Goal: Task Accomplishment & Management: Use online tool/utility

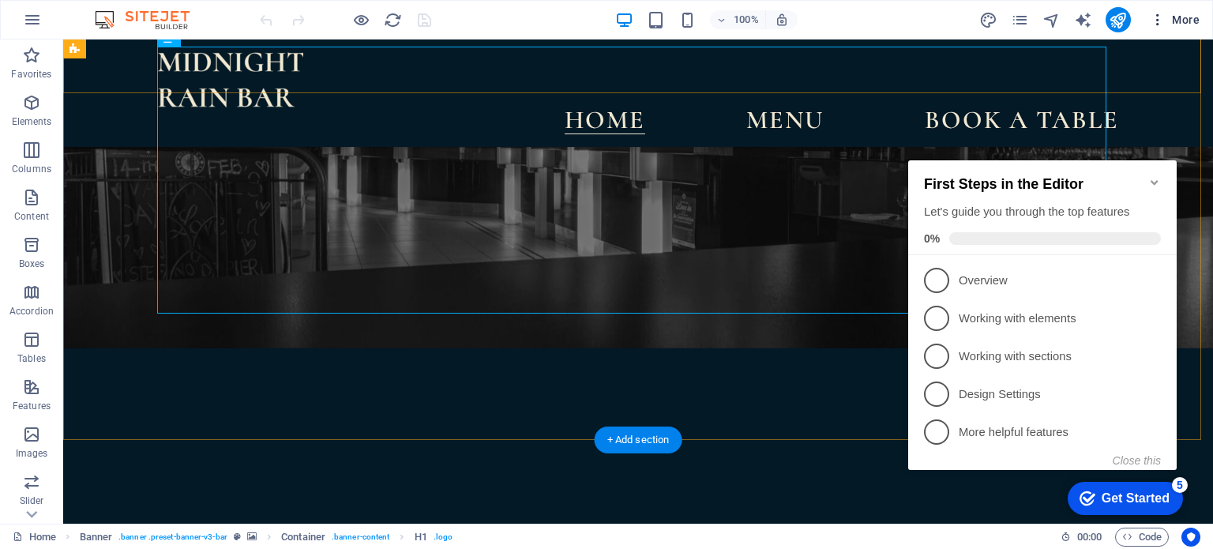
scroll to position [237, 0]
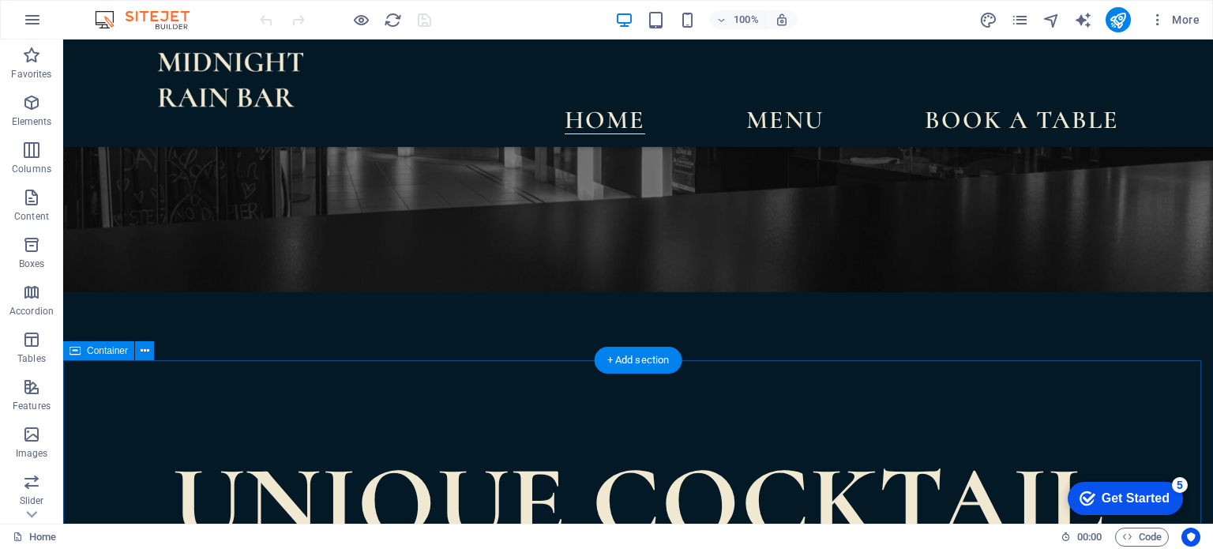
scroll to position [395, 0]
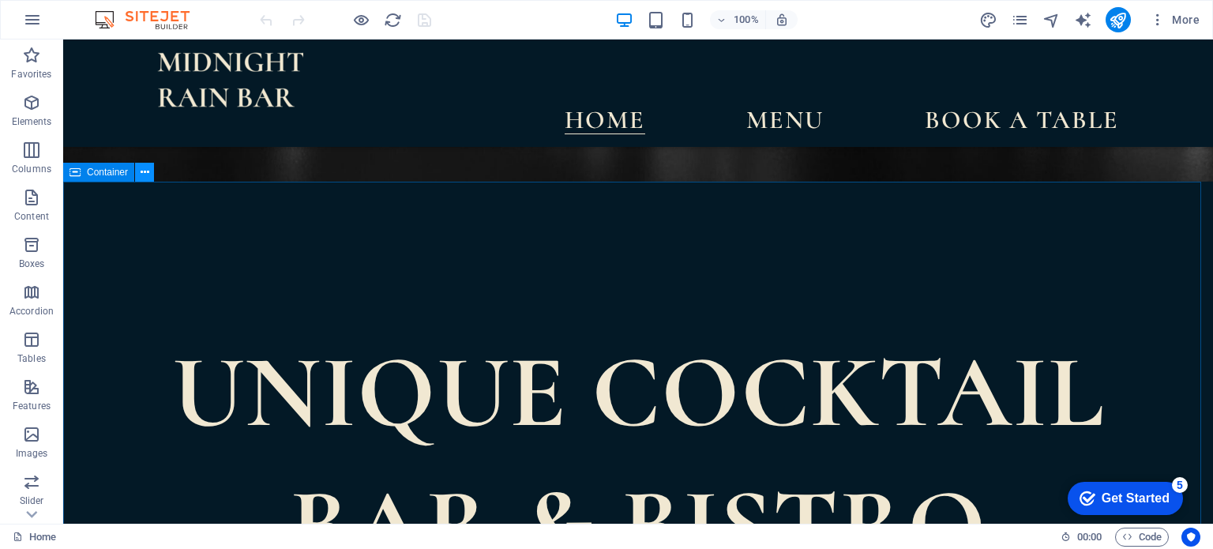
click at [0, 0] on icon at bounding box center [0, 0] width 0 height 0
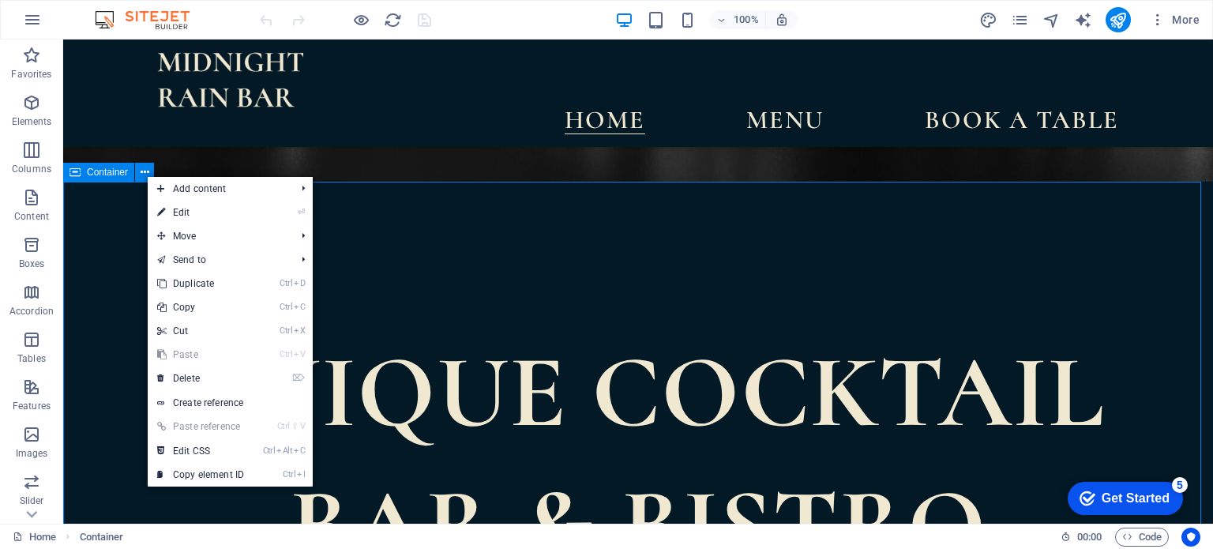
click at [96, 173] on span "Container" at bounding box center [107, 171] width 41 height 9
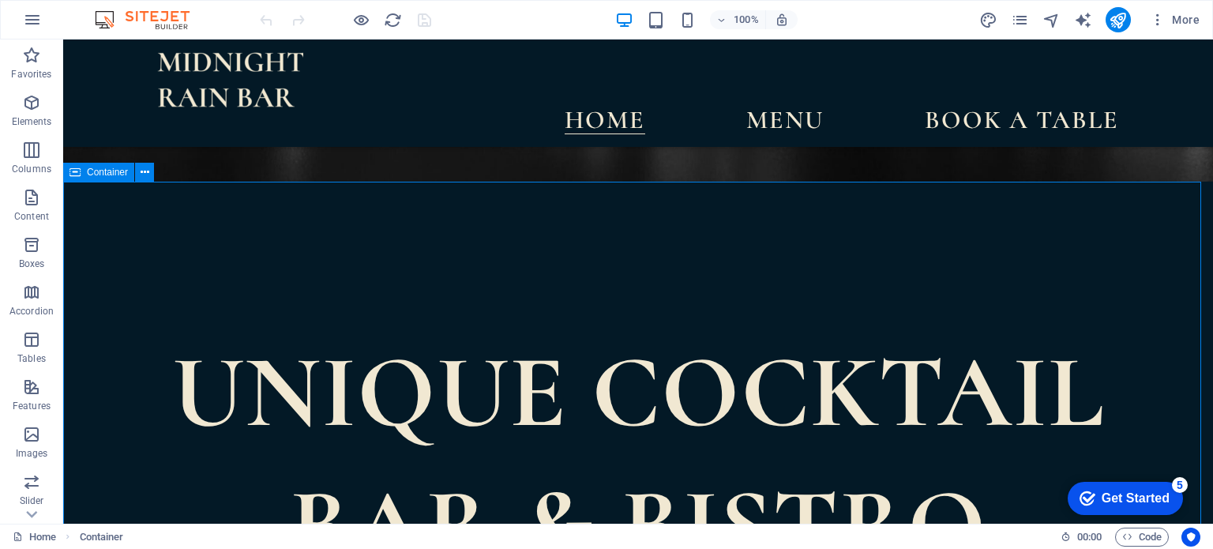
click at [70, 175] on icon at bounding box center [75, 172] width 11 height 19
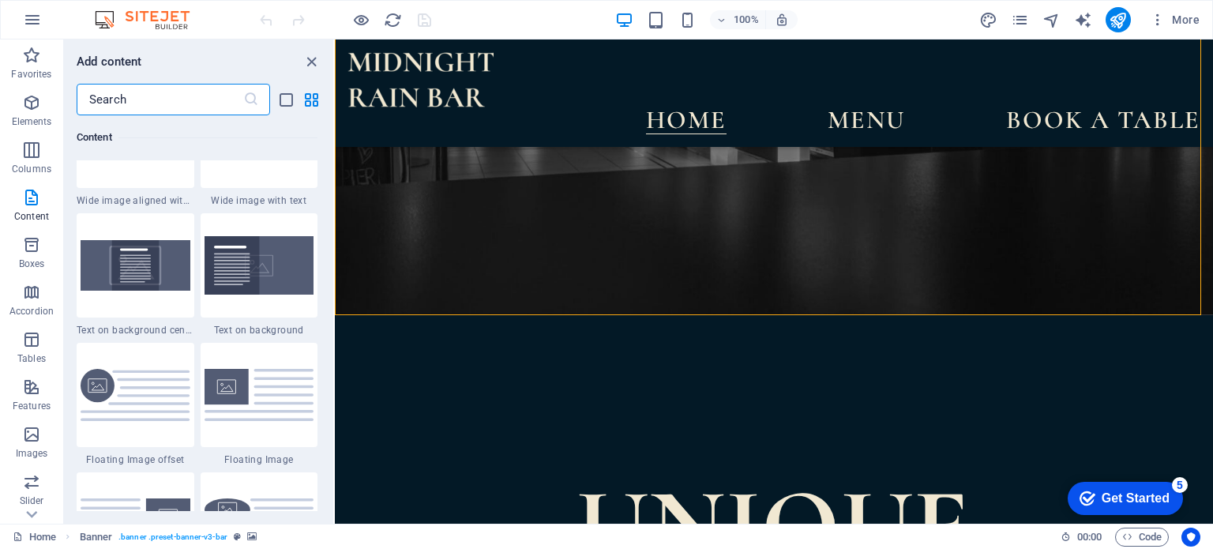
scroll to position [3237, 0]
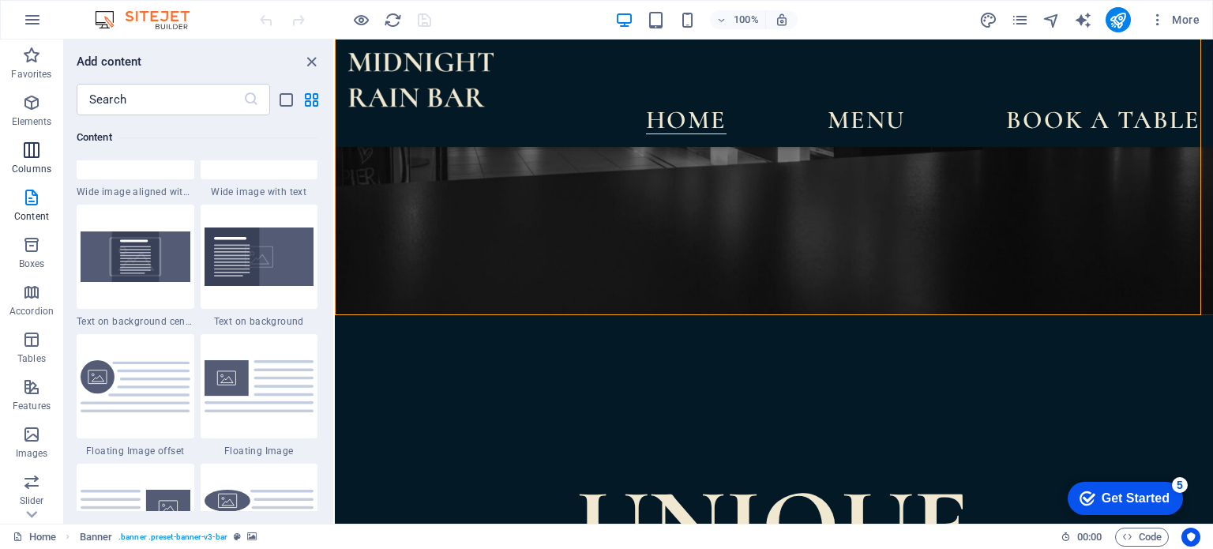
click at [36, 152] on icon "button" at bounding box center [31, 150] width 19 height 19
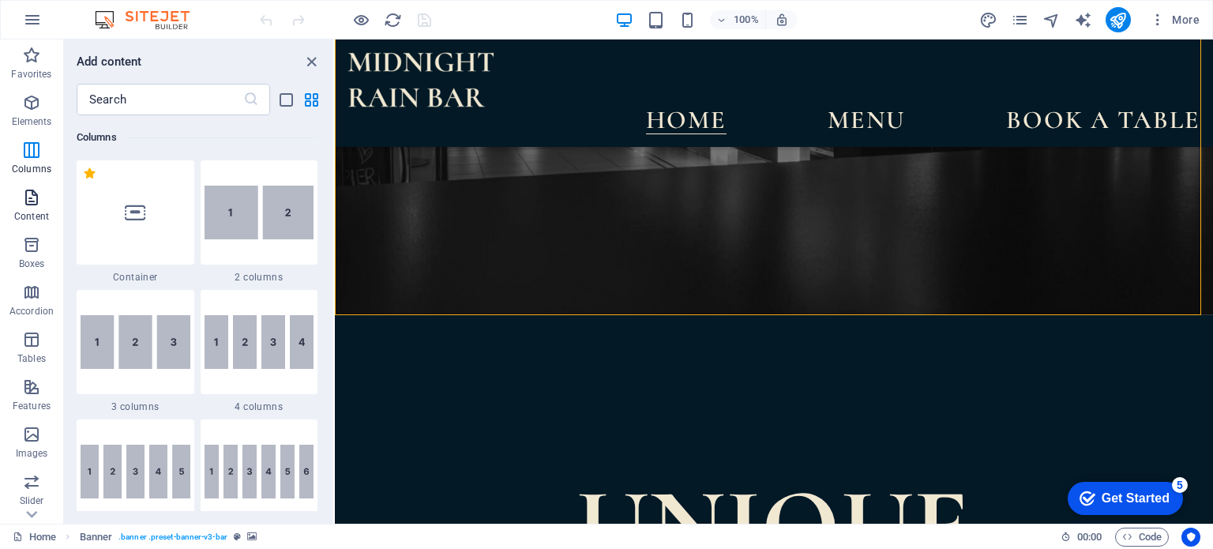
click at [33, 197] on icon "button" at bounding box center [31, 197] width 19 height 19
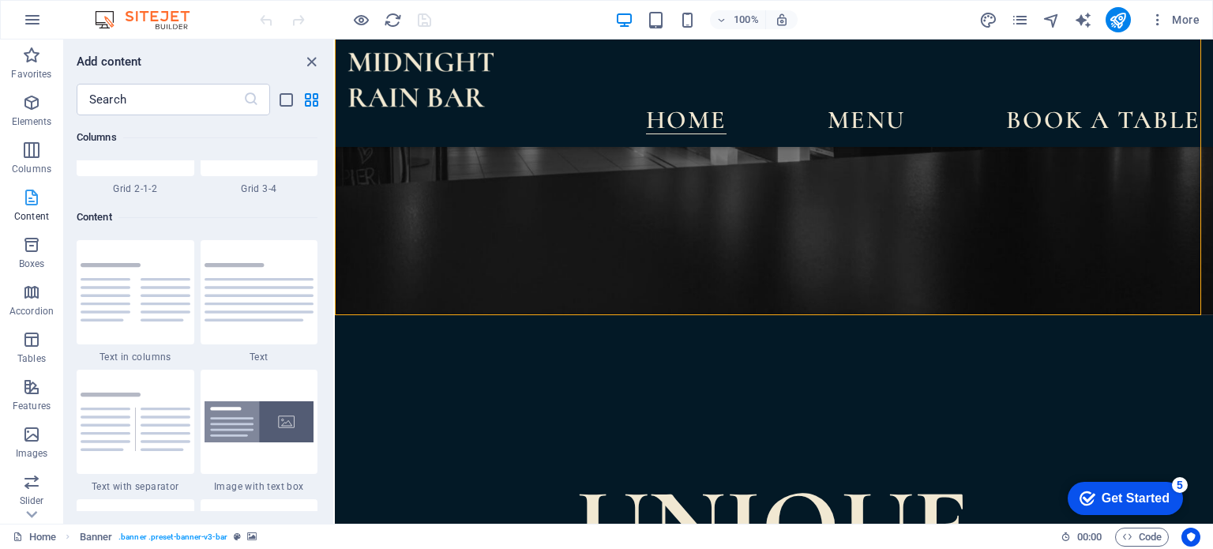
scroll to position [2763, 0]
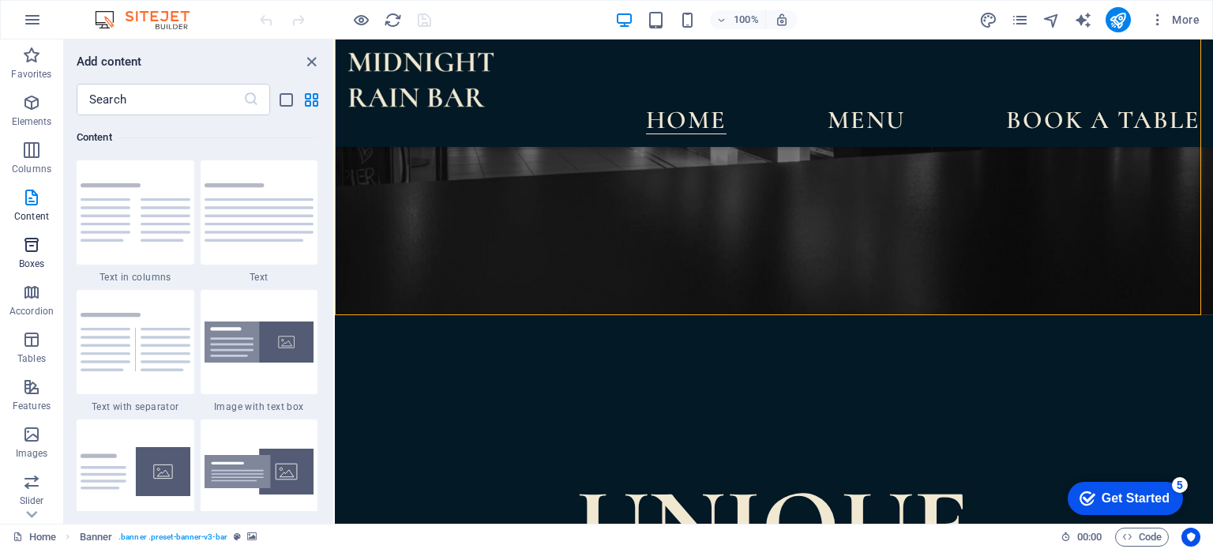
click at [30, 250] on icon "button" at bounding box center [31, 244] width 19 height 19
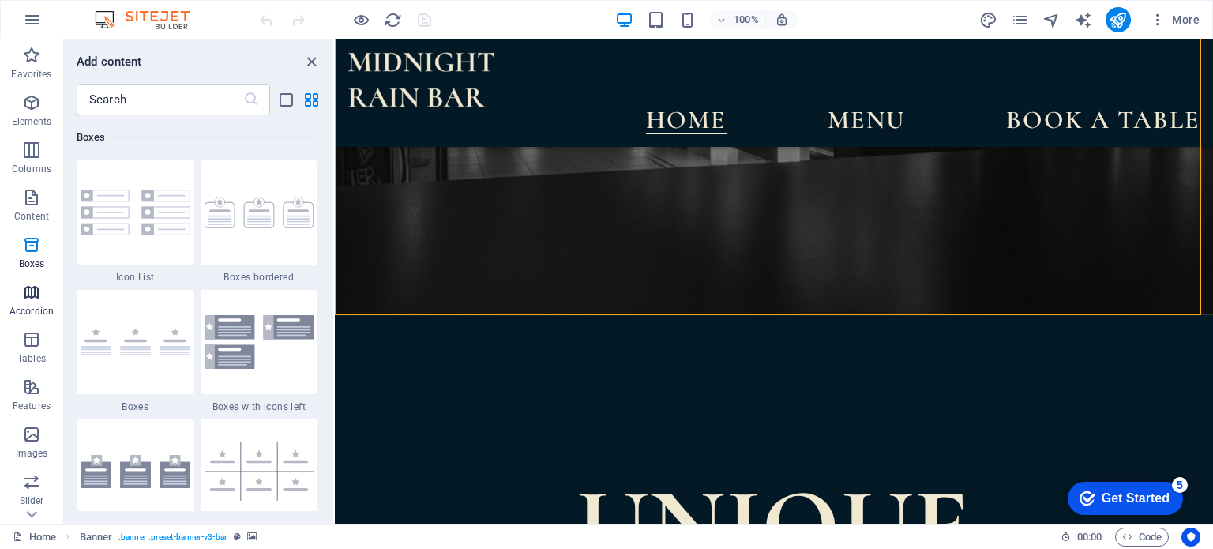
click at [34, 294] on icon "button" at bounding box center [31, 292] width 19 height 19
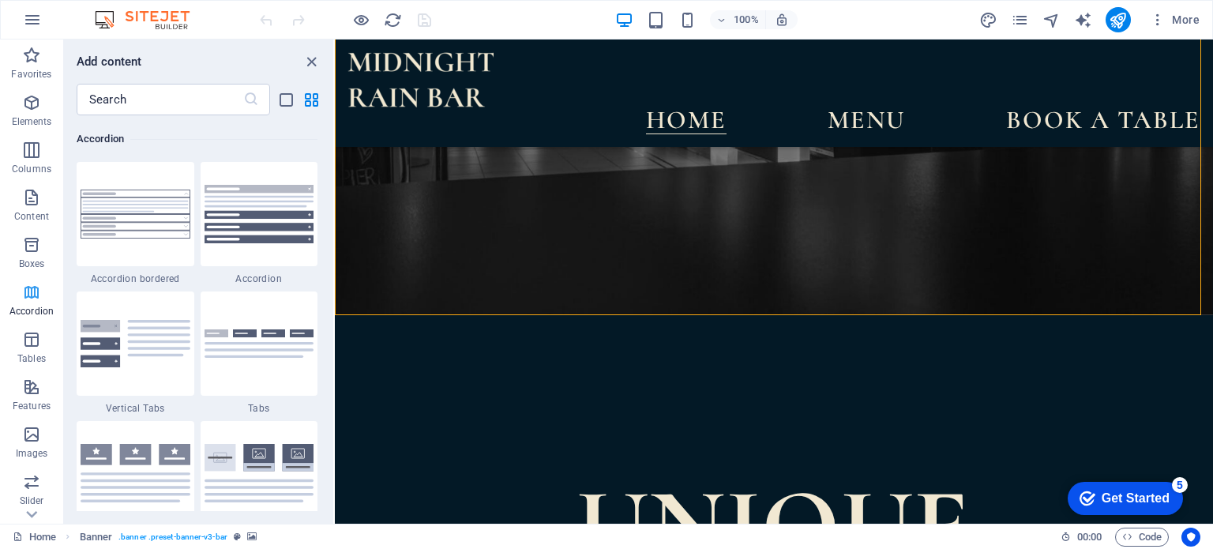
scroll to position [5042, 0]
click at [28, 334] on icon "button" at bounding box center [31, 339] width 19 height 19
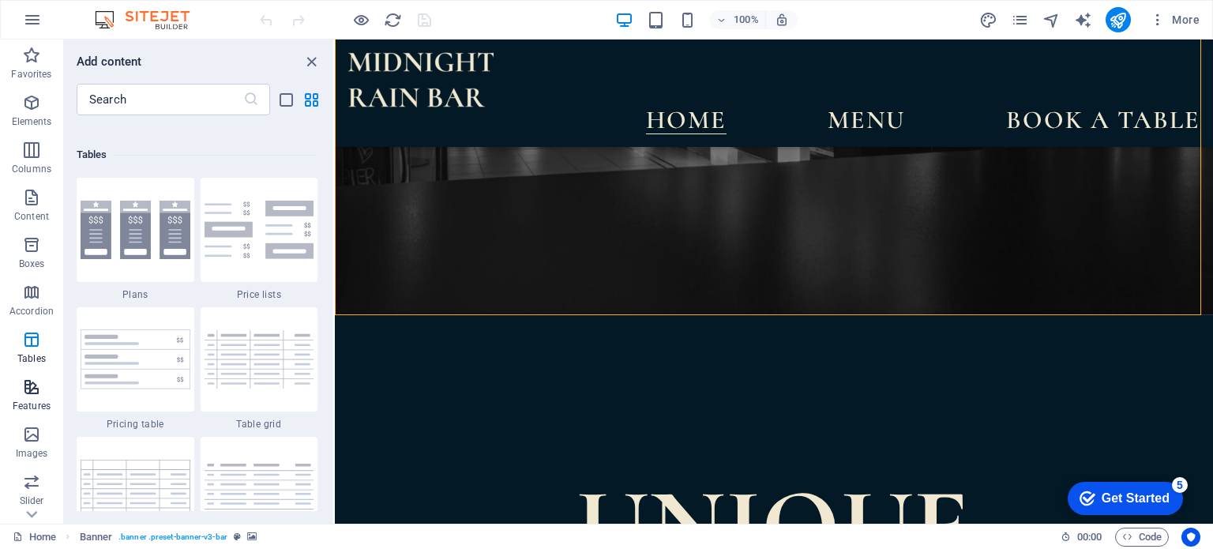
scroll to position [5469, 0]
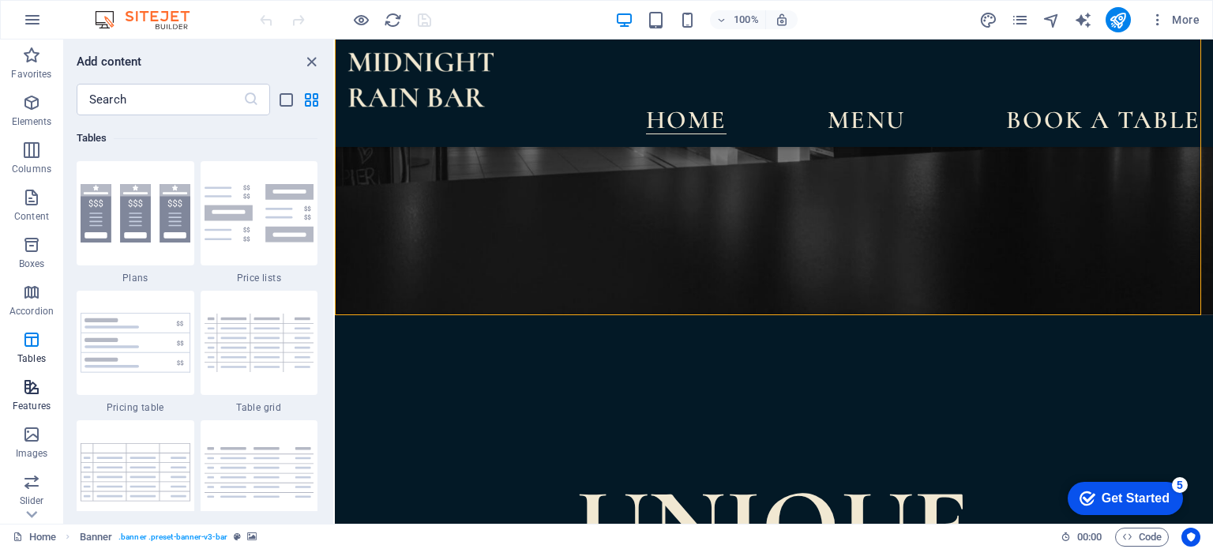
click at [35, 391] on icon "button" at bounding box center [31, 387] width 19 height 19
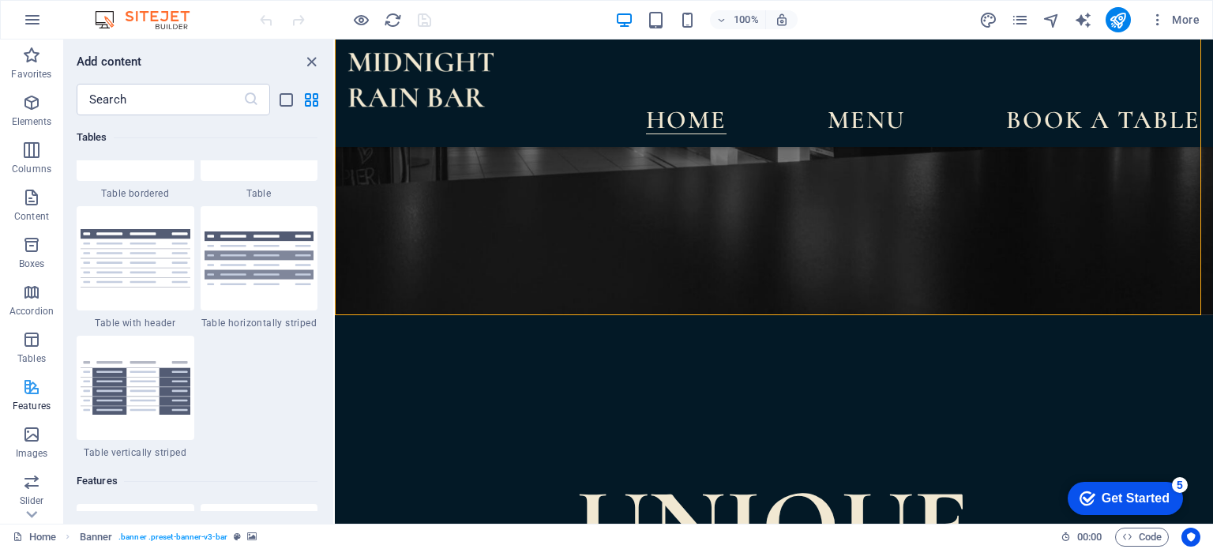
scroll to position [6156, 0]
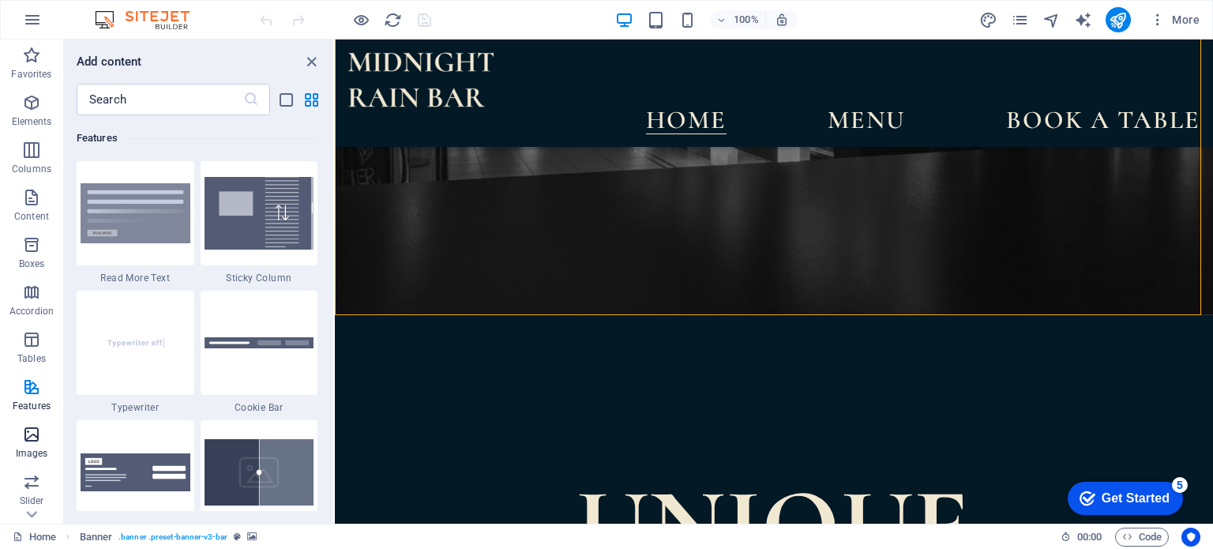
click at [36, 429] on icon "button" at bounding box center [31, 434] width 19 height 19
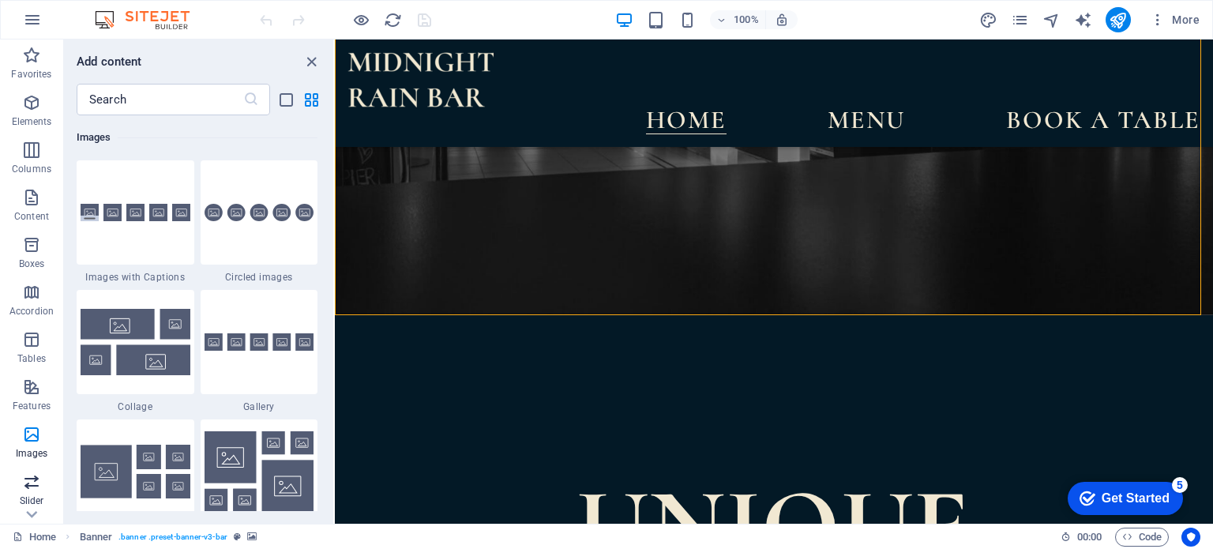
click at [26, 477] on icon "button" at bounding box center [31, 481] width 19 height 19
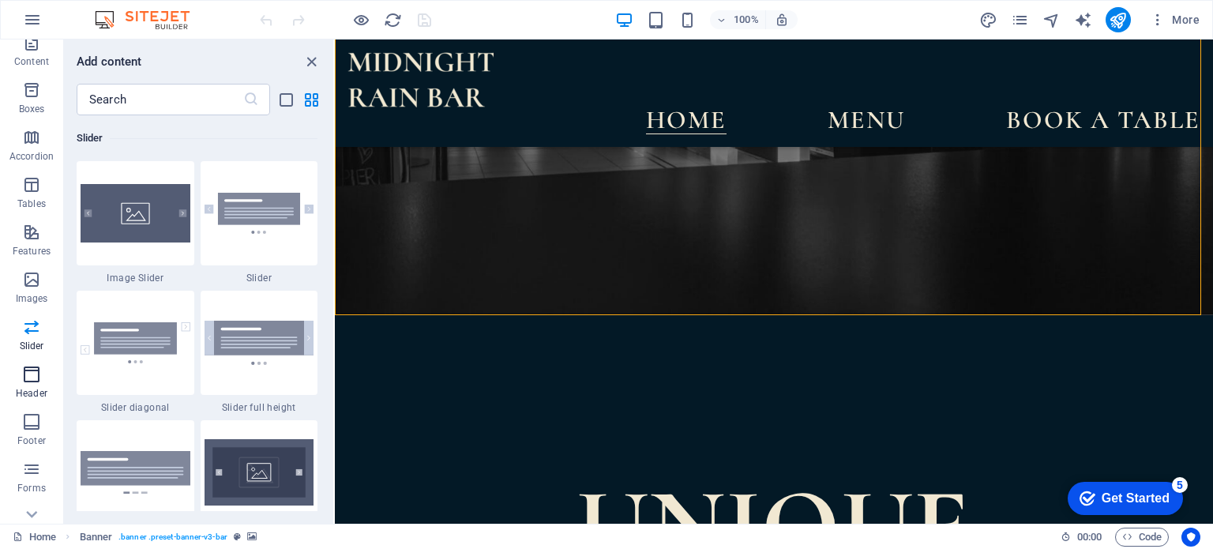
scroll to position [158, 0]
click at [36, 370] on icon "button" at bounding box center [31, 371] width 19 height 19
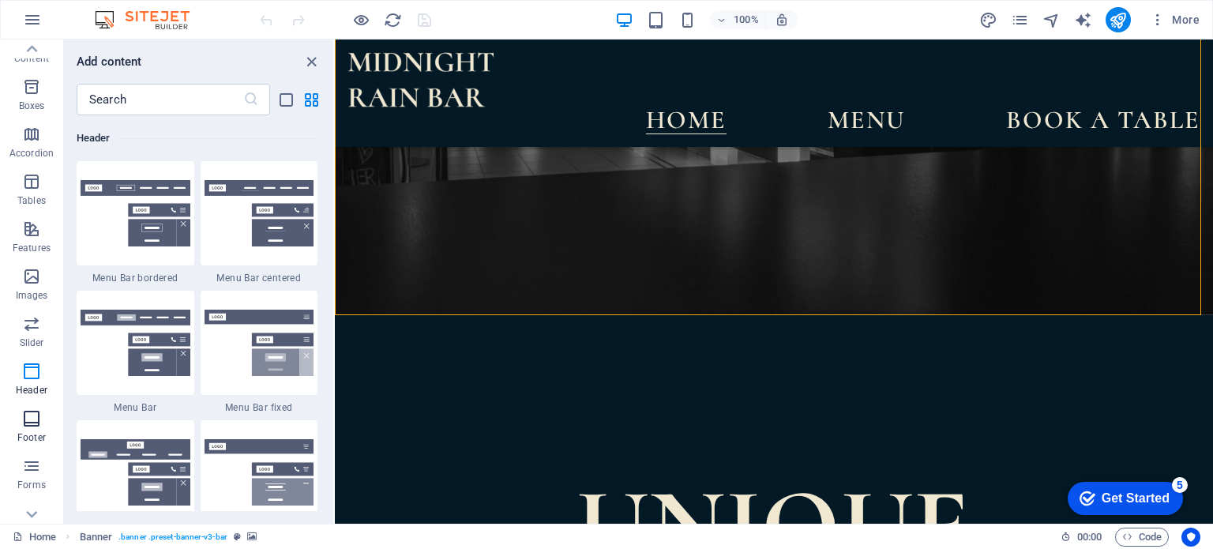
click at [35, 422] on icon "button" at bounding box center [31, 418] width 19 height 19
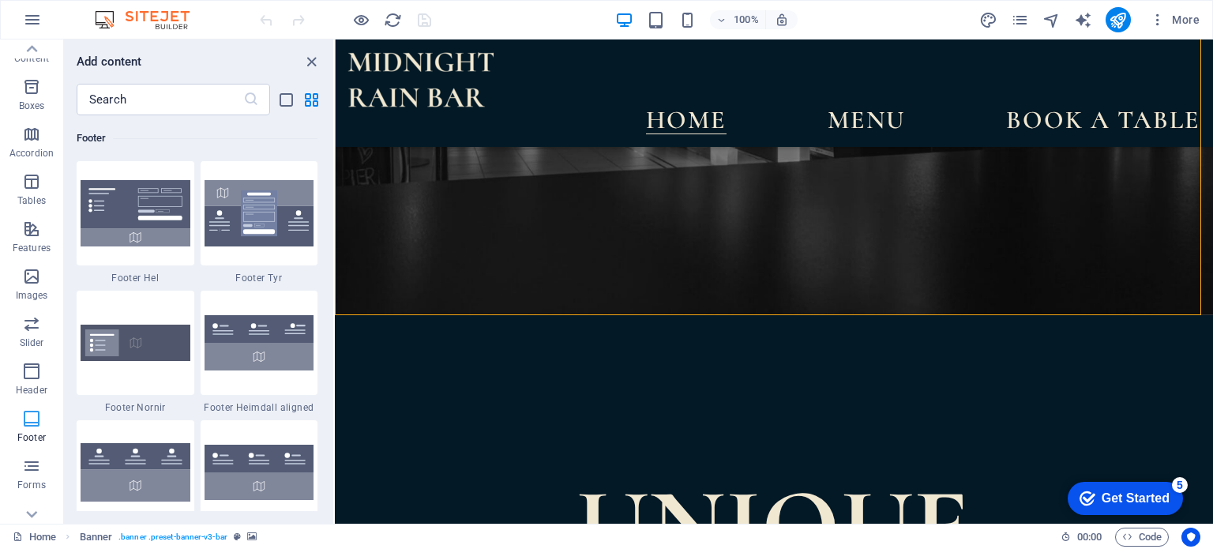
scroll to position [10455, 0]
click at [23, 470] on icon "button" at bounding box center [31, 465] width 19 height 19
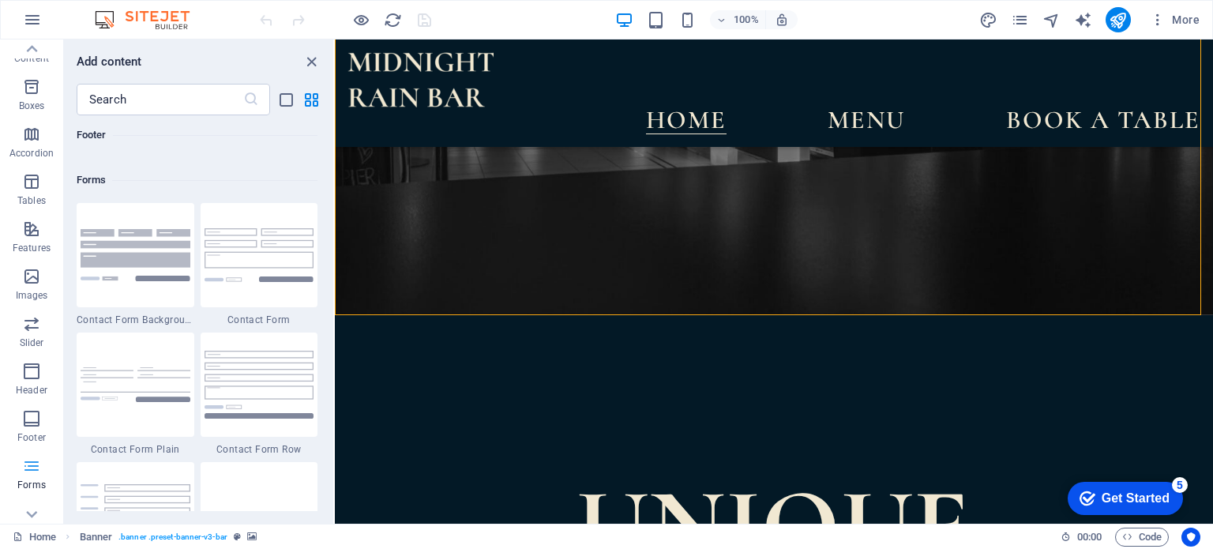
scroll to position [11531, 0]
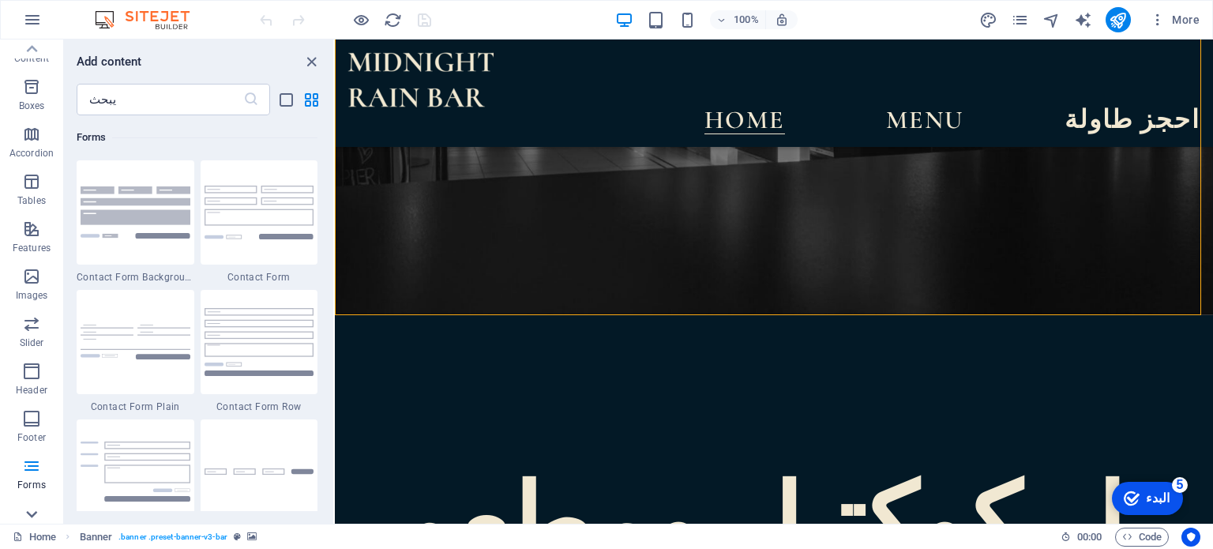
click at [28, 509] on icon at bounding box center [32, 514] width 22 height 22
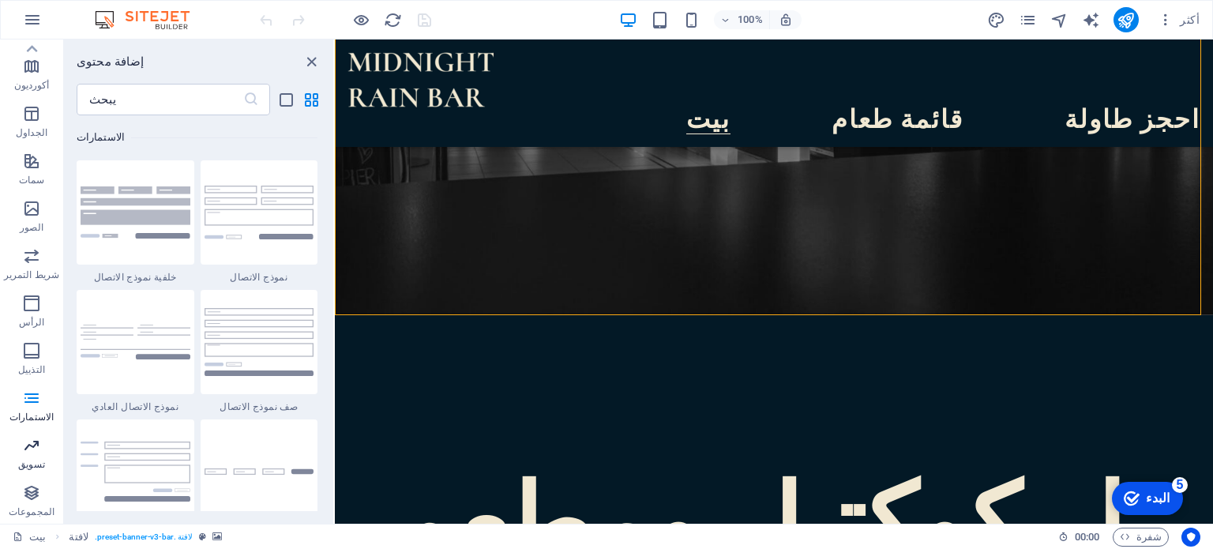
click at [24, 448] on icon "button" at bounding box center [31, 445] width 19 height 19
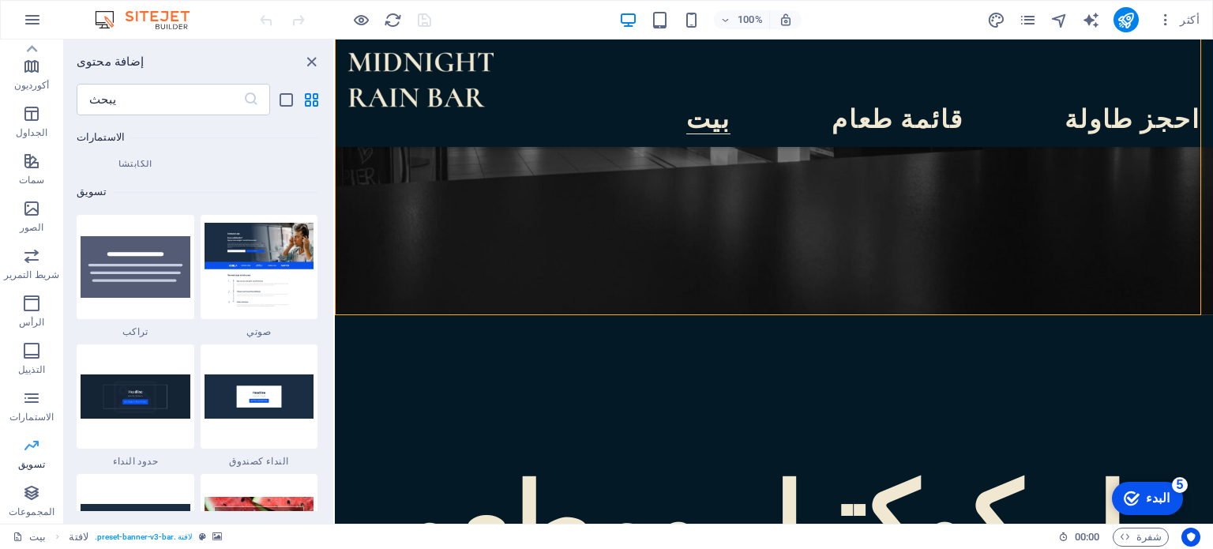
scroll to position [12864, 0]
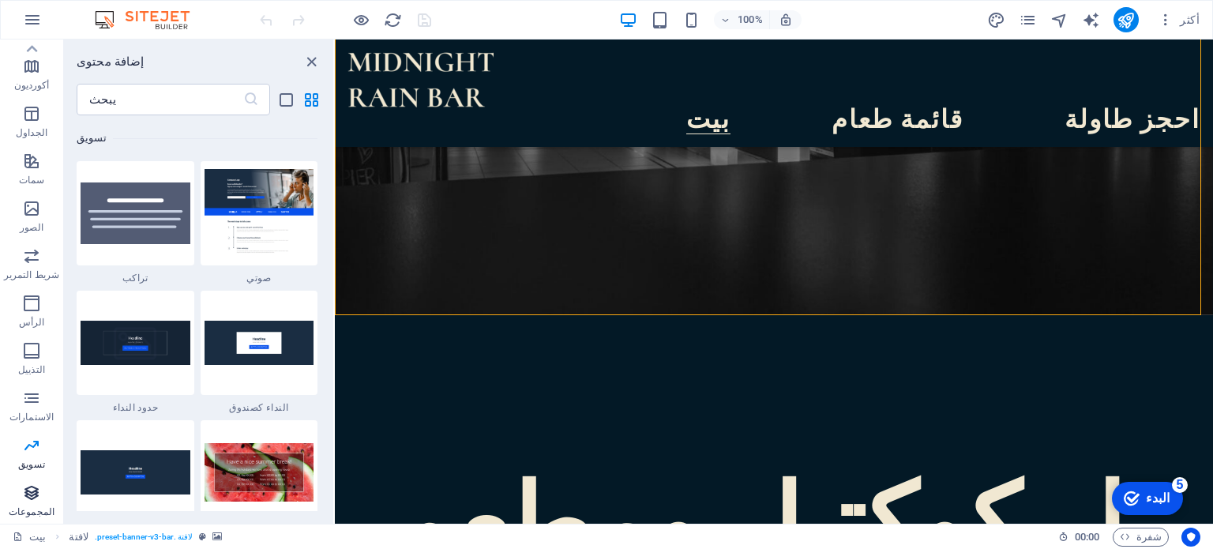
click at [32, 490] on icon "button" at bounding box center [31, 492] width 19 height 19
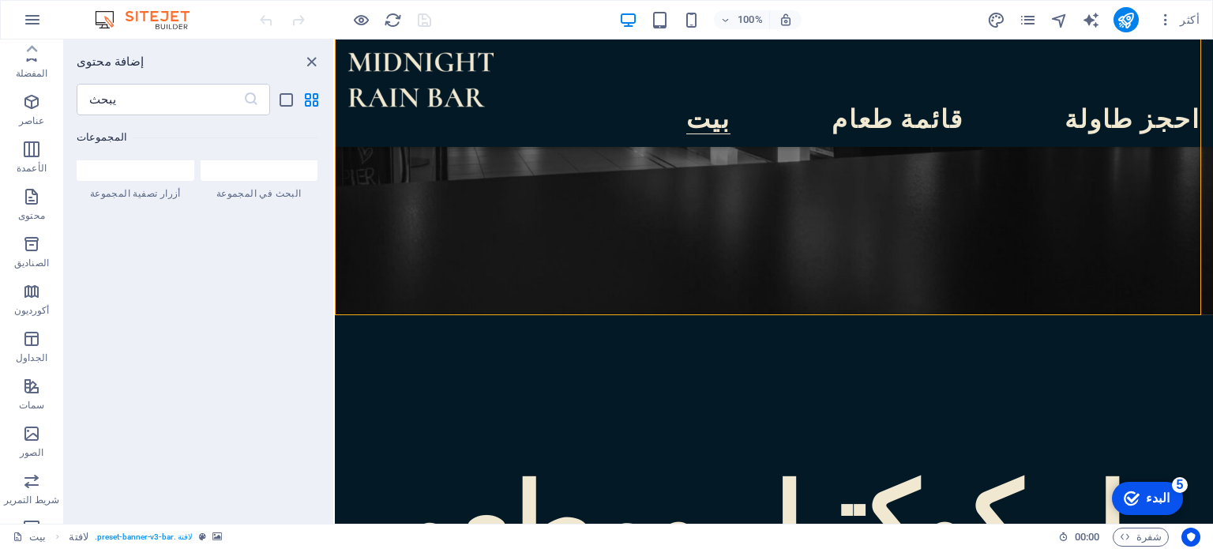
scroll to position [0, 0]
click at [28, 300] on icon "button" at bounding box center [31, 292] width 19 height 19
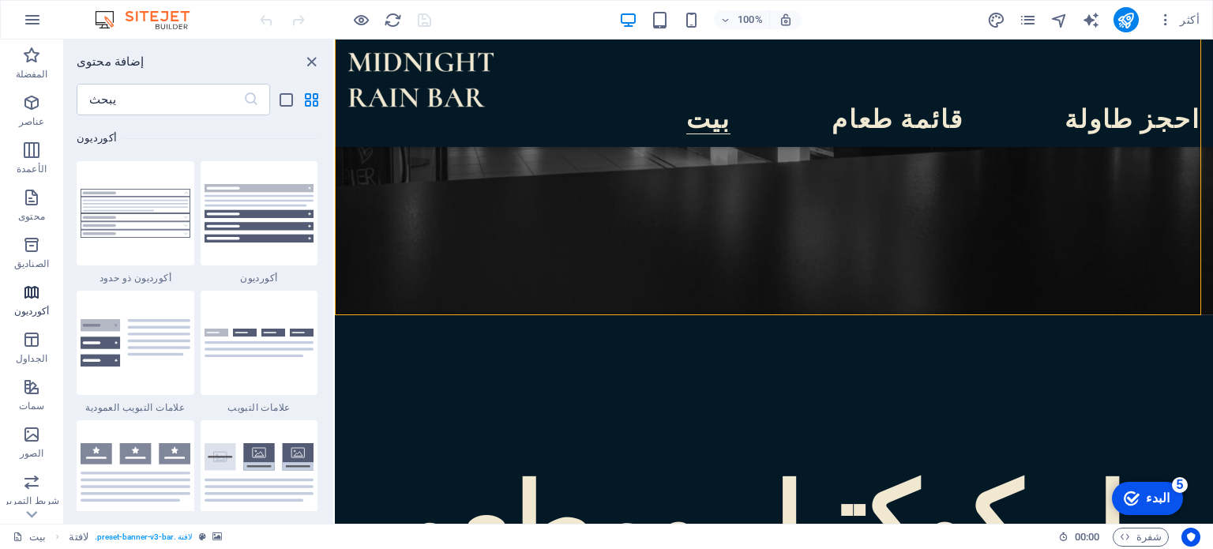
scroll to position [5042, 0]
click at [30, 339] on icon "button" at bounding box center [31, 339] width 19 height 19
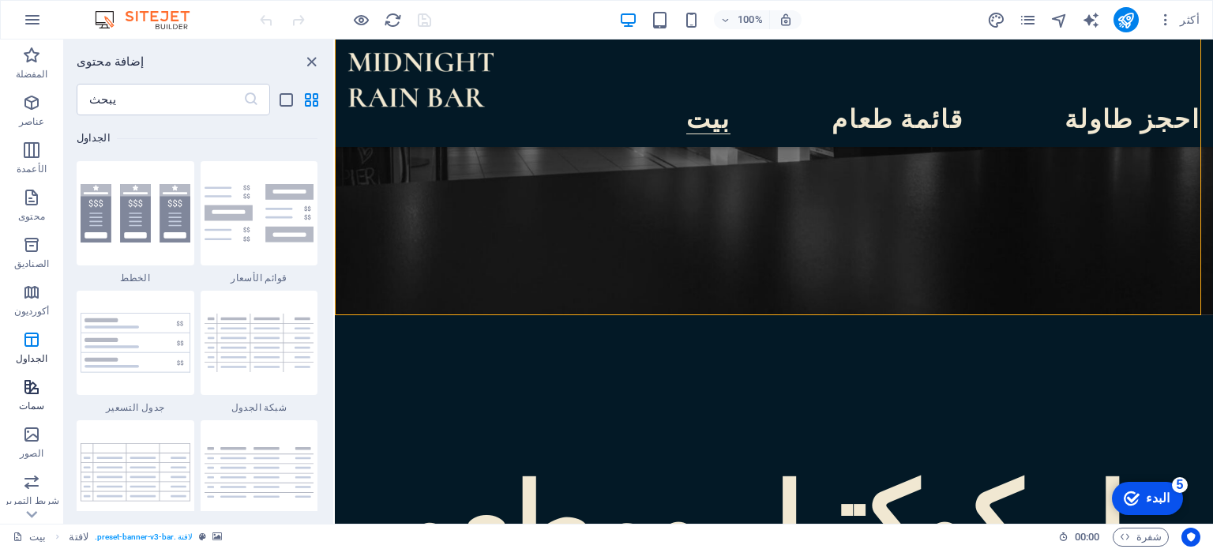
click at [39, 386] on icon "button" at bounding box center [31, 387] width 19 height 19
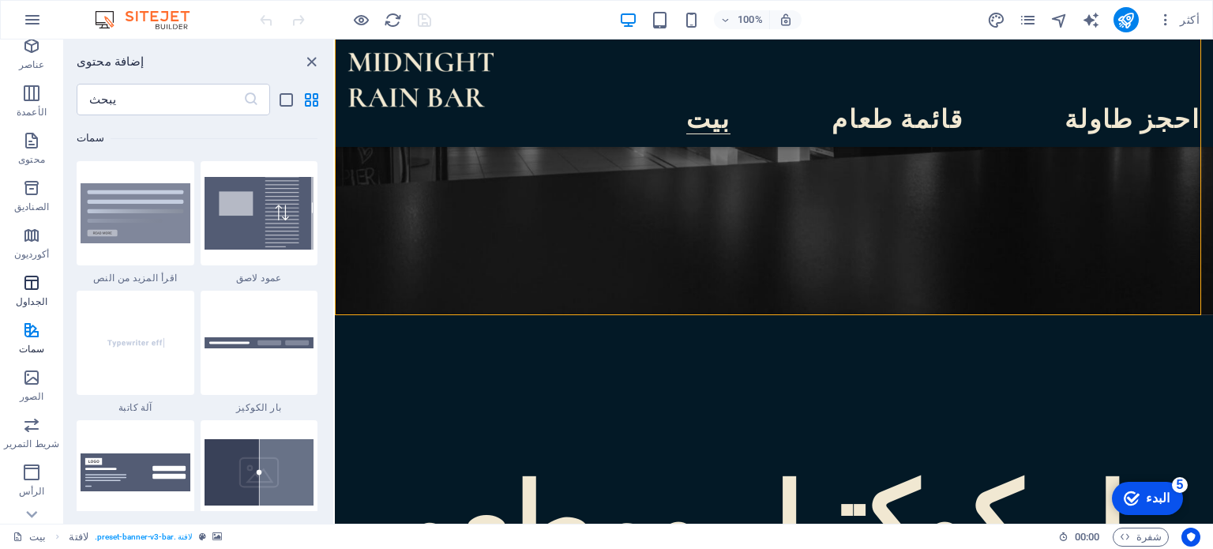
scroll to position [79, 0]
click at [39, 359] on icon "button" at bounding box center [31, 355] width 19 height 19
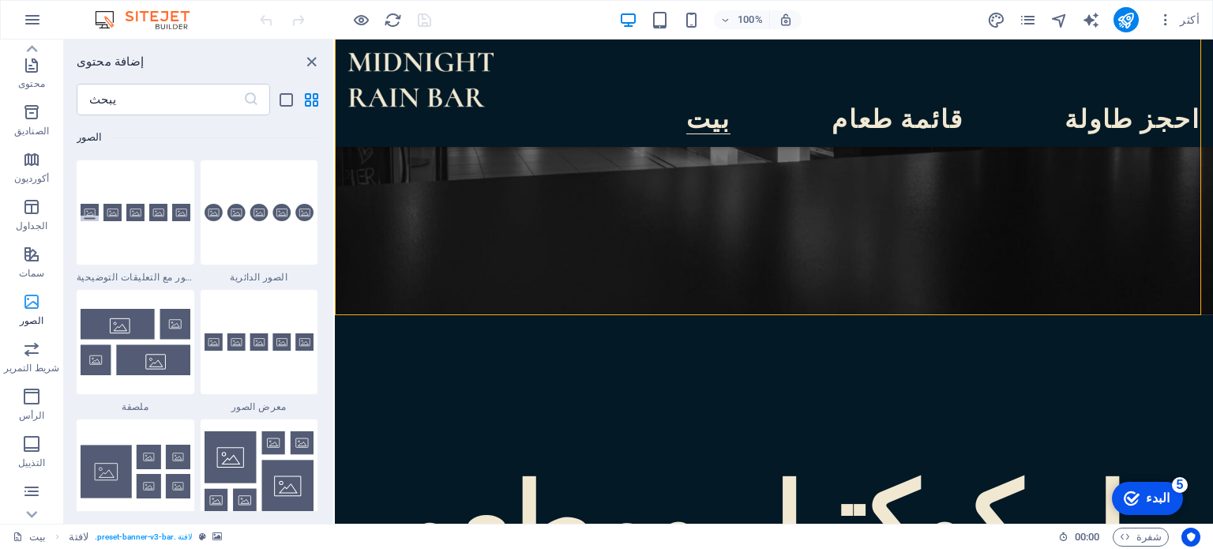
scroll to position [158, 0]
click at [36, 368] on icon "button" at bounding box center [31, 371] width 19 height 19
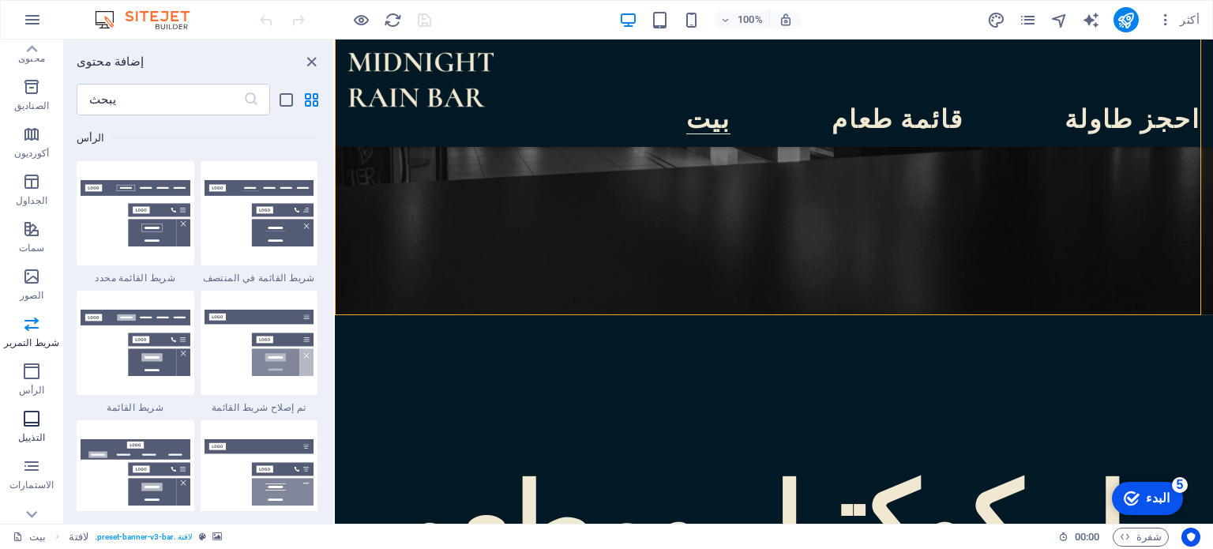
click at [32, 416] on icon "button" at bounding box center [31, 418] width 19 height 19
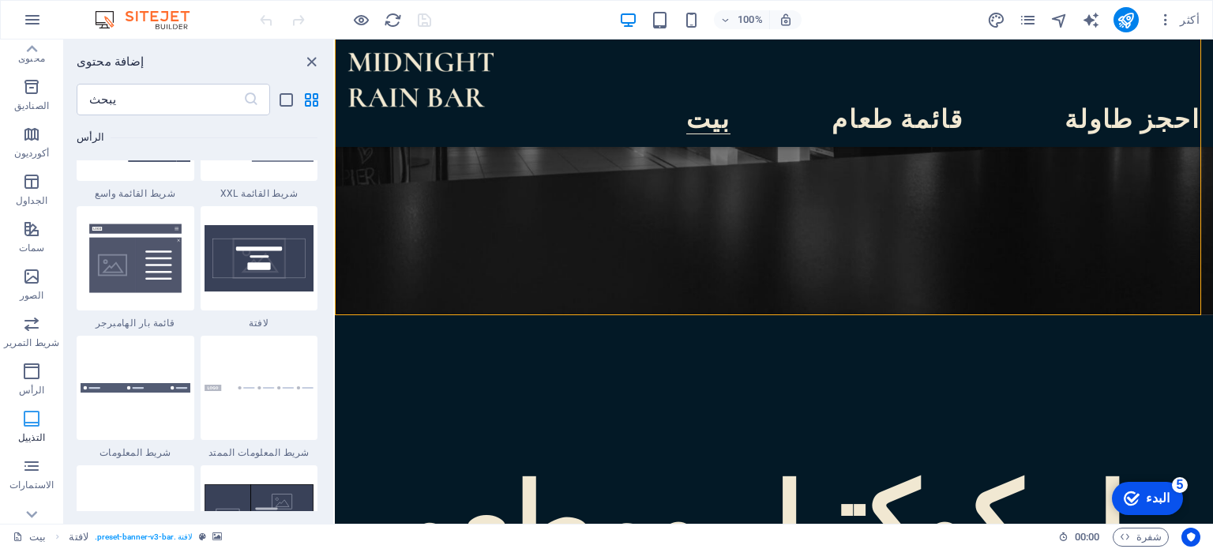
scroll to position [10455, 0]
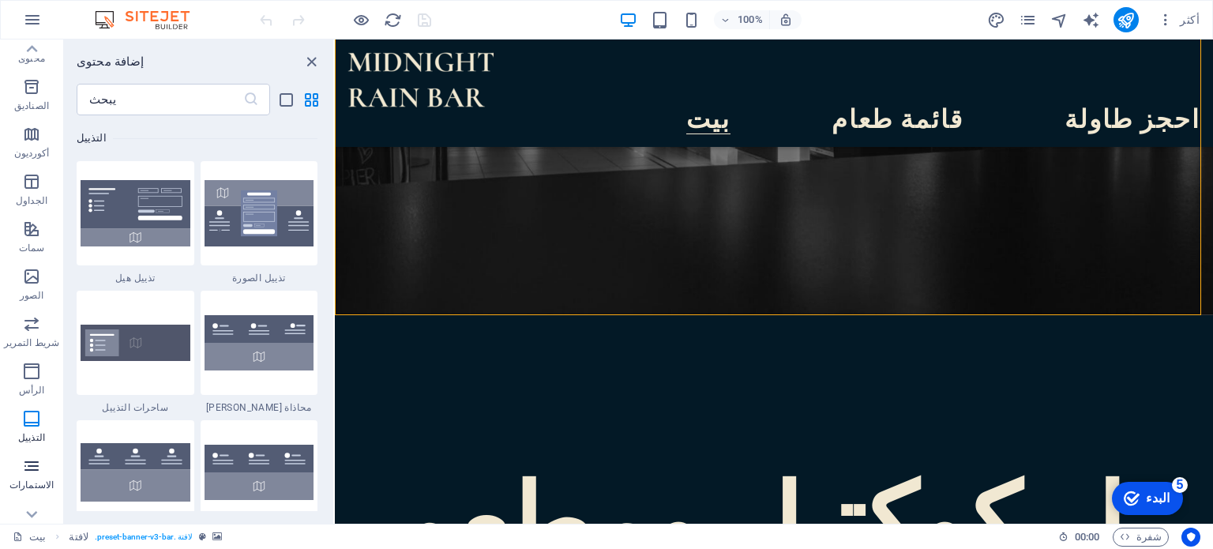
click at [33, 467] on icon "button" at bounding box center [31, 465] width 19 height 19
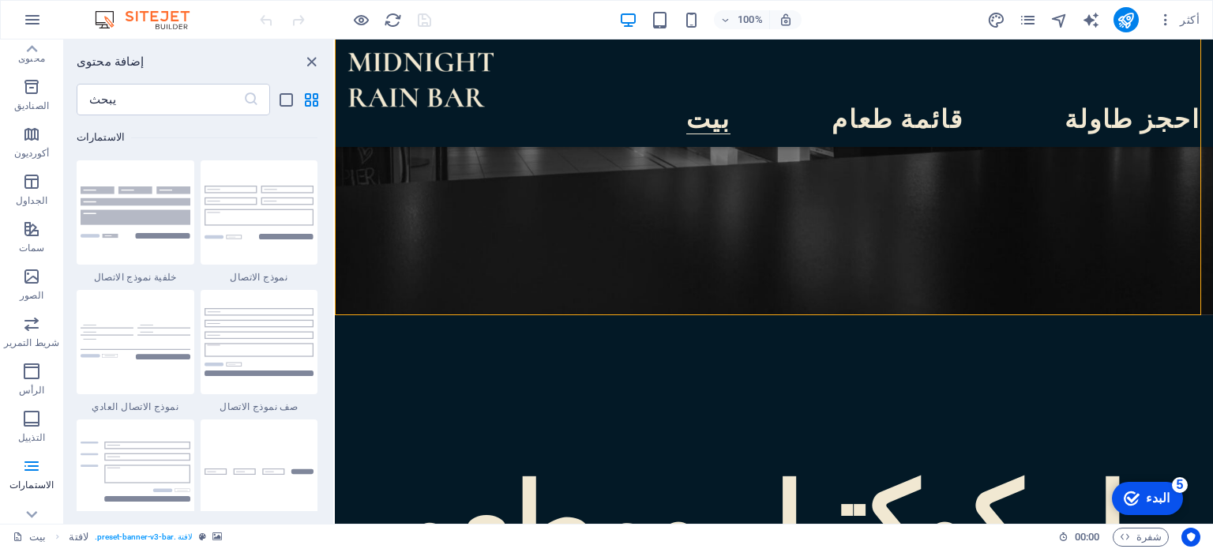
scroll to position [226, 0]
click at [35, 498] on icon "button" at bounding box center [31, 492] width 19 height 19
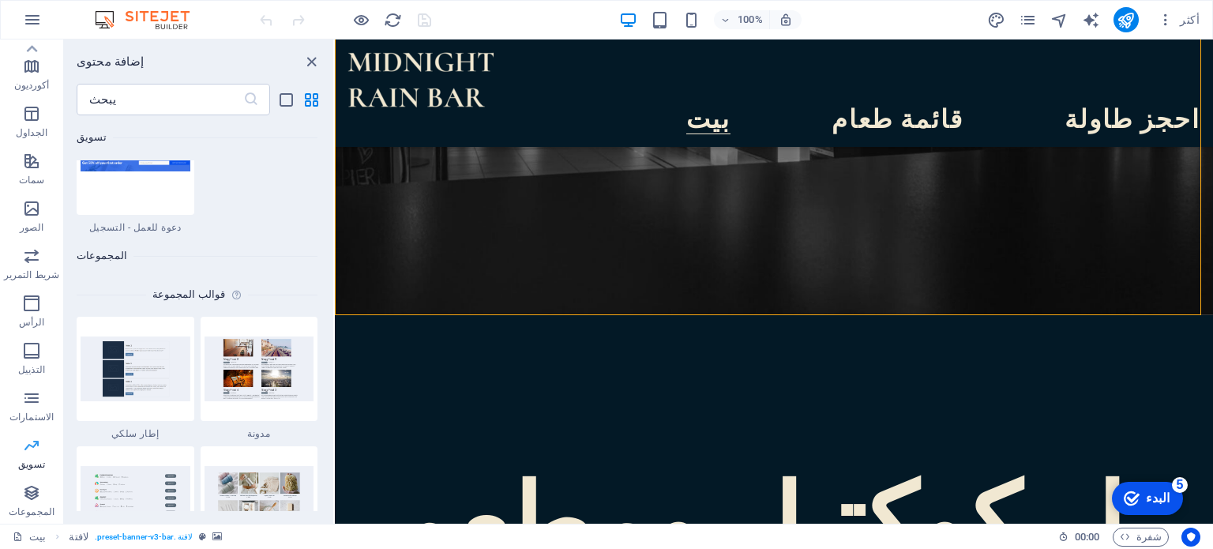
scroll to position [14457, 0]
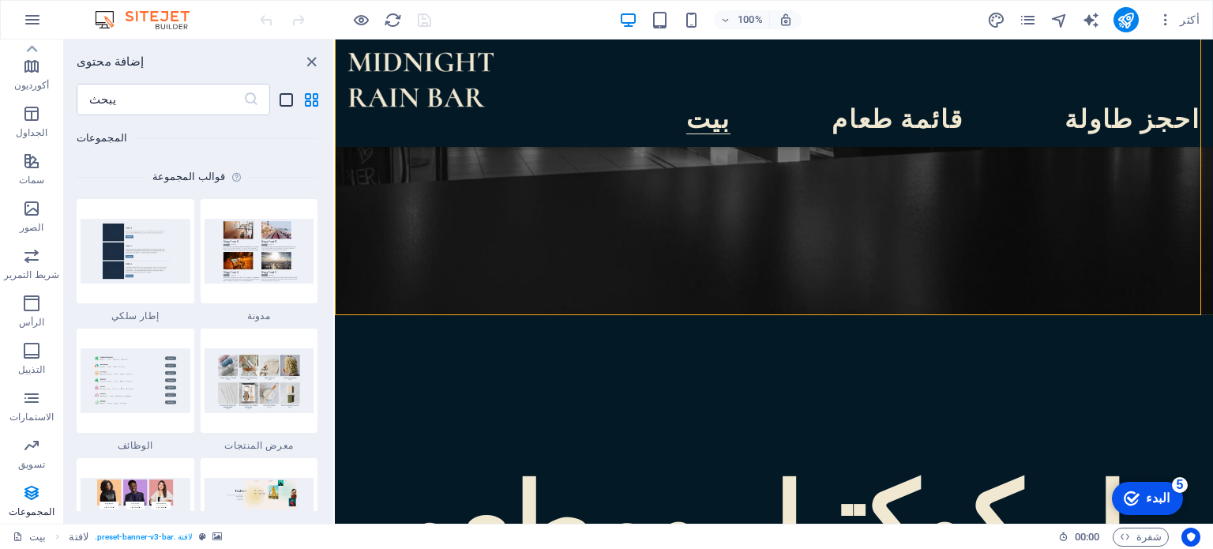
click at [287, 91] on icon "عرض القائمة" at bounding box center [286, 100] width 18 height 18
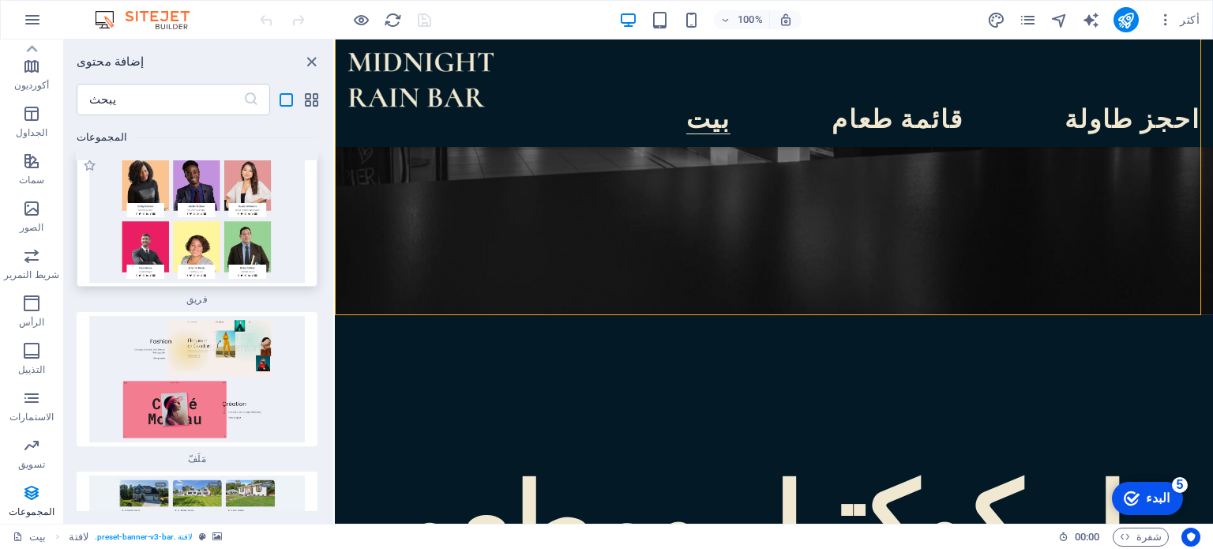
scroll to position [33502, 0]
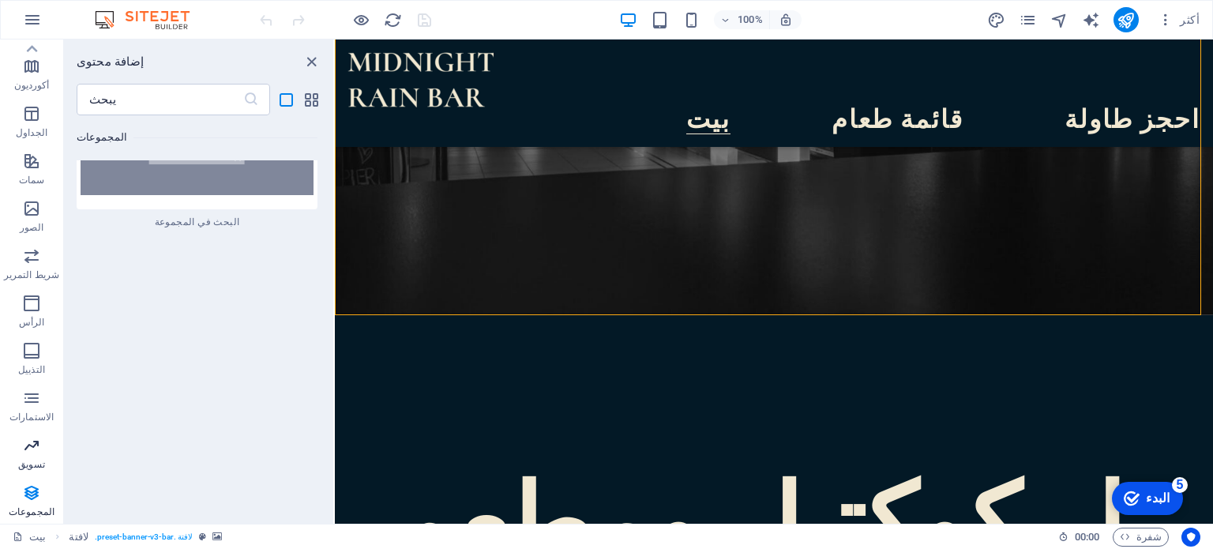
click at [23, 449] on icon "button" at bounding box center [31, 445] width 19 height 19
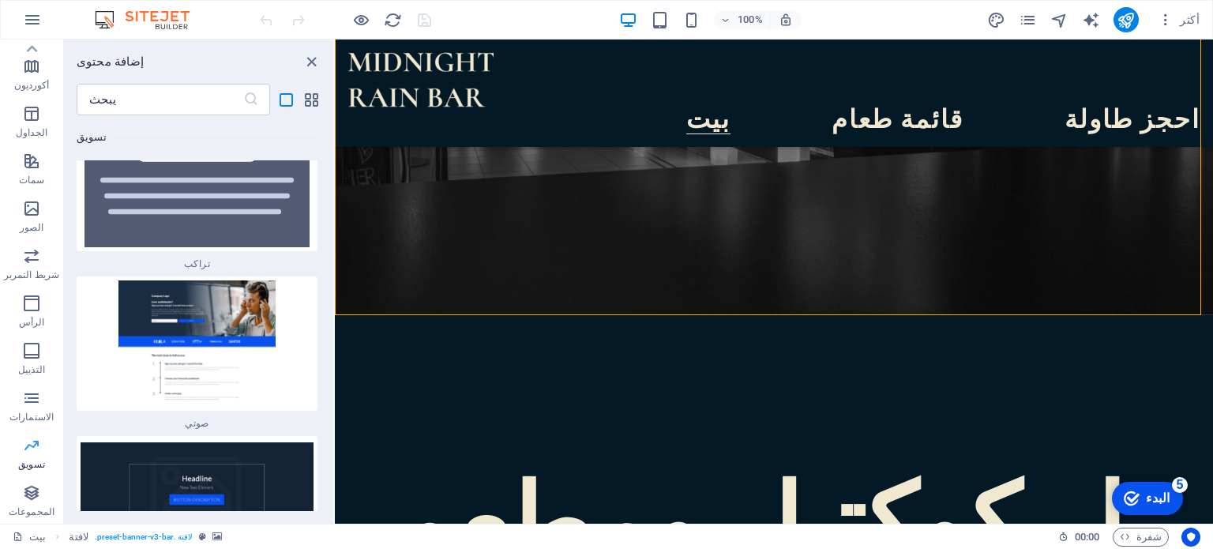
scroll to position [28998, 0]
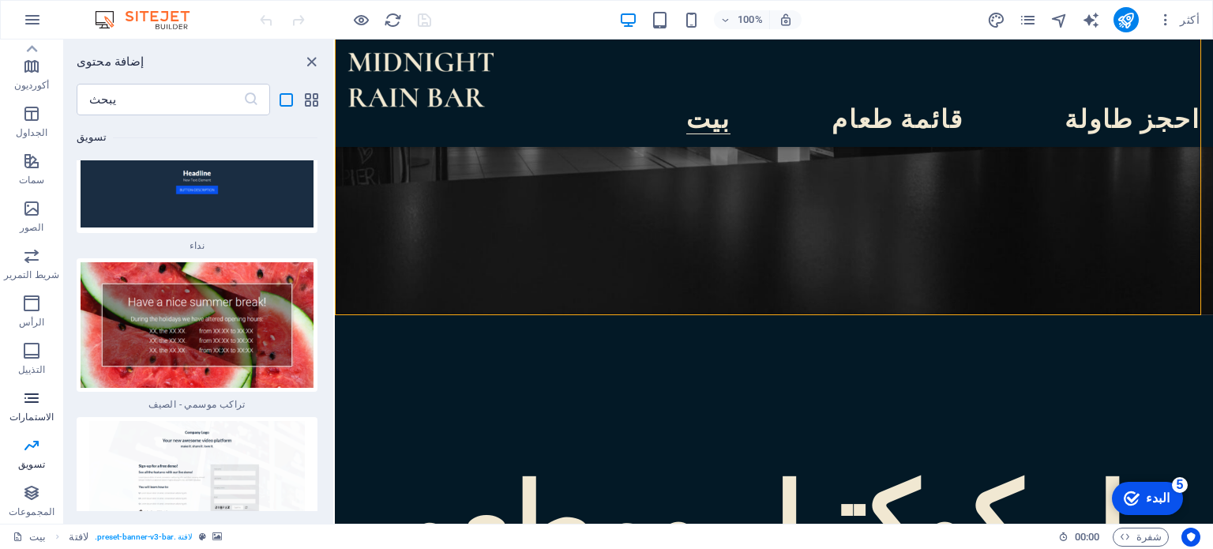
click at [35, 403] on icon "button" at bounding box center [31, 398] width 19 height 19
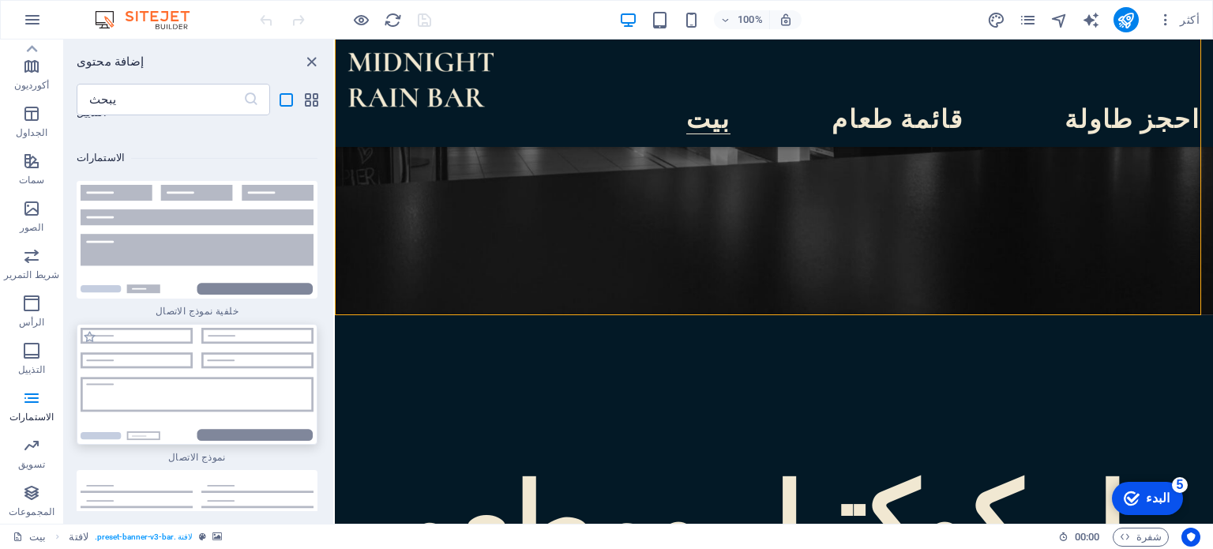
scroll to position [26410, 0]
click at [30, 317] on font "الرأس" at bounding box center [32, 322] width 26 height 11
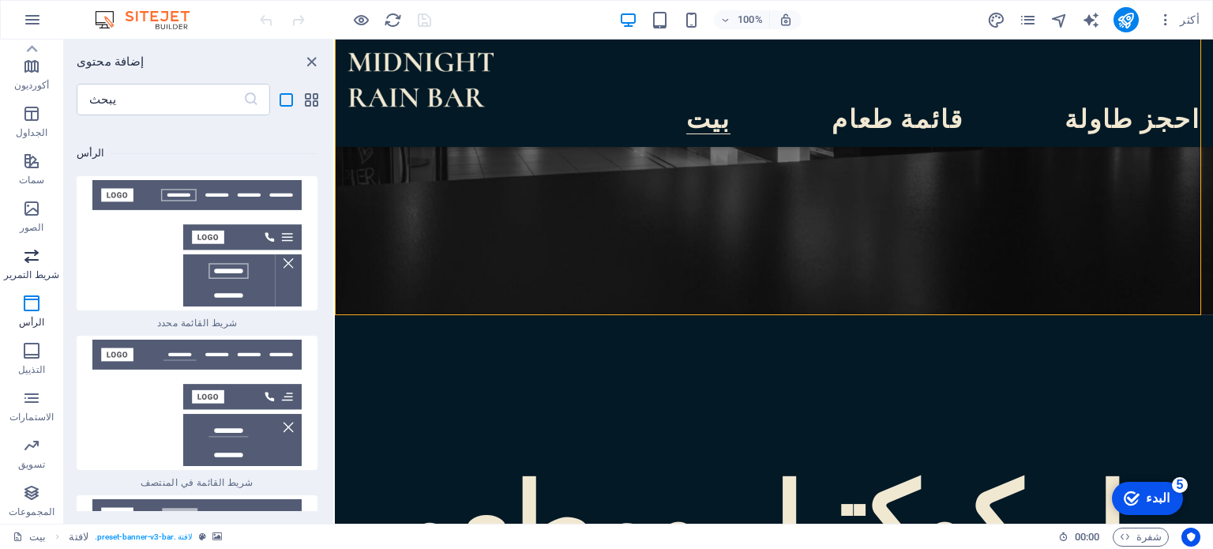
click at [35, 269] on font "شريط التمرير" at bounding box center [31, 274] width 55 height 11
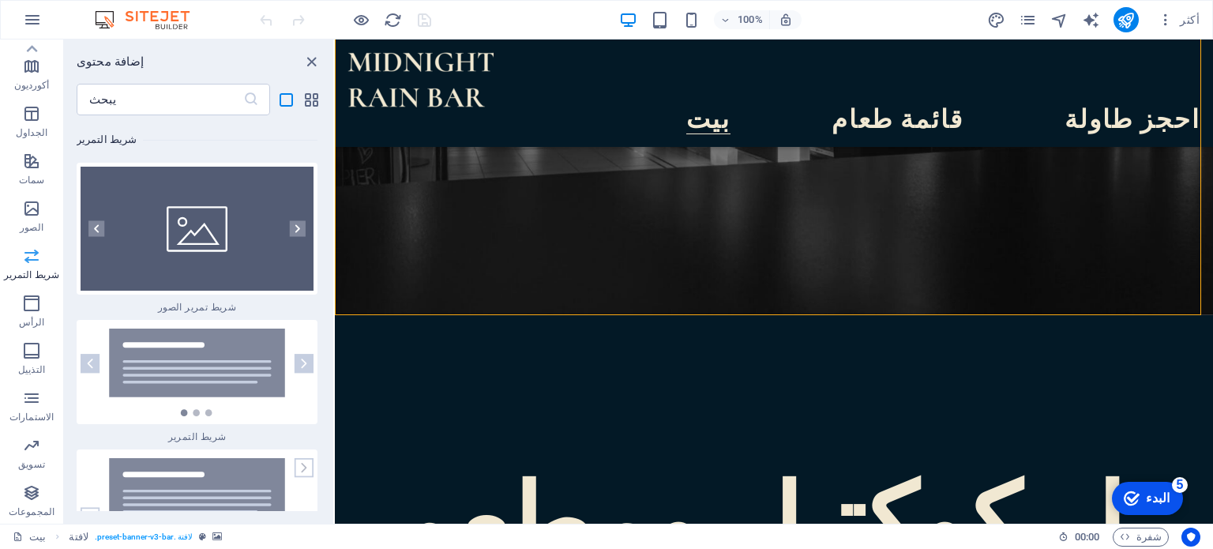
scroll to position [21117, 0]
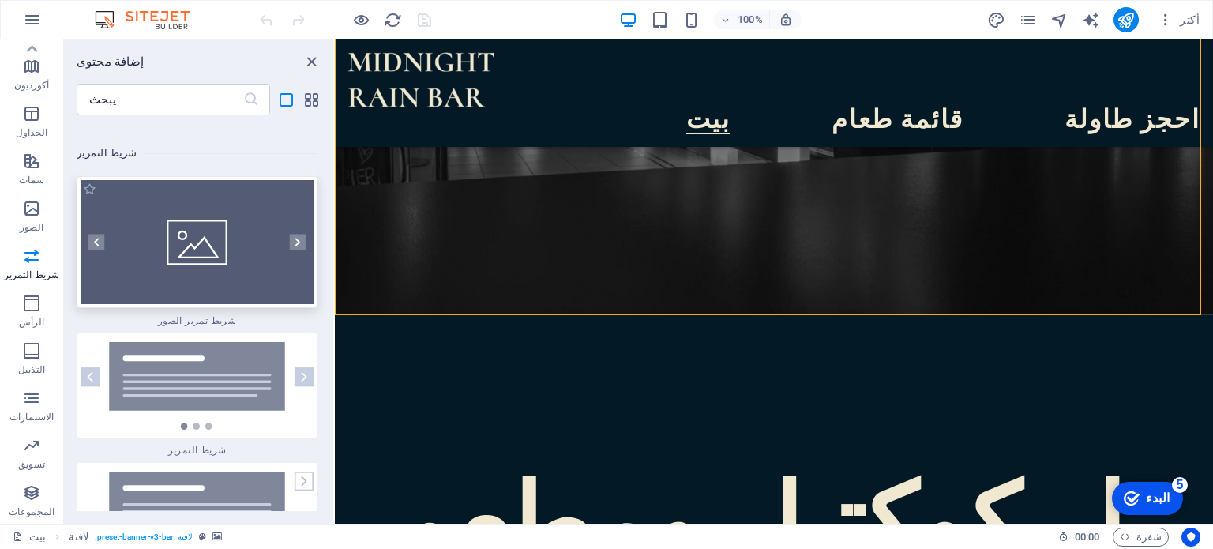
click at [201, 238] on img at bounding box center [197, 242] width 233 height 125
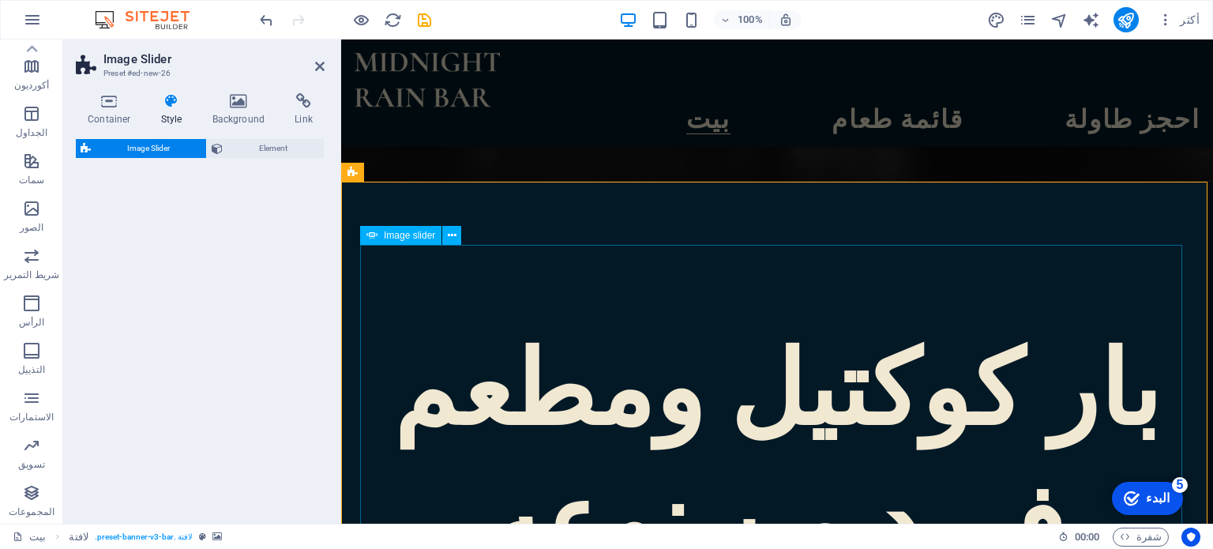
select select "rem"
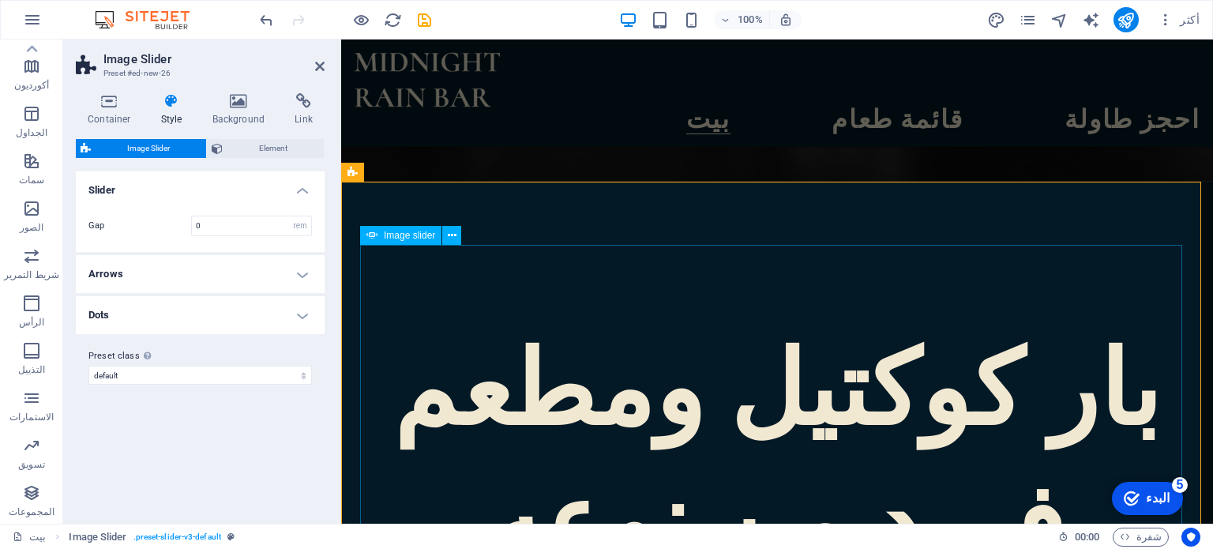
drag, startPoint x: 544, startPoint y: 280, endPoint x: 606, endPoint y: 293, distance: 62.9
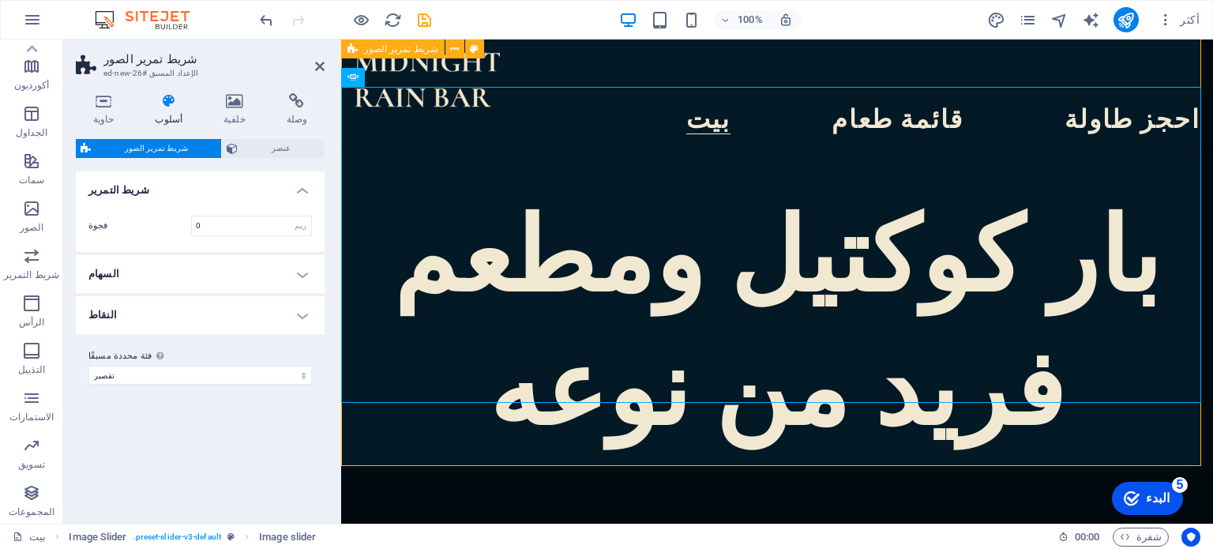
scroll to position [553, 0]
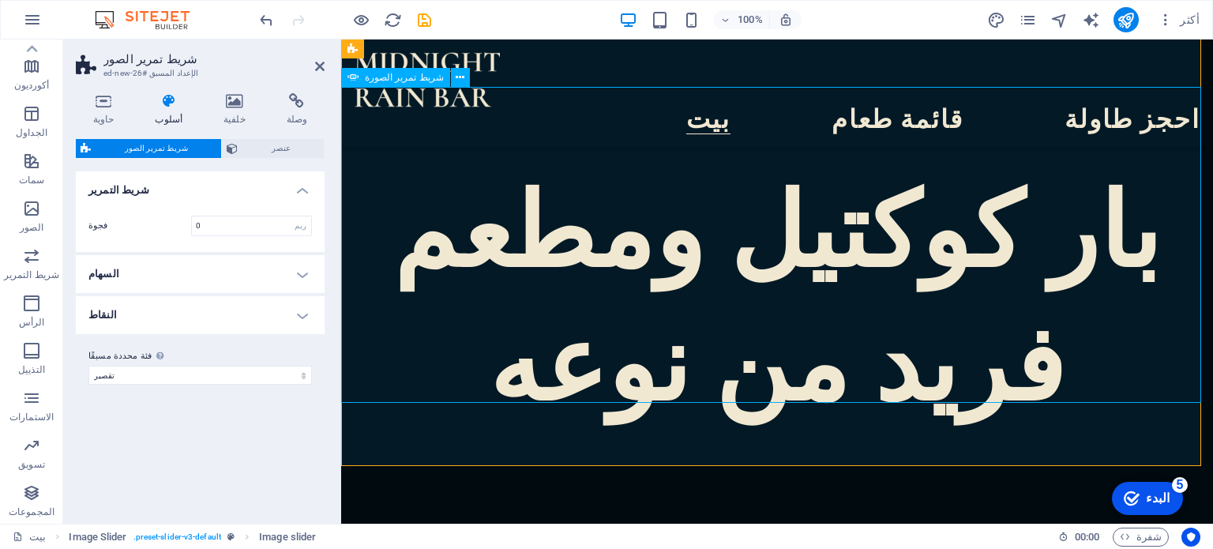
drag, startPoint x: 738, startPoint y: 310, endPoint x: 1020, endPoint y: 299, distance: 281.3
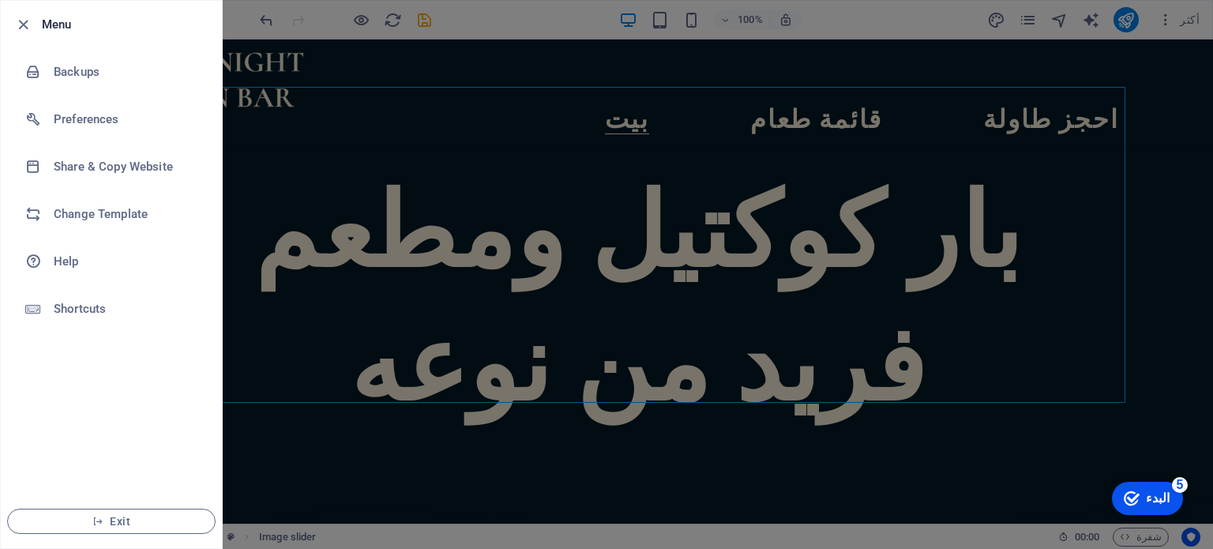
click at [626, 248] on div at bounding box center [606, 274] width 1213 height 549
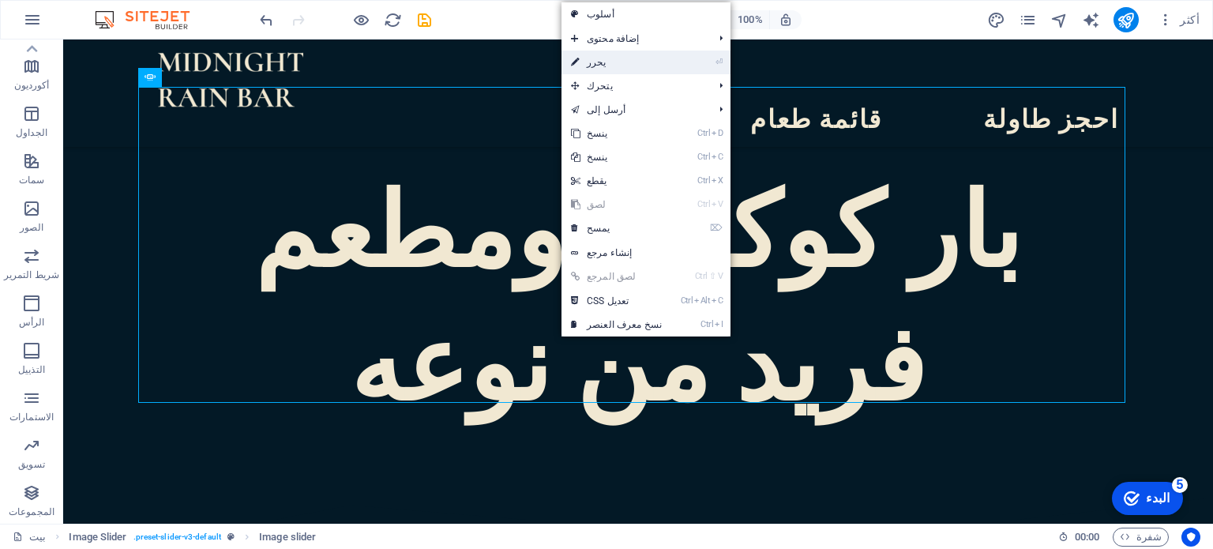
drag, startPoint x: 595, startPoint y: 61, endPoint x: 254, endPoint y: 21, distance: 344.2
click at [595, 61] on font "يحرر" at bounding box center [597, 62] width 20 height 11
select select "px"
select select "ms"
select select "s"
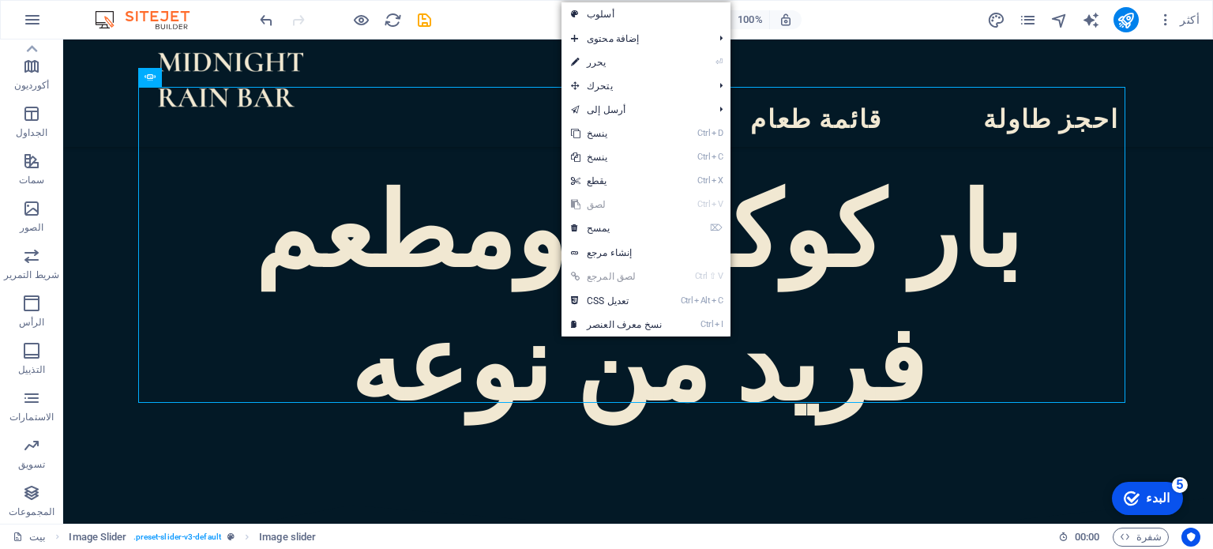
select select "progressive"
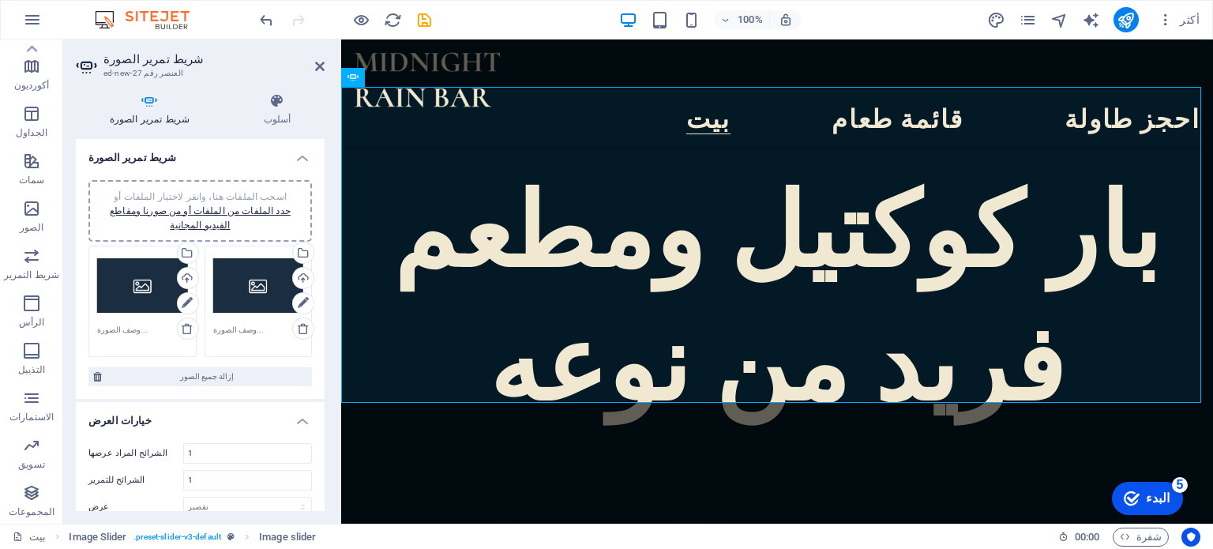
click at [130, 269] on div "اسحب الملفات هنا، وانقر لاختيار الملفات أو حدد الملفات من الملفات أو من صورنا و…" at bounding box center [142, 285] width 91 height 63
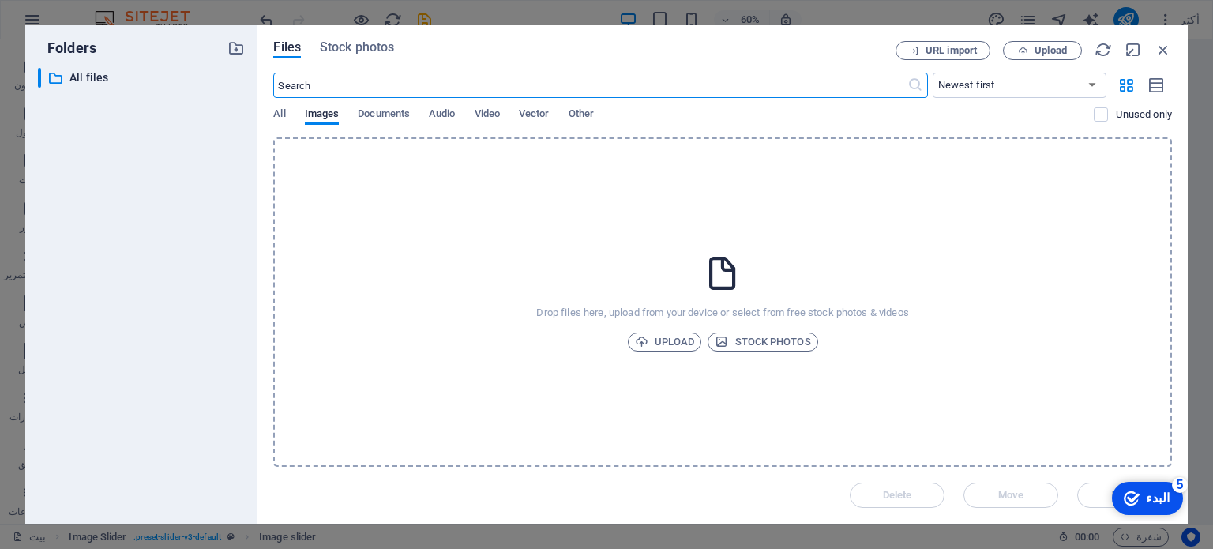
scroll to position [742, 0]
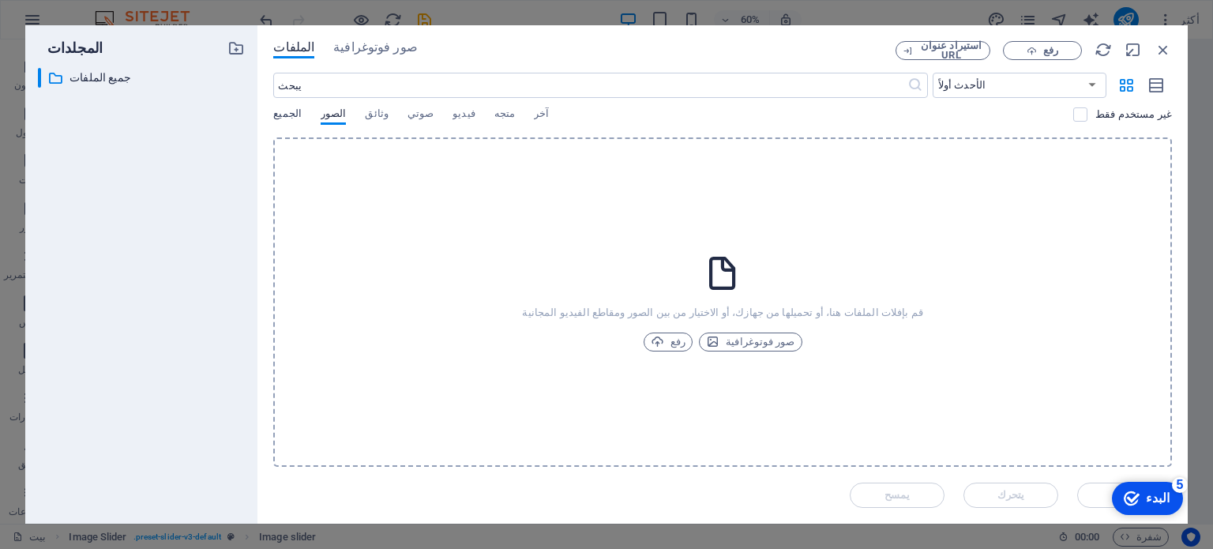
click at [277, 118] on font "الجميع" at bounding box center [287, 113] width 28 height 12
click at [306, 118] on div "الجميع الصور وثائق صوتي فيديو متجه آخر" at bounding box center [673, 122] width 800 height 30
click at [331, 113] on font "الصور" at bounding box center [333, 113] width 25 height 12
click at [365, 113] on font "وثائق" at bounding box center [376, 113] width 23 height 12
click at [408, 116] on font "صوتي" at bounding box center [421, 113] width 26 height 12
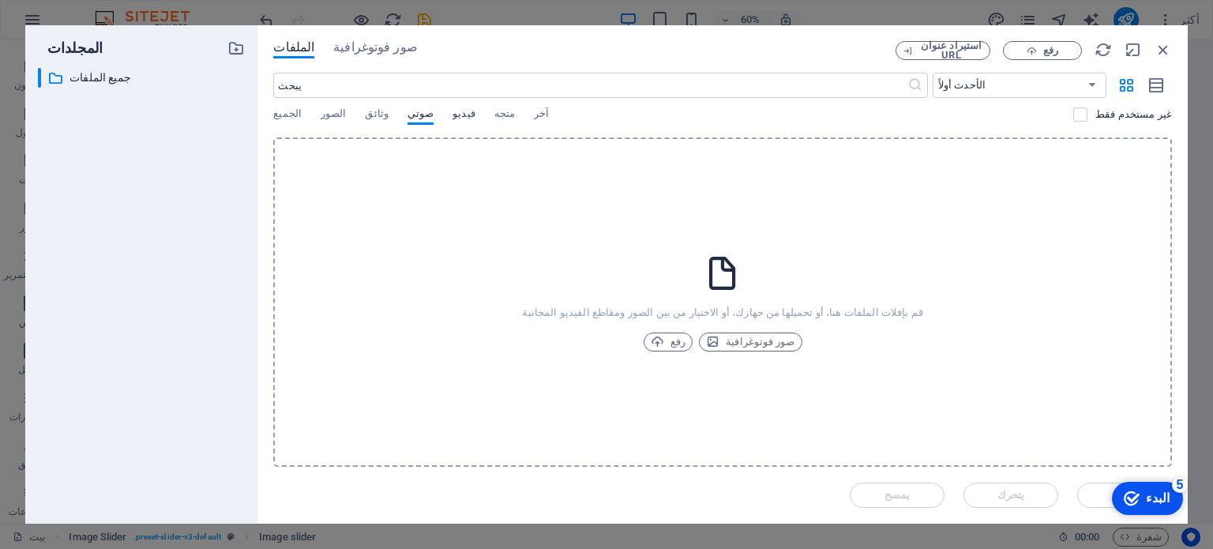
click at [453, 114] on font "فيديو" at bounding box center [464, 113] width 22 height 12
click at [494, 114] on font "متجه" at bounding box center [504, 113] width 21 height 12
click at [534, 117] on font "آخر" at bounding box center [541, 113] width 15 height 12
click at [321, 118] on font "الصور" at bounding box center [333, 113] width 25 height 12
click at [1045, 52] on font "رفع" at bounding box center [1050, 50] width 15 height 12
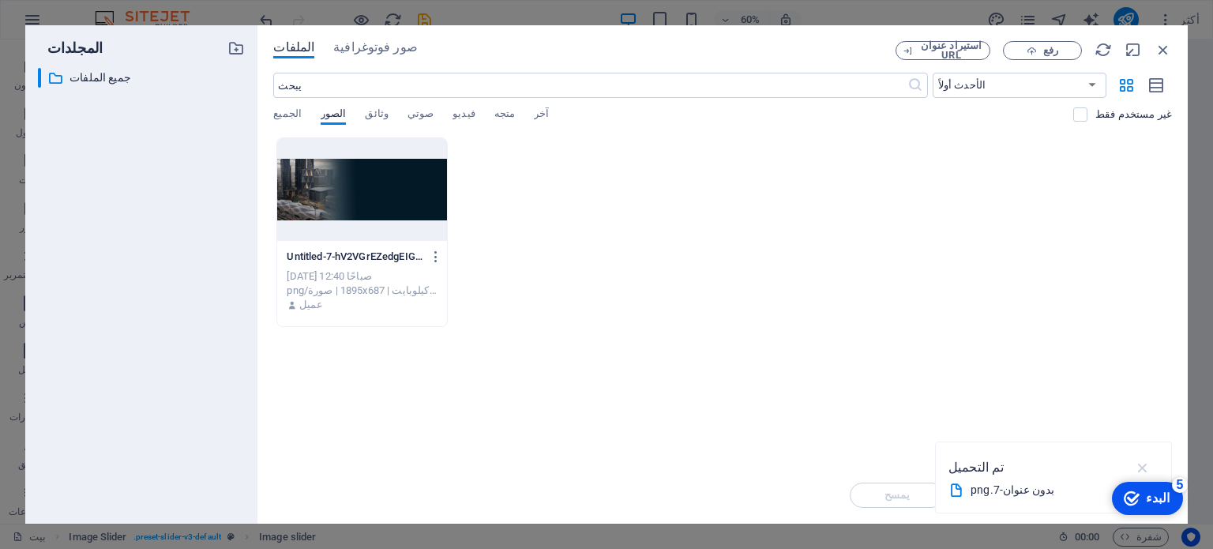
click at [1143, 467] on icon "button" at bounding box center [1143, 467] width 18 height 17
click at [373, 187] on div at bounding box center [361, 189] width 169 height 103
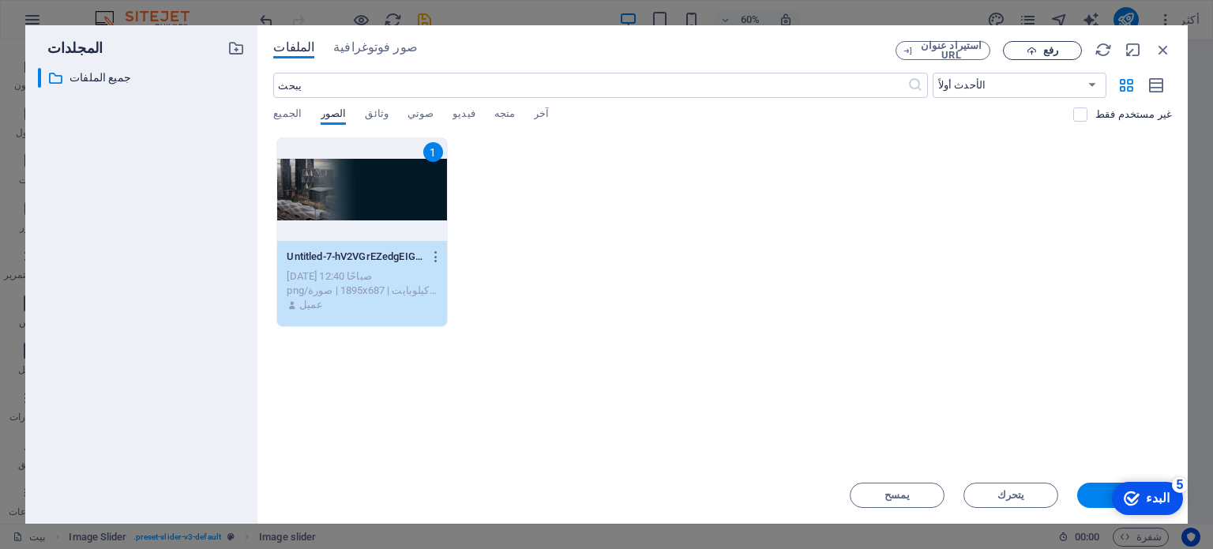
click at [1050, 47] on font "رفع" at bounding box center [1050, 50] width 15 height 12
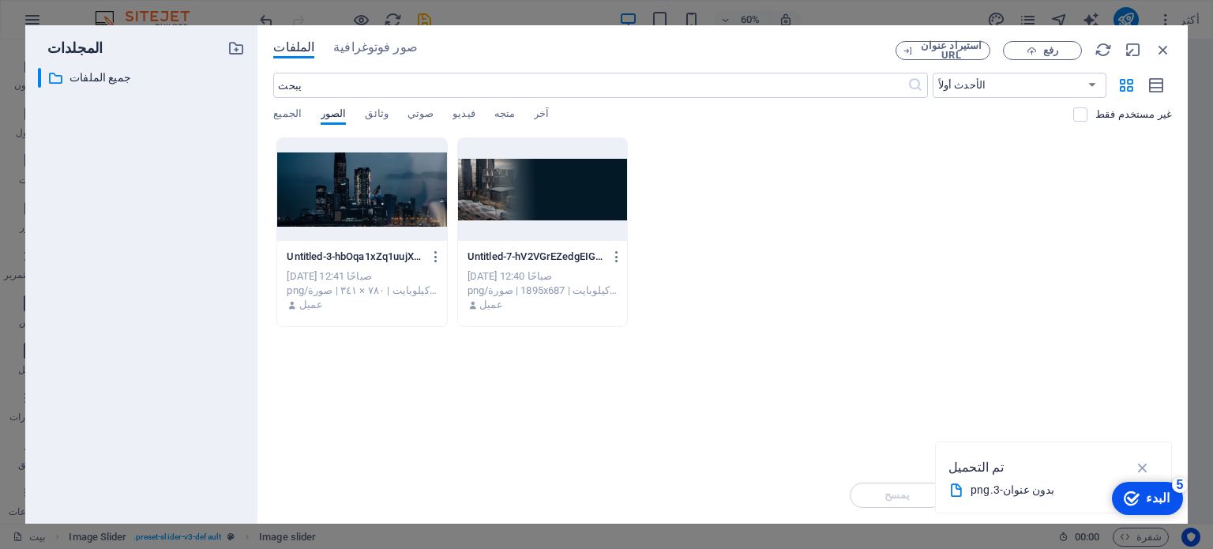
click at [518, 198] on div at bounding box center [542, 189] width 169 height 103
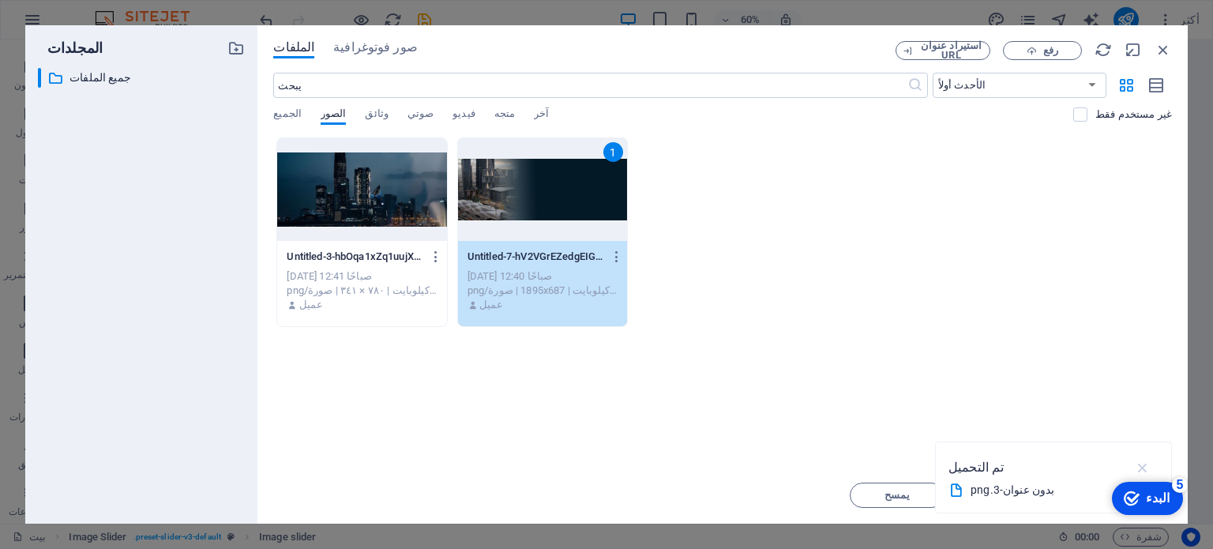
click at [1143, 464] on icon "button" at bounding box center [1143, 467] width 18 height 17
click at [1102, 501] on div "checkmark البدء 5 الخطوات الأولى في المحرر دعنا نرشدك إلى أهم الميزات 0% 1 ملخص…" at bounding box center [1122, 497] width 134 height 47
click at [1093, 492] on div "checkmark البدء 5 الخطوات الأولى في المحرر دعنا نرشدك إلى أهم الميزات 0% 1 ملخص…" at bounding box center [1122, 497] width 134 height 47
click at [1099, 497] on div "checkmark البدء 5 الخطوات الأولى في المحرر دعنا نرشدك إلى أهم الميزات 0% 1 ملخص…" at bounding box center [1122, 497] width 134 height 47
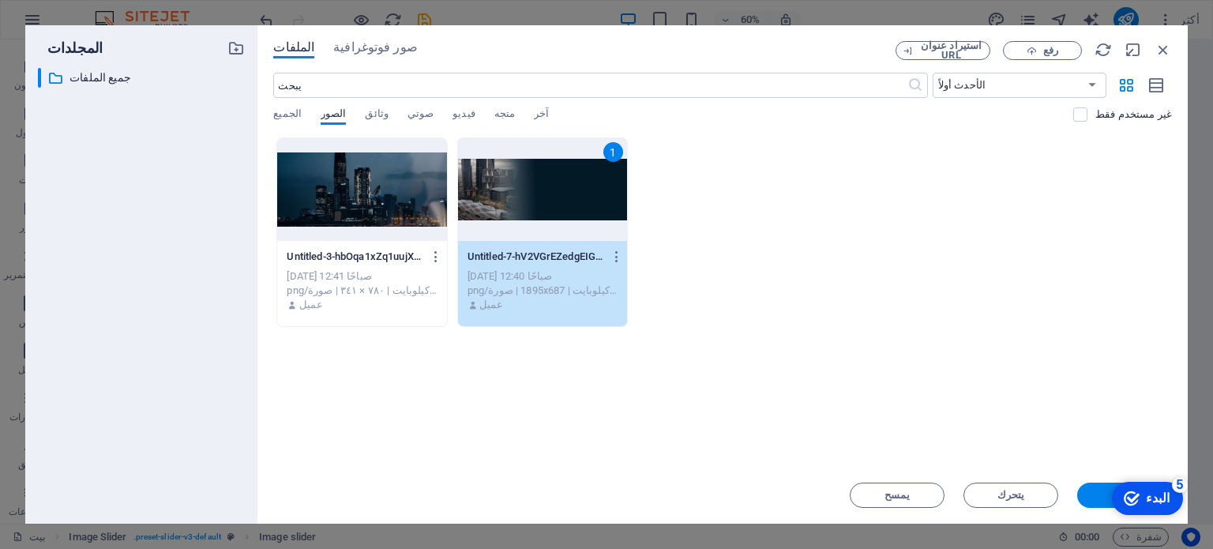
drag, startPoint x: 1087, startPoint y: 490, endPoint x: 1692, endPoint y: 813, distance: 685.4
click at [1087, 490] on div "checkmark البدء 5 الخطوات الأولى في المحرر دعنا نرشدك إلى أهم الميزات 0% 1 ملخص…" at bounding box center [1122, 497] width 134 height 47
click at [1091, 494] on div "checkmark البدء 5 الخطوات الأولى في المحرر دعنا نرشدك إلى أهم الميزات 0% 1 ملخص…" at bounding box center [1122, 497] width 134 height 47
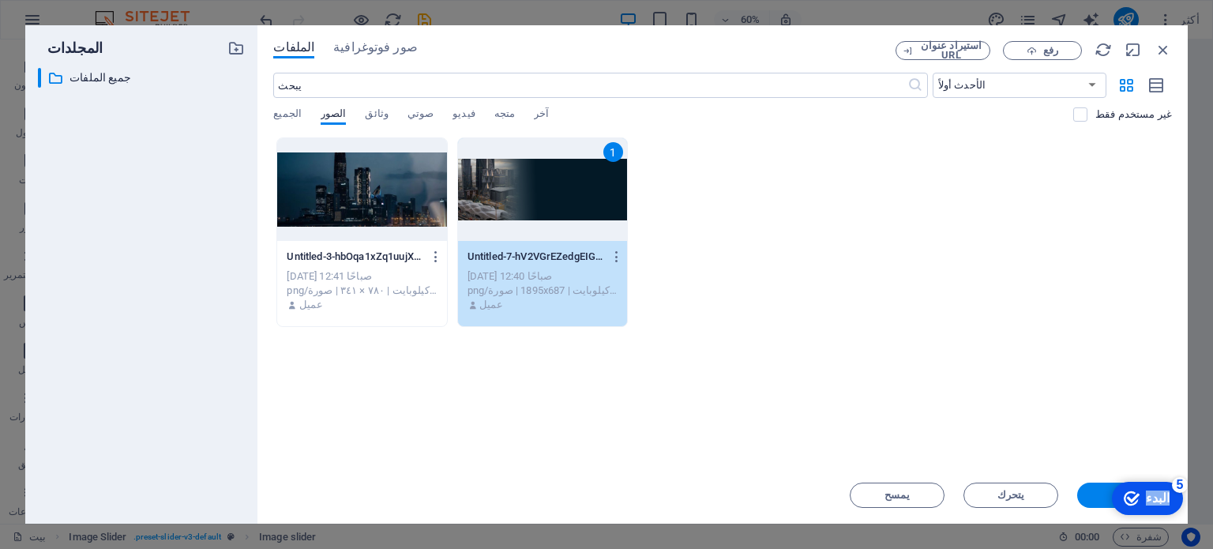
click at [1091, 494] on div "checkmark البدء 5 الخطوات الأولى في المحرر دعنا نرشدك إلى أهم الميزات 0% 1 ملخص…" at bounding box center [1122, 497] width 134 height 47
click at [1163, 47] on icon "button" at bounding box center [1163, 49] width 17 height 17
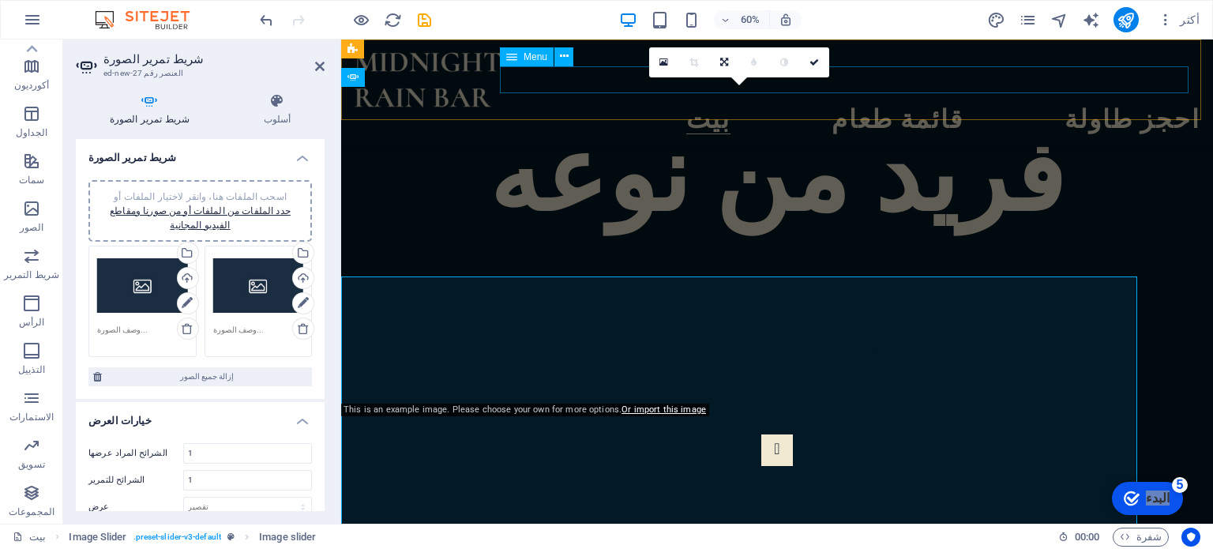
scroll to position [553, 0]
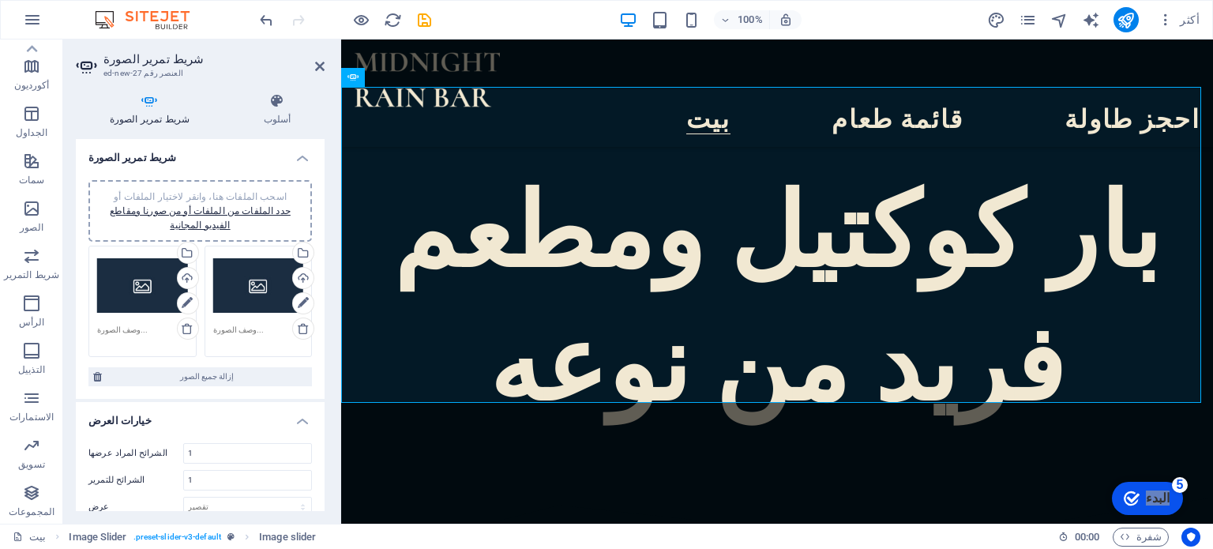
click at [145, 274] on div "اسحب الملفات هنا، وانقر لاختيار الملفات أو حدد الملفات من الملفات أو من صورنا و…" at bounding box center [142, 285] width 91 height 63
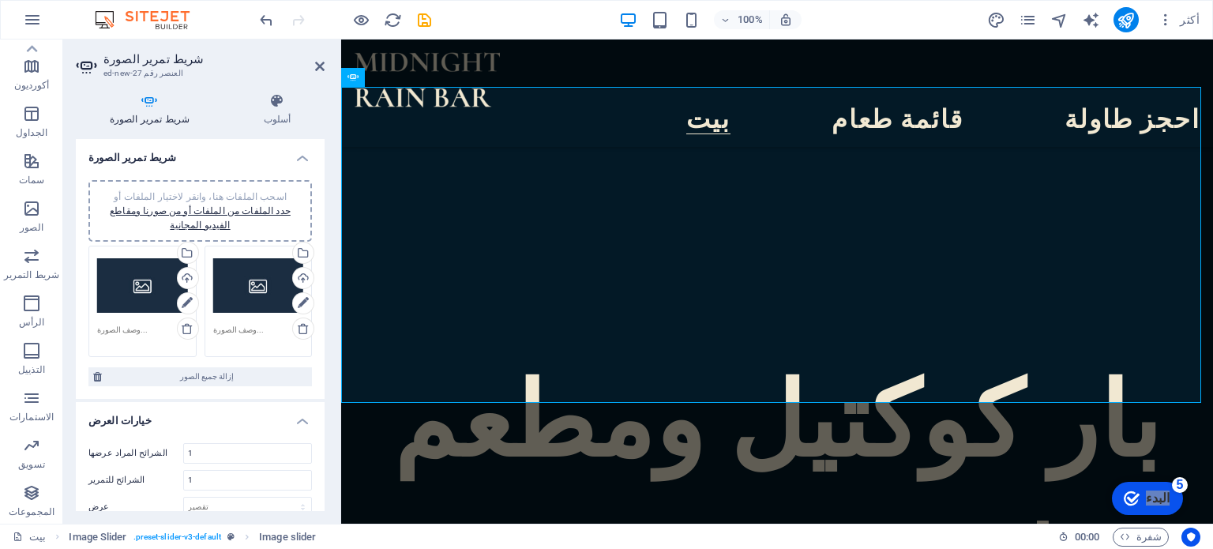
scroll to position [742, 0]
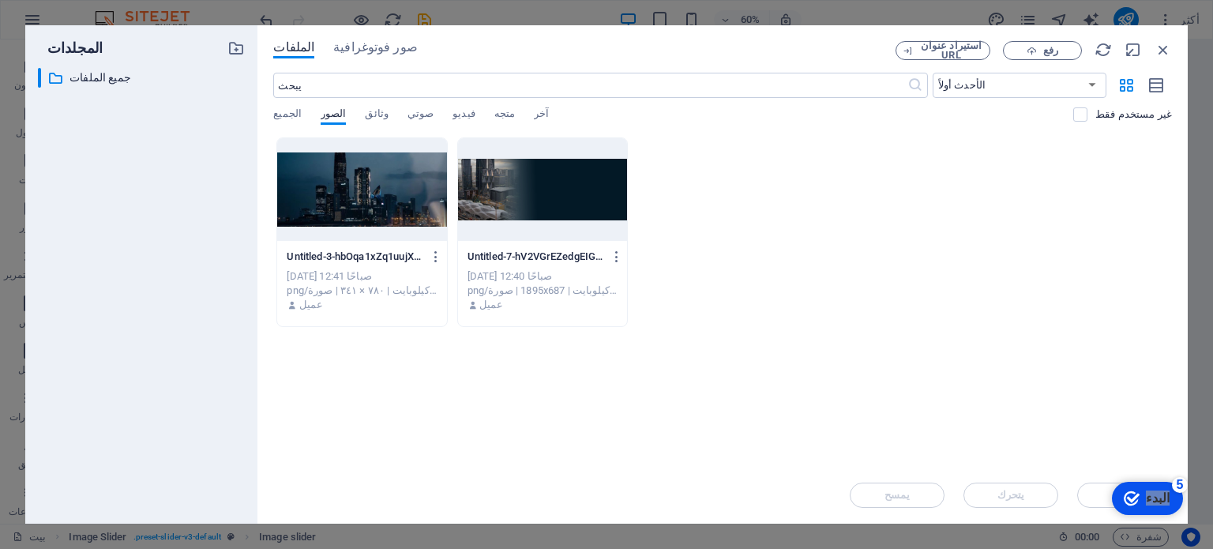
click at [569, 197] on div at bounding box center [542, 189] width 169 height 103
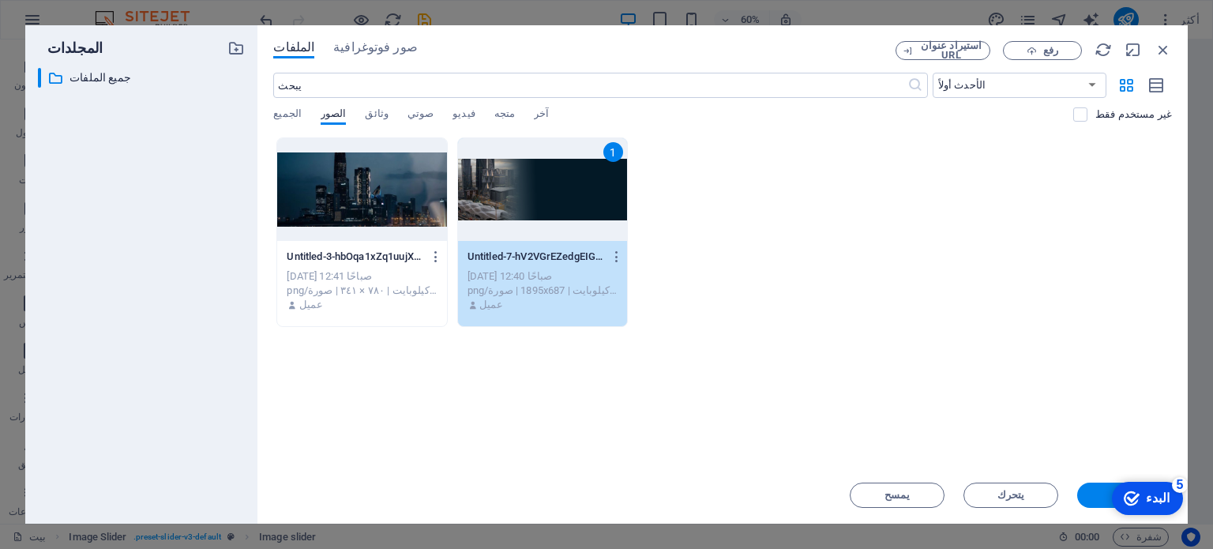
drag, startPoint x: 1082, startPoint y: 487, endPoint x: 1091, endPoint y: 500, distance: 15.3
click at [1084, 491] on div "checkmark البدء 5 الخطوات الأولى في المحرر دعنا نرشدك إلى أهم الميزات 0% 1 ملخص…" at bounding box center [1122, 497] width 134 height 47
click at [1091, 502] on div "checkmark البدء 5 الخطوات الأولى في المحرر دعنا نرشدك إلى أهم الميزات 0% 1 ملخص…" at bounding box center [1122, 497] width 134 height 47
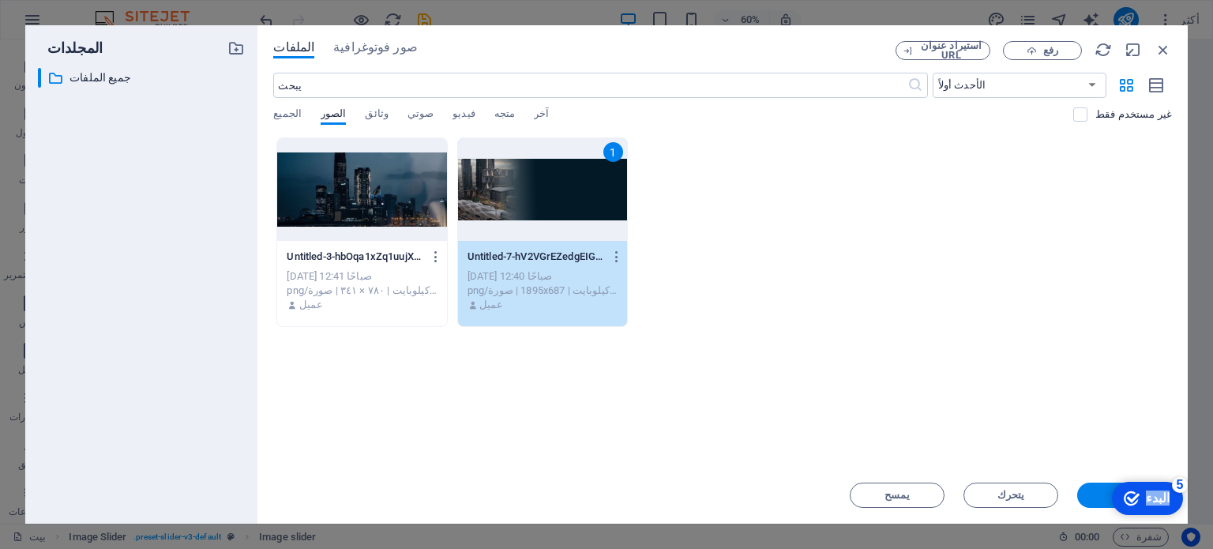
click at [1091, 502] on div "checkmark البدء 5 الخطوات الأولى في المحرر دعنا نرشدك إلى أهم الميزات 0% 1 ملخص…" at bounding box center [1122, 497] width 134 height 47
click at [1129, 494] on icon "checkmark" at bounding box center [1132, 498] width 16 height 16
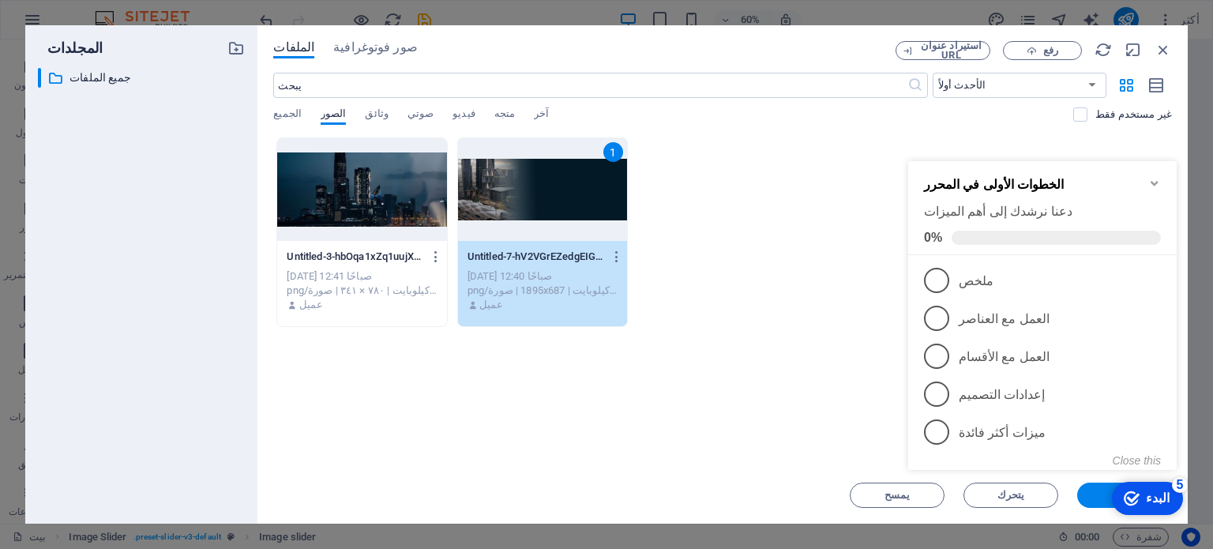
click at [1161, 179] on div "الخطوات الأولى في المحرر دعنا نرشدك إلى أهم الميزات 0%" at bounding box center [1042, 208] width 269 height 94
click at [1156, 178] on icon "Minimize checklist" at bounding box center [1154, 183] width 13 height 13
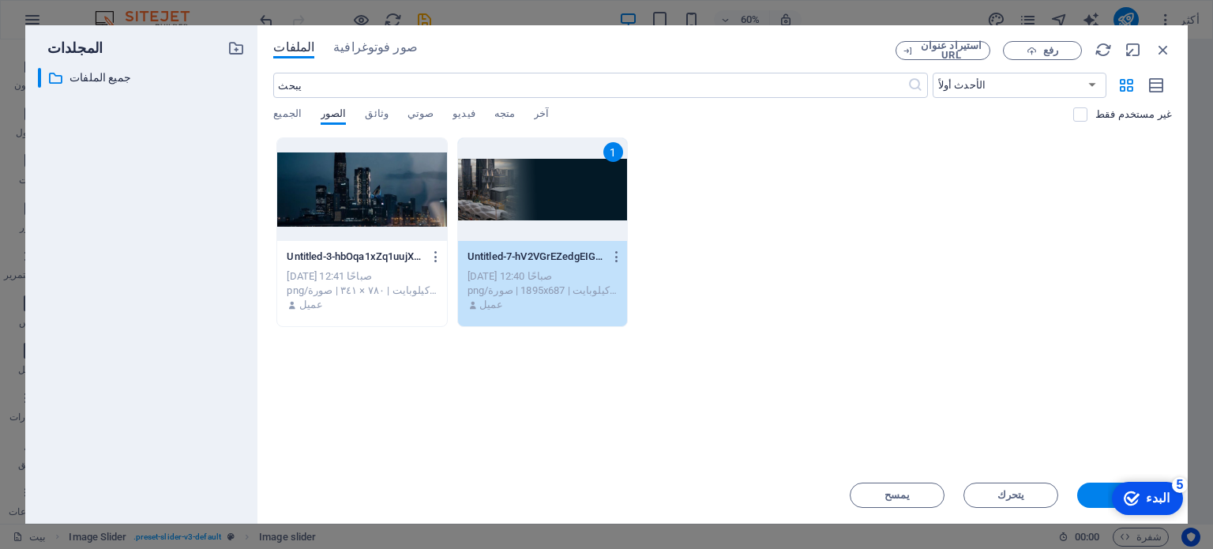
click at [1189, 521] on div "checkmark البدء 5 الخطوات الأولى في المحرر دعنا نرشدك إلى أهم الميزات 0% 1 ملخص…" at bounding box center [1148, 497] width 81 height 47
click at [1091, 495] on span "إدراج" at bounding box center [1125, 494] width 82 height 9
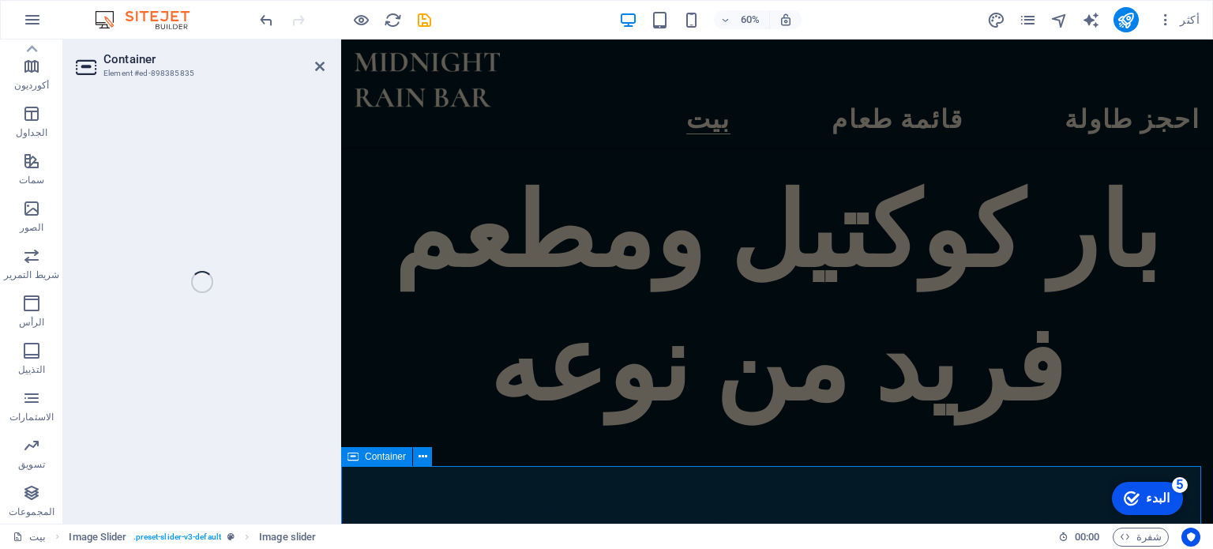
scroll to position [553, 0]
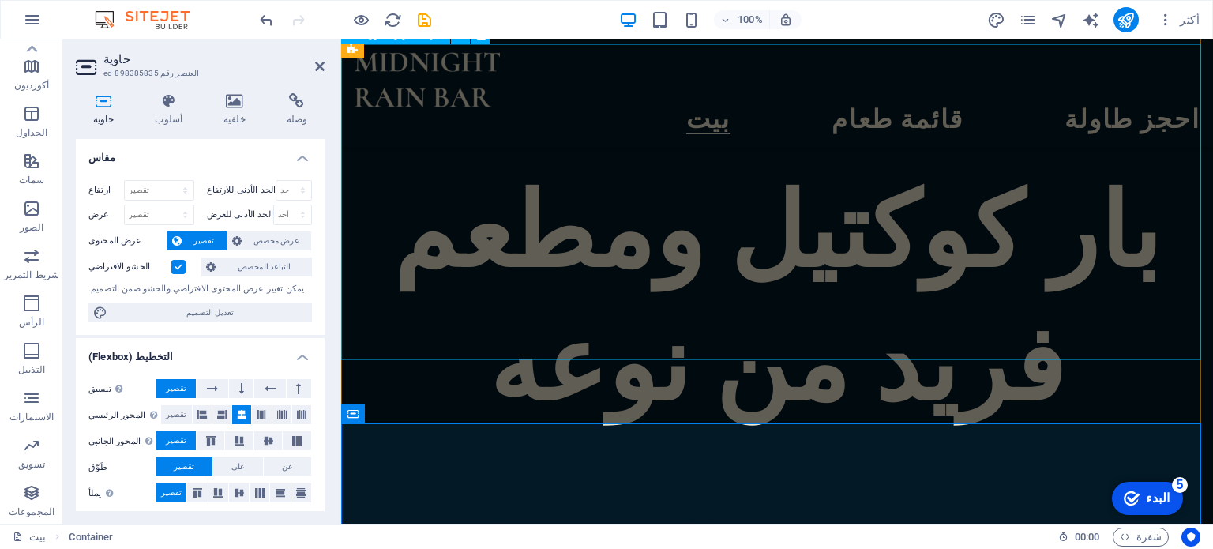
scroll to position [632, 0]
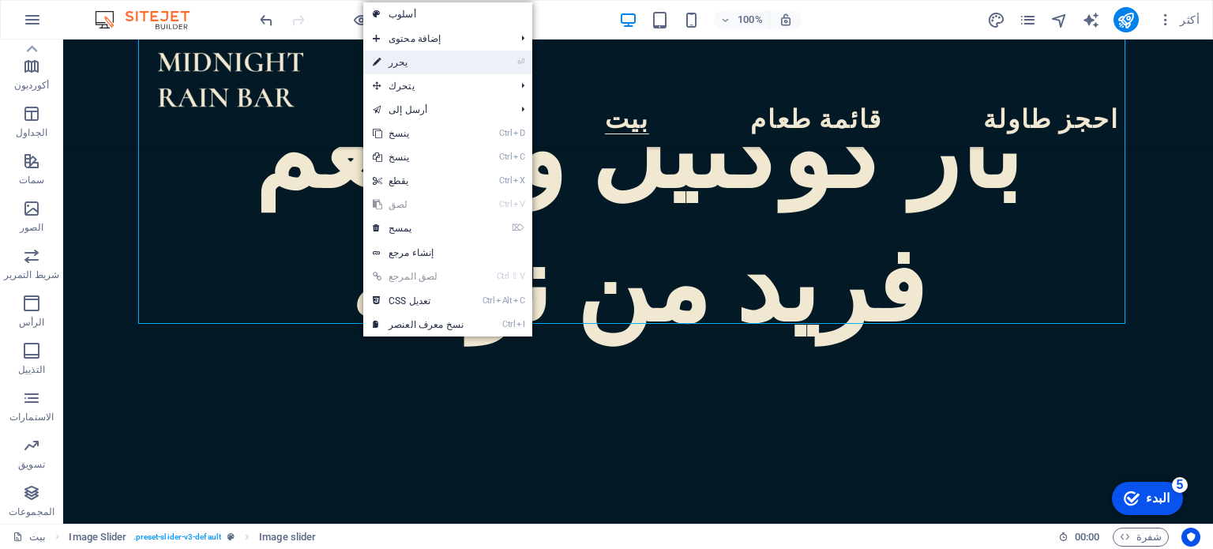
click at [395, 72] on link "⏎ يحرر" at bounding box center [418, 63] width 110 height 24
select select "px"
select select "ms"
select select "s"
select select "progressive"
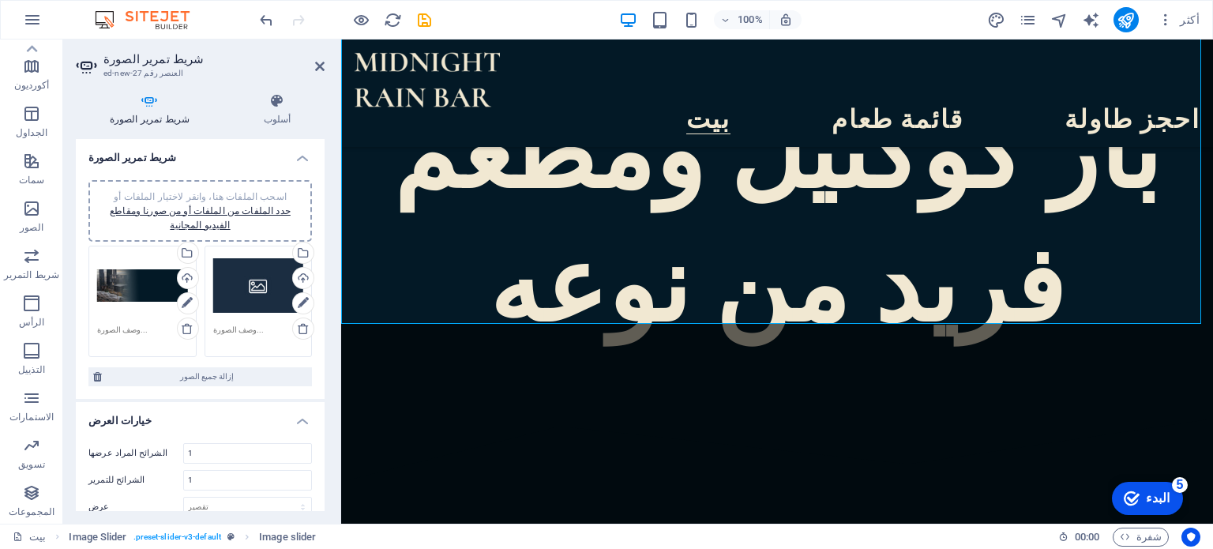
click at [258, 284] on div "اسحب الملفات هنا، وانقر لاختيار الملفات أو حدد الملفات من الملفات أو من صورنا و…" at bounding box center [258, 285] width 91 height 63
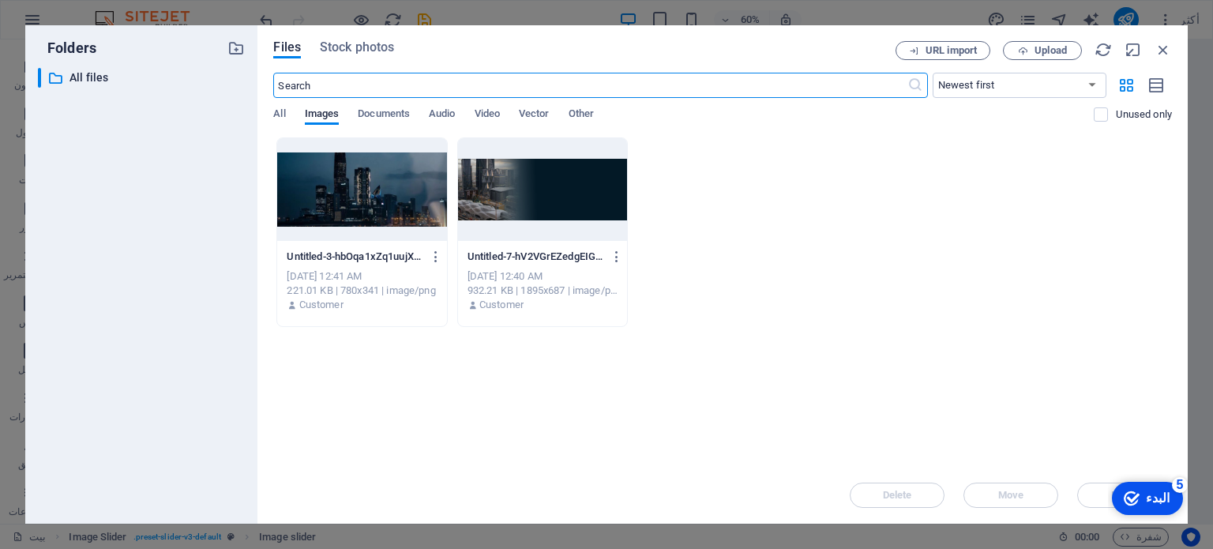
scroll to position [821, 0]
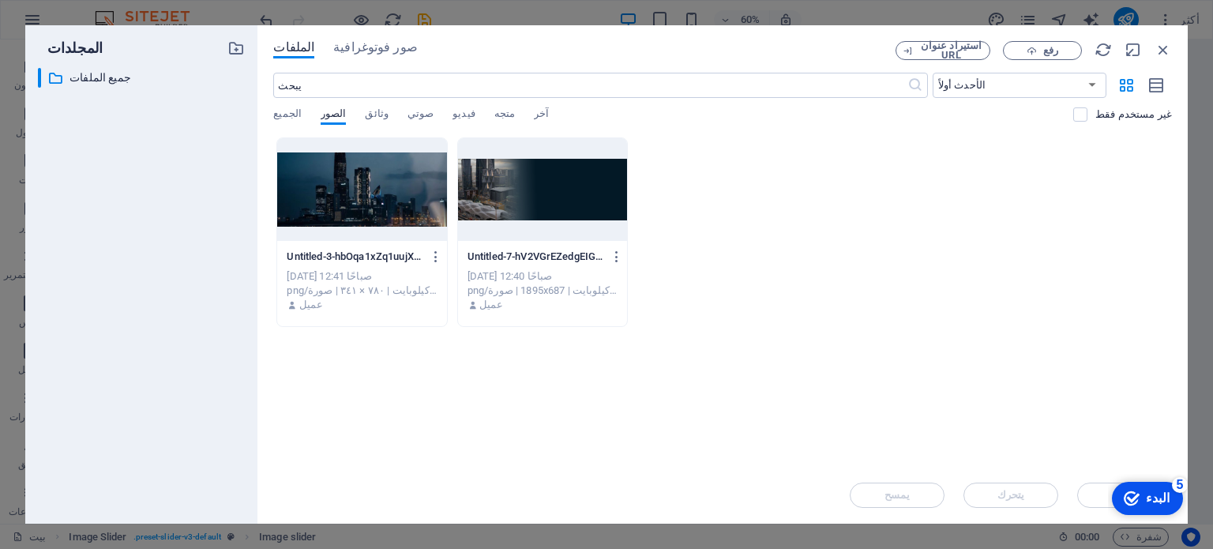
click at [383, 193] on div at bounding box center [361, 189] width 169 height 103
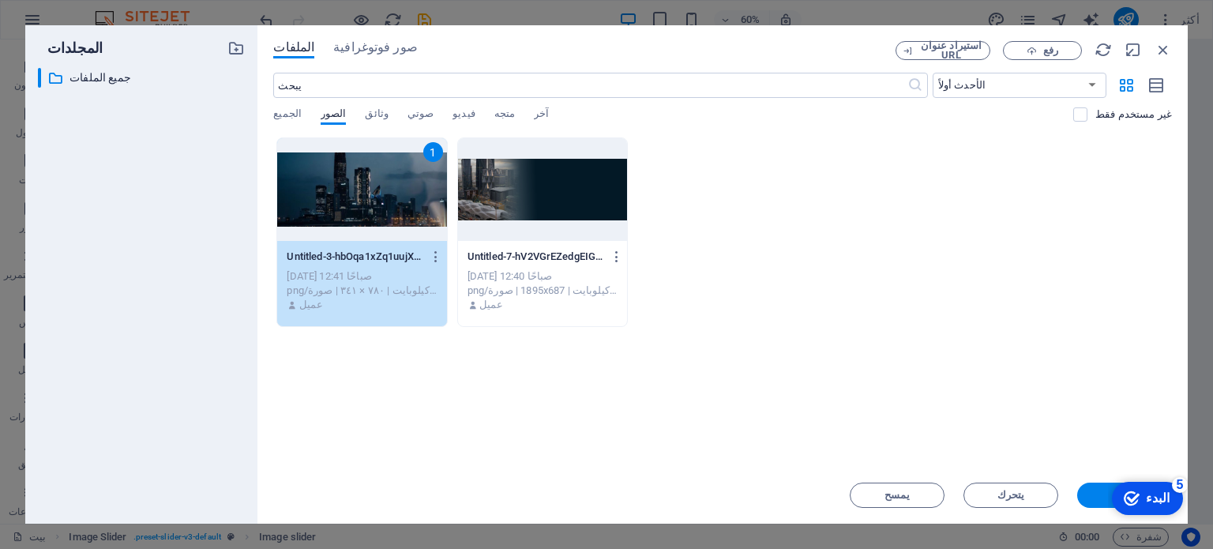
drag, startPoint x: 1093, startPoint y: 497, endPoint x: 748, endPoint y: 458, distance: 347.3
click at [1093, 497] on span "إدراج" at bounding box center [1125, 494] width 82 height 9
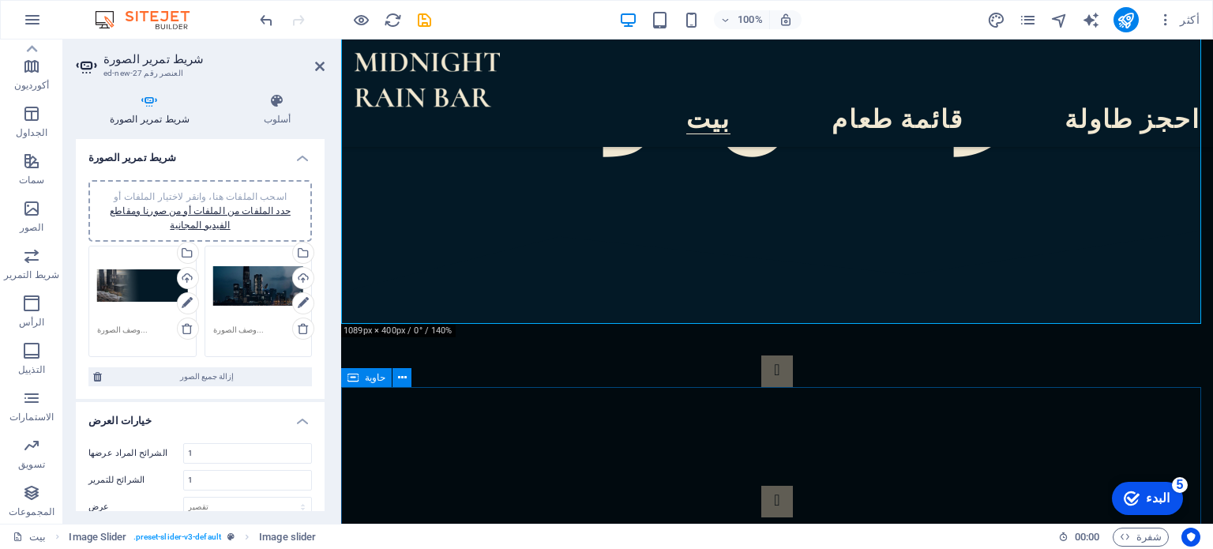
scroll to position [632, 0]
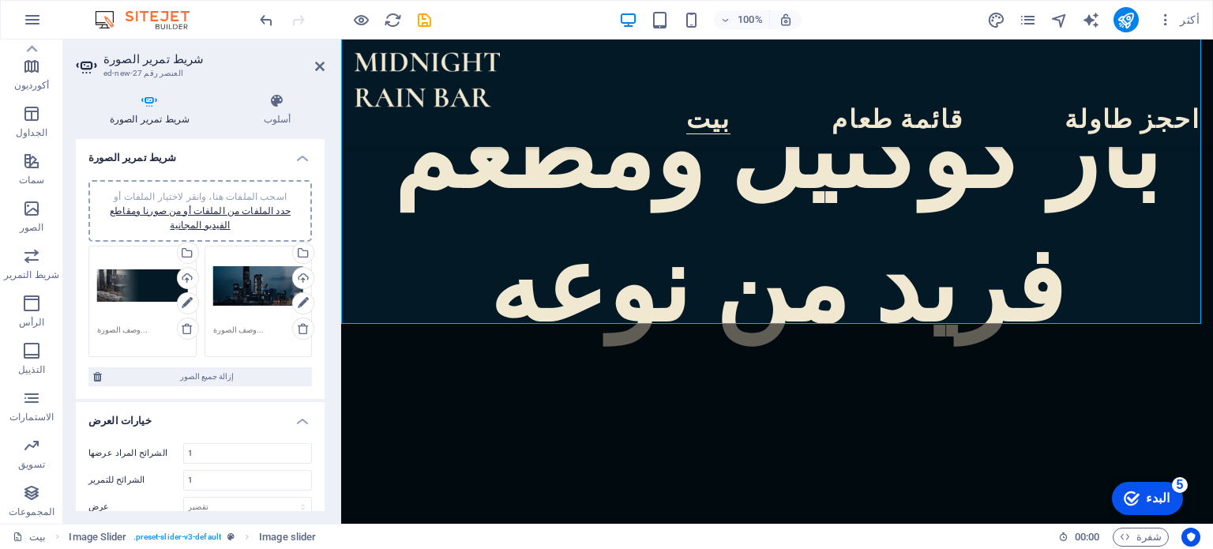
click at [1145, 501] on div "checkmark البدء 5" at bounding box center [1147, 498] width 46 height 16
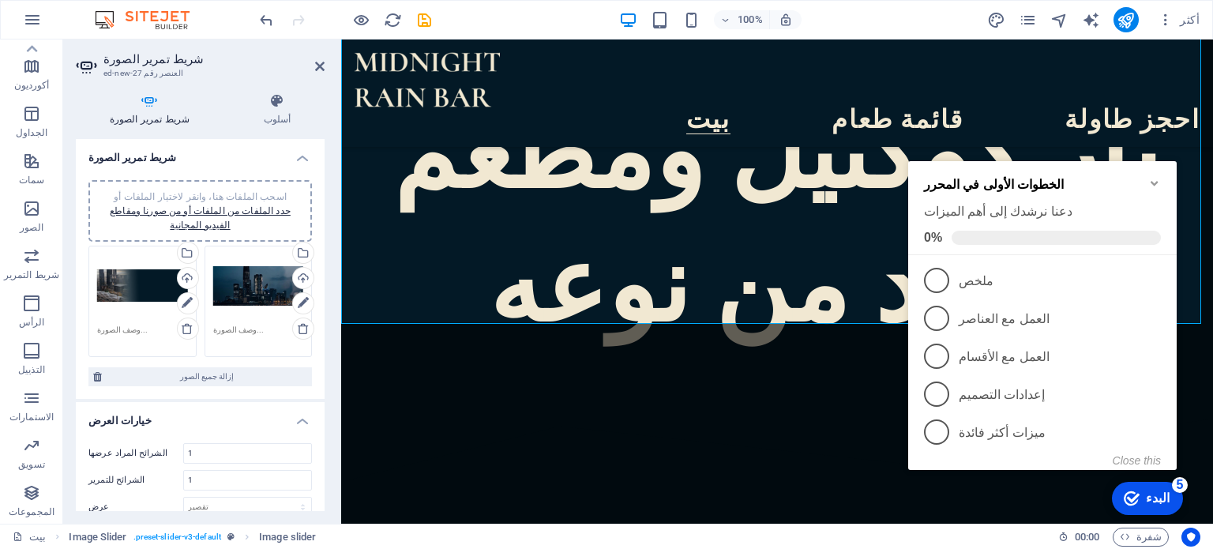
click at [1145, 497] on div "checkmark البدء 5" at bounding box center [1147, 498] width 46 height 16
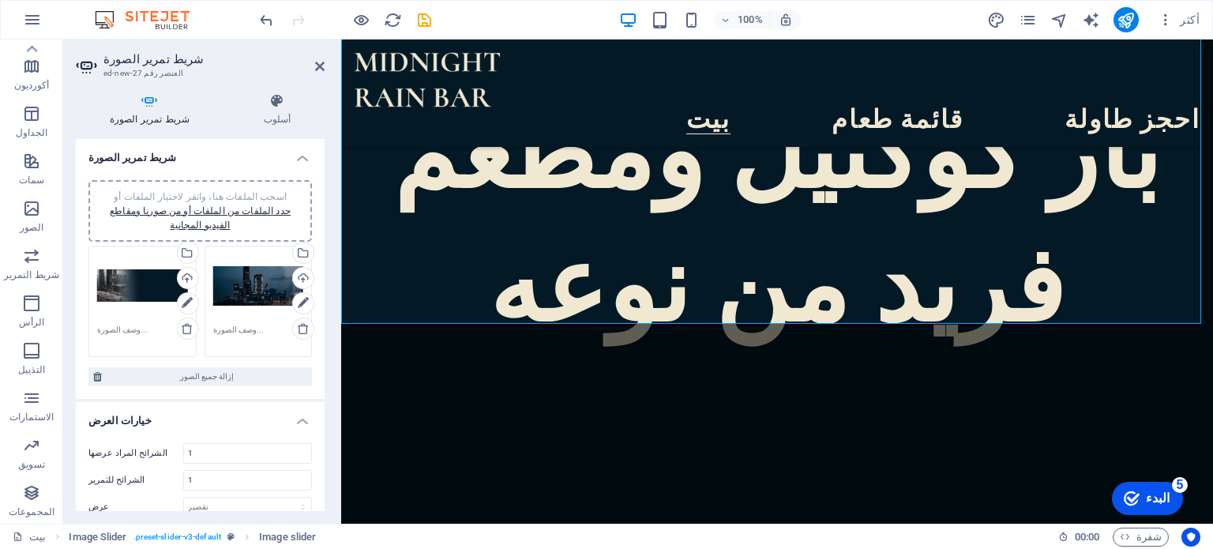
click at [1170, 506] on div "checkmark البدء 5" at bounding box center [1147, 498] width 46 height 16
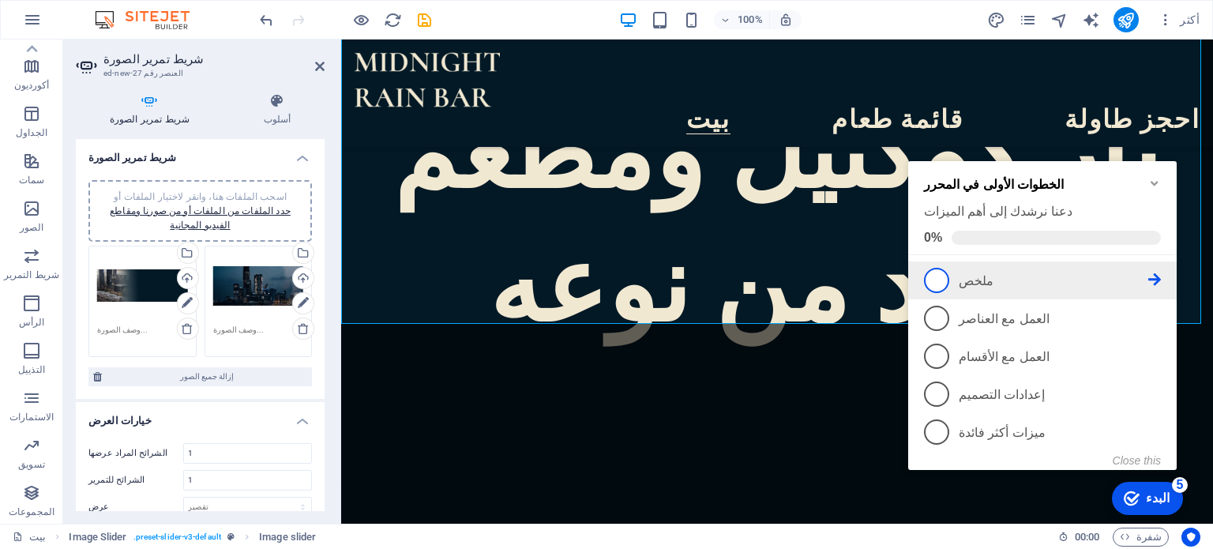
click at [938, 278] on span "1" at bounding box center [936, 280] width 25 height 25
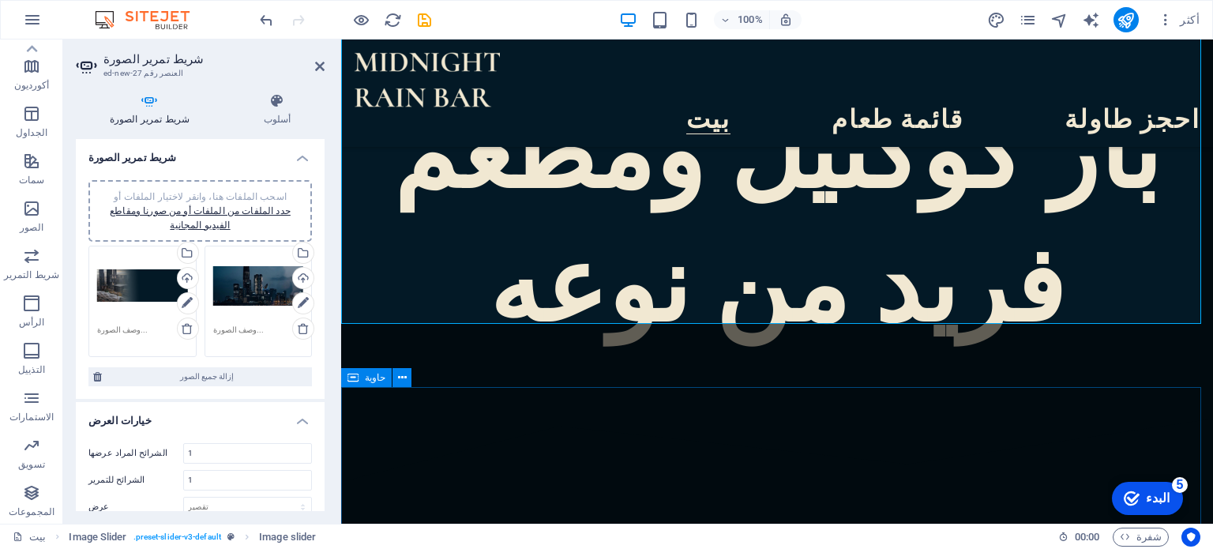
scroll to position [0, 0]
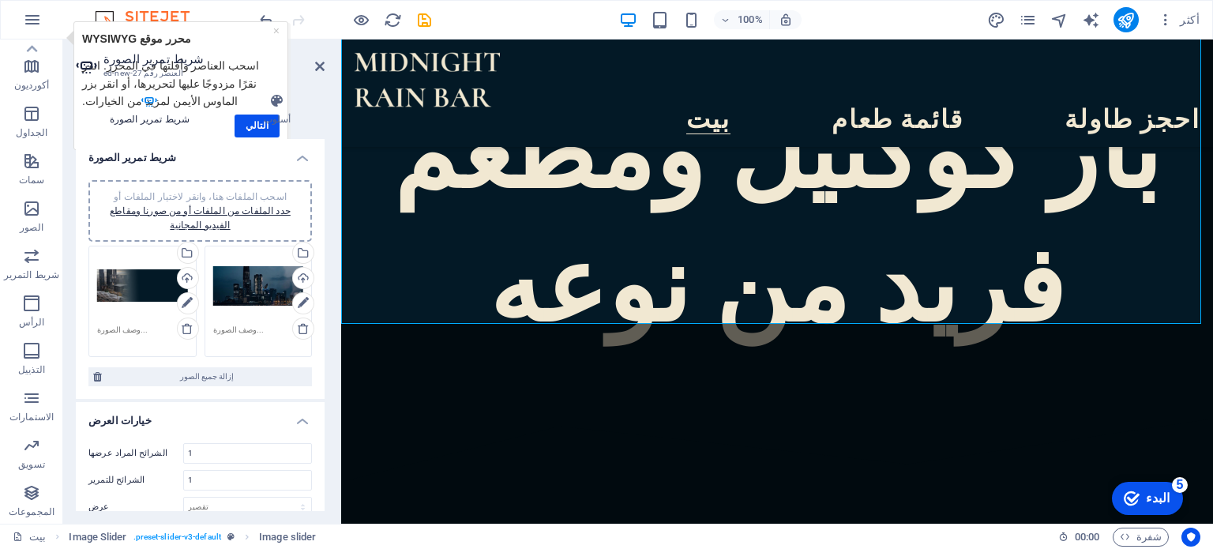
click at [1144, 498] on div "checkmark البدء 5" at bounding box center [1147, 498] width 46 height 16
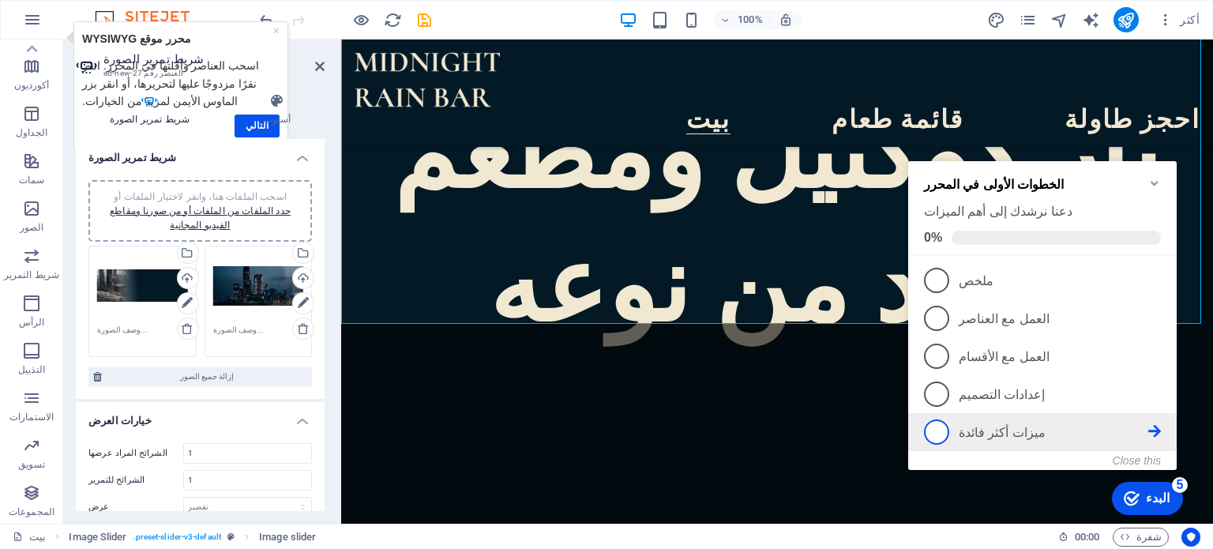
click at [972, 429] on font "ميزات أكثر فائدة" at bounding box center [1002, 432] width 87 height 13
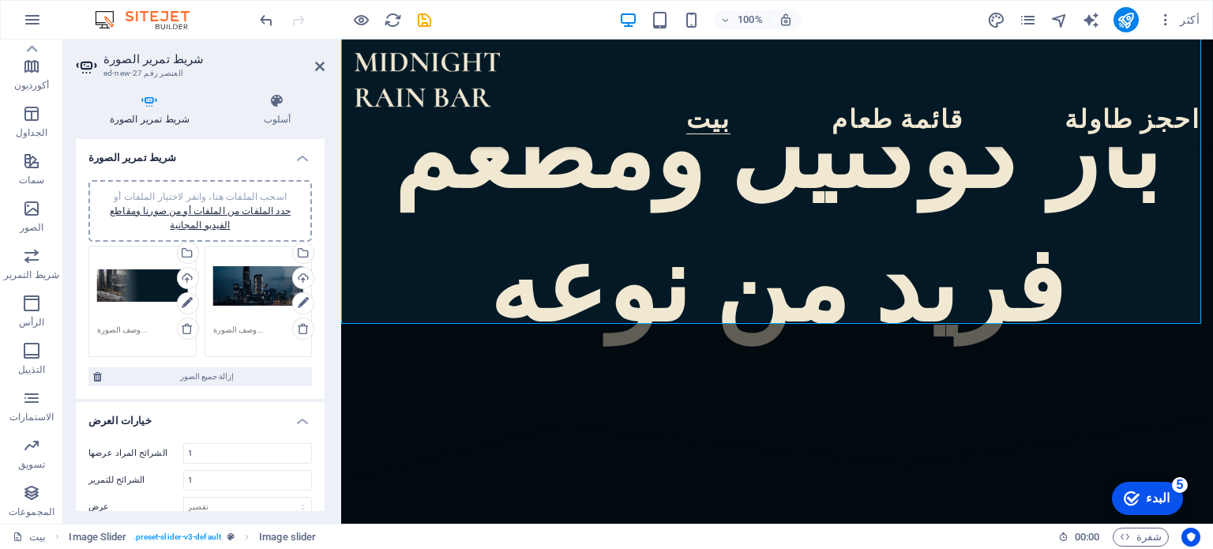
click at [1152, 495] on font "البدء" at bounding box center [1158, 498] width 24 height 13
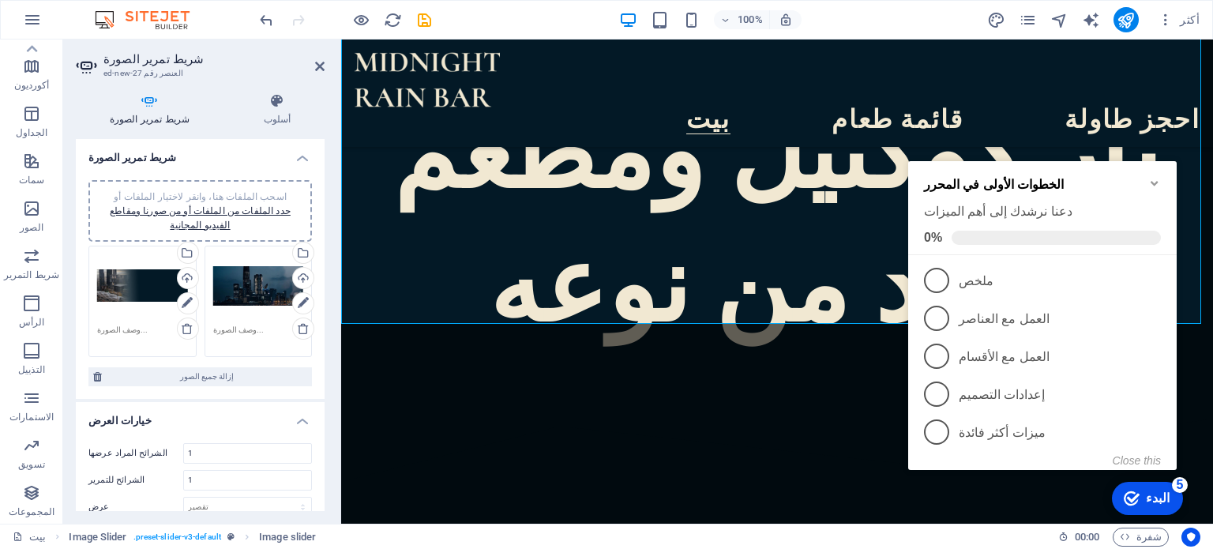
click at [1156, 486] on div "checkmark البدء 5" at bounding box center [1147, 498] width 71 height 33
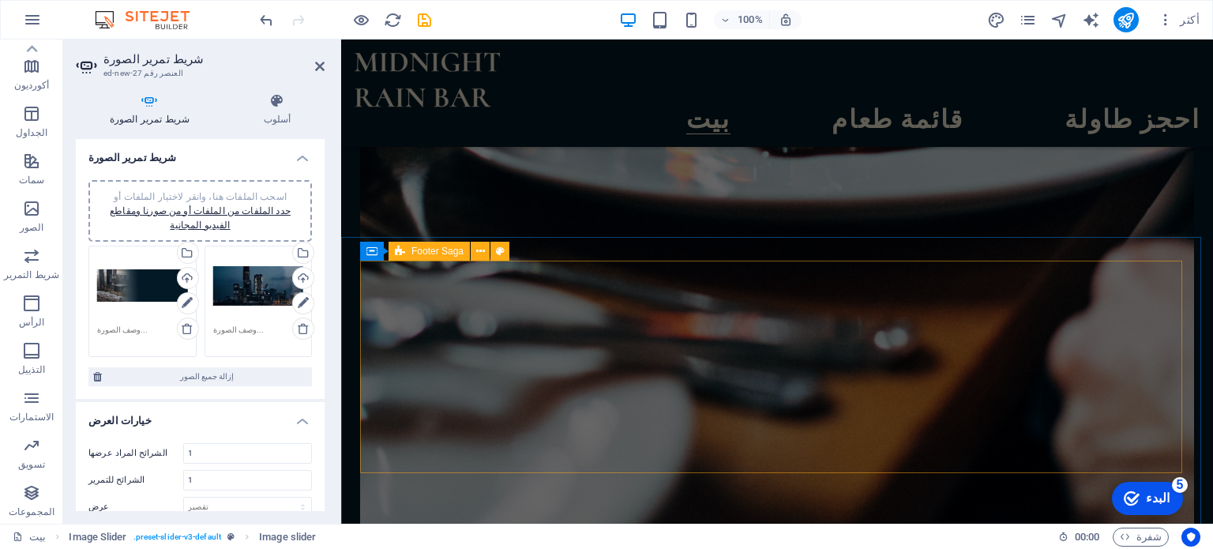
scroll to position [6966, 0]
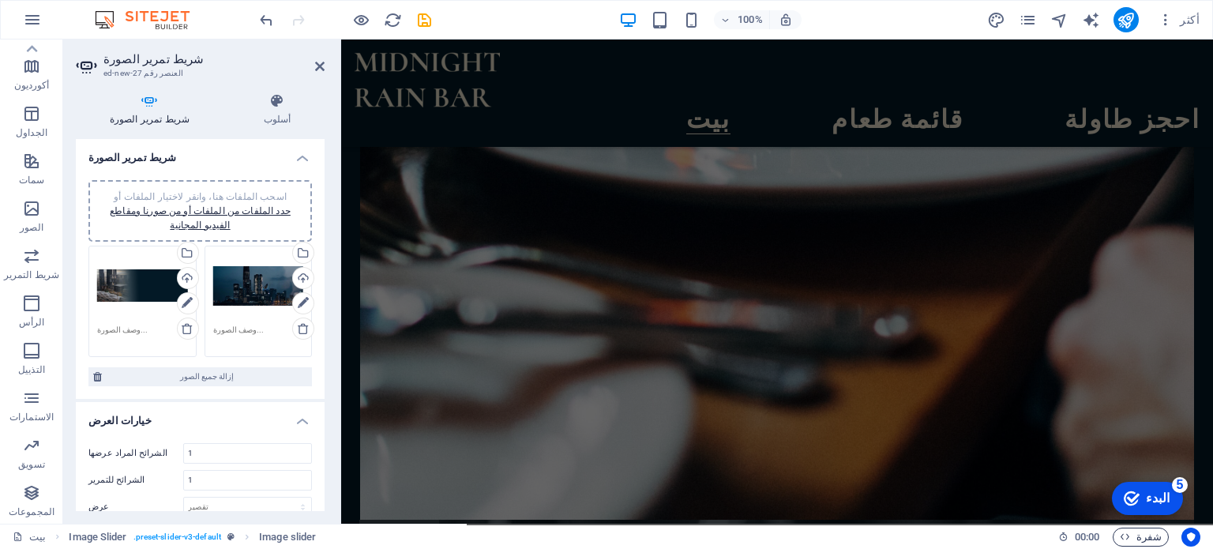
click at [1157, 540] on font "شفرة" at bounding box center [1148, 537] width 25 height 12
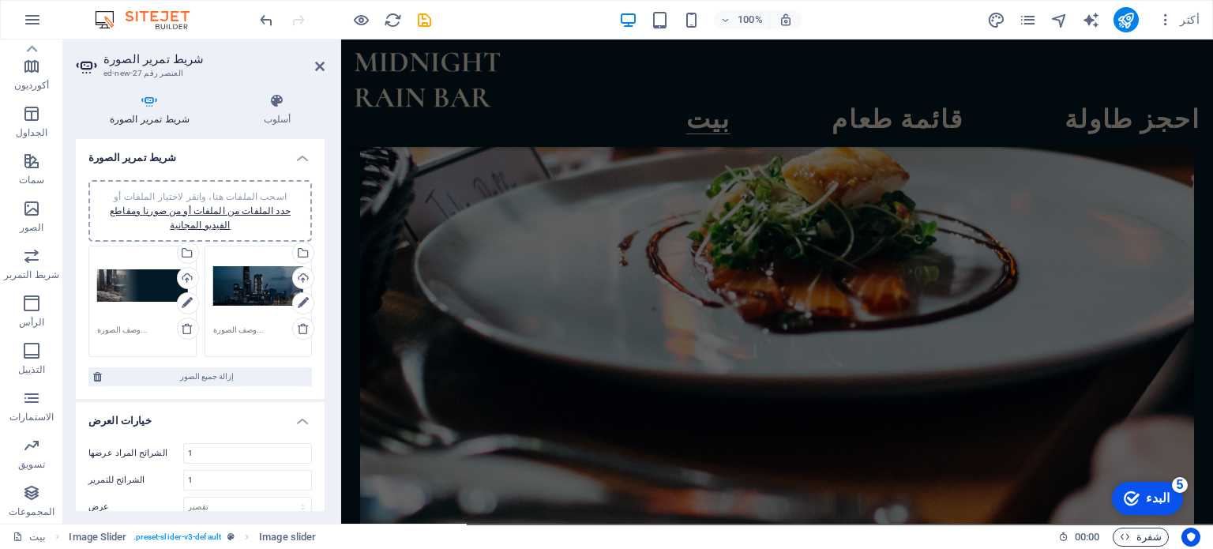
scroll to position [396, 0]
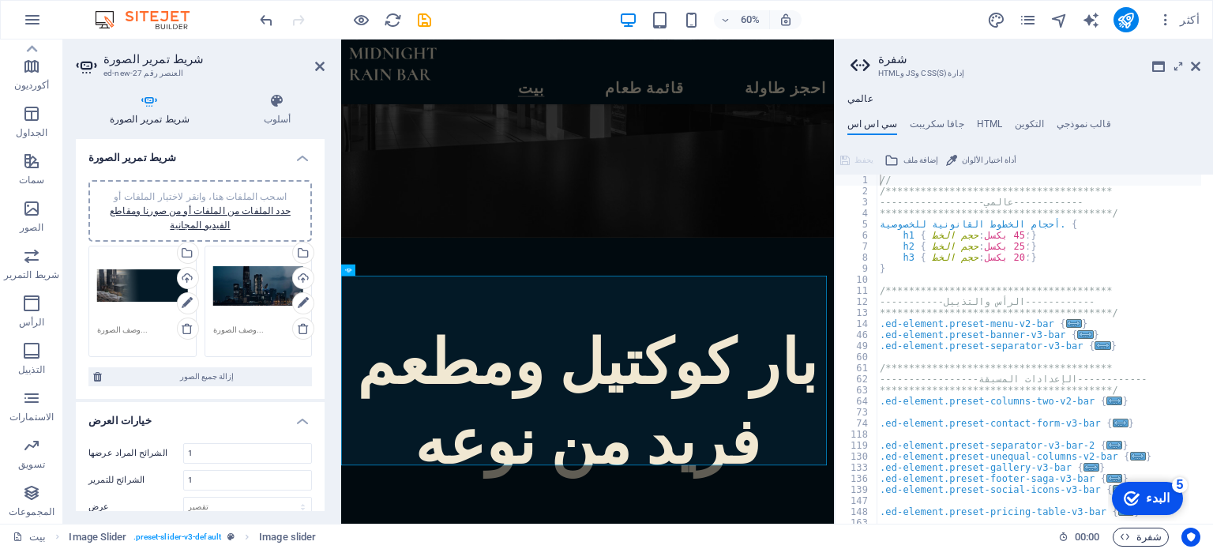
click at [1157, 540] on font "شفرة" at bounding box center [1148, 537] width 25 height 12
click at [1145, 539] on font "شفرة" at bounding box center [1148, 537] width 25 height 12
click at [1199, 62] on icon at bounding box center [1195, 66] width 9 height 13
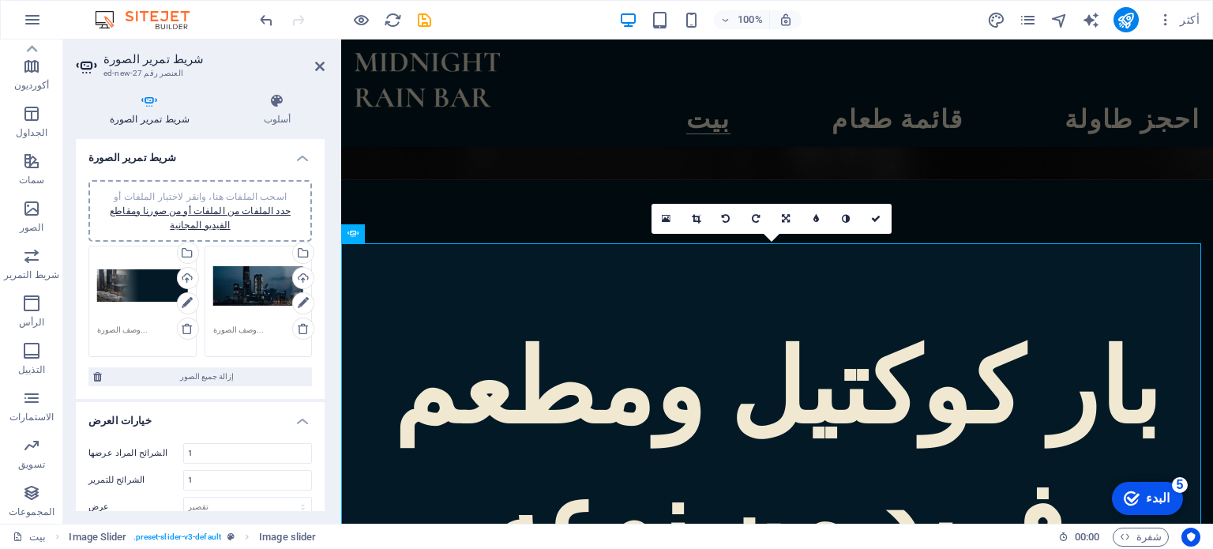
click at [1153, 505] on font "البدء" at bounding box center [1158, 498] width 24 height 13
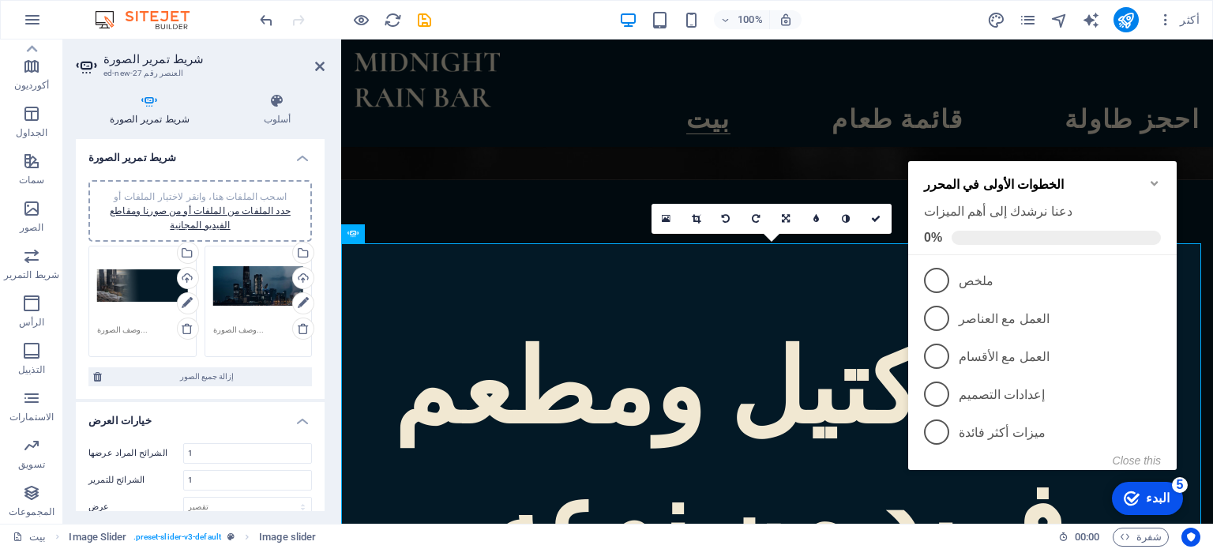
click at [1152, 504] on font "البدء" at bounding box center [1158, 498] width 24 height 13
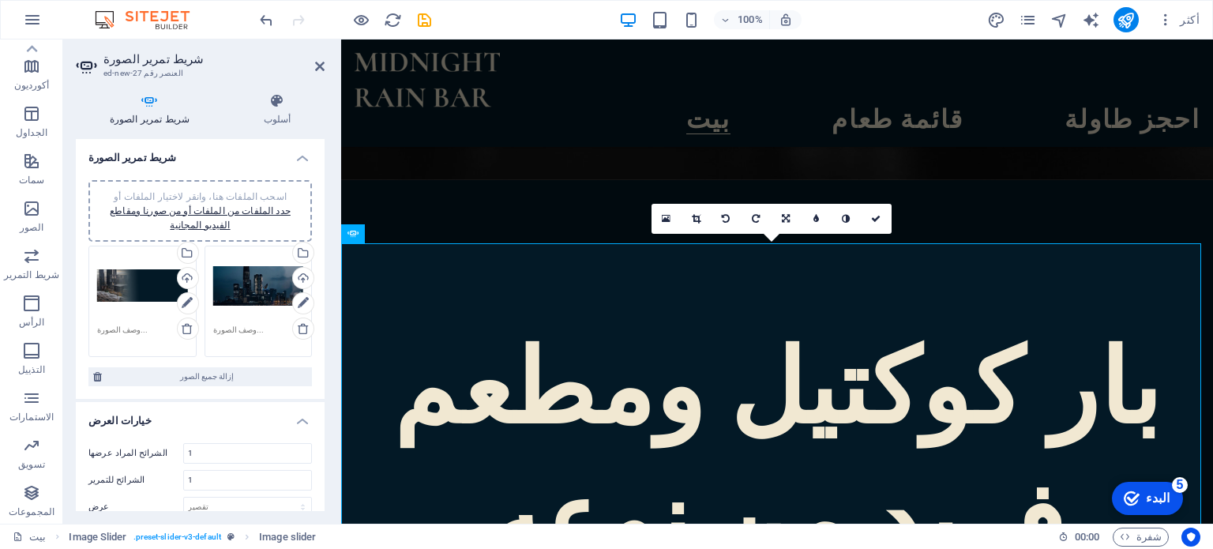
click at [1152, 503] on font "البدء" at bounding box center [1158, 498] width 24 height 13
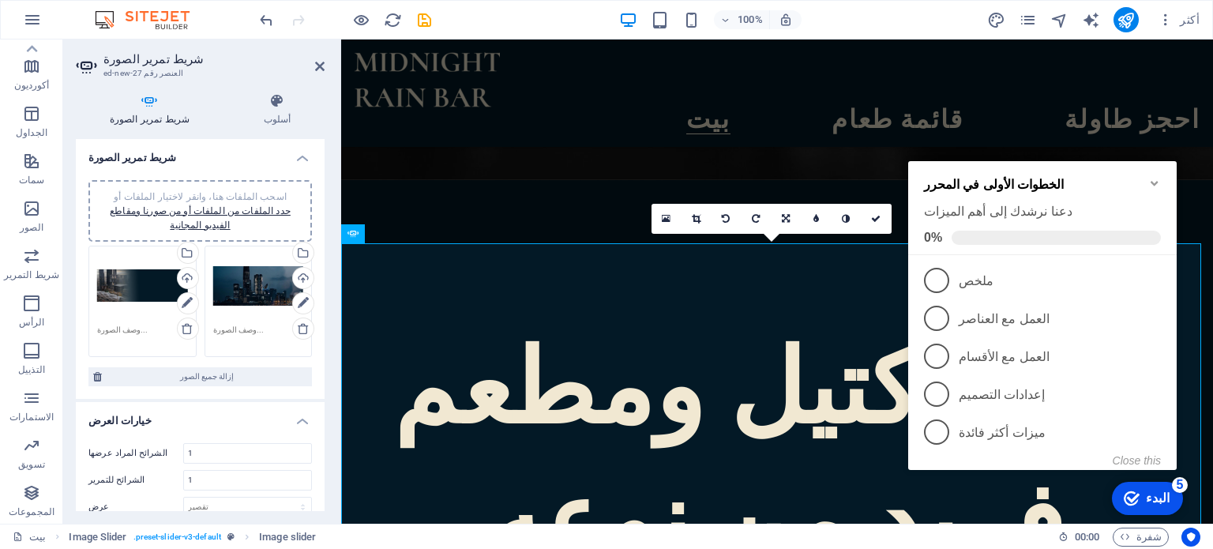
click at [972, 274] on font "ملخص" at bounding box center [976, 280] width 35 height 13
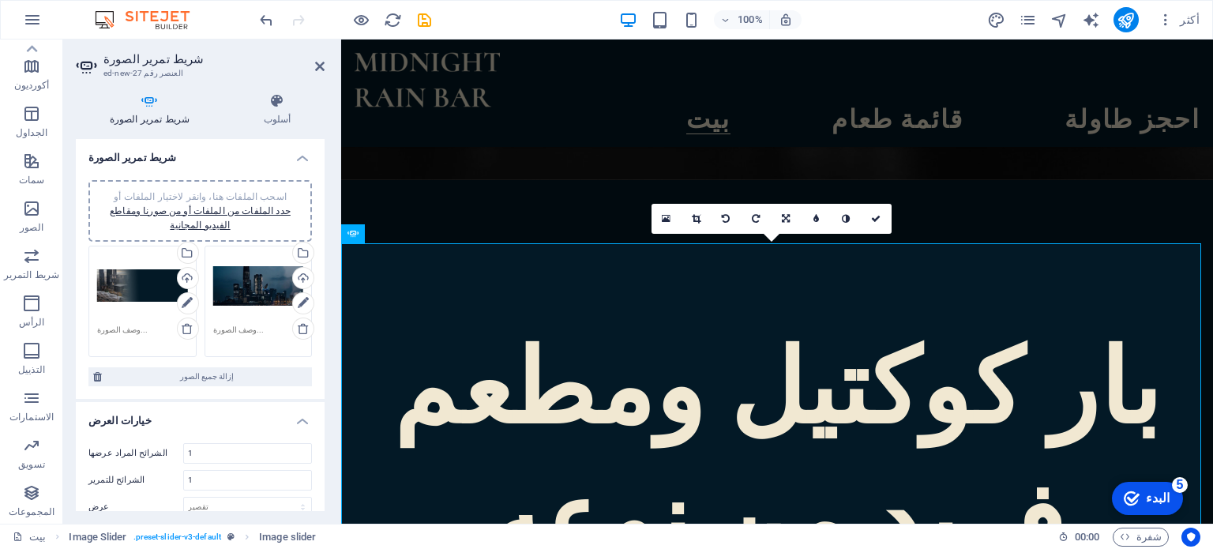
scroll to position [0, 0]
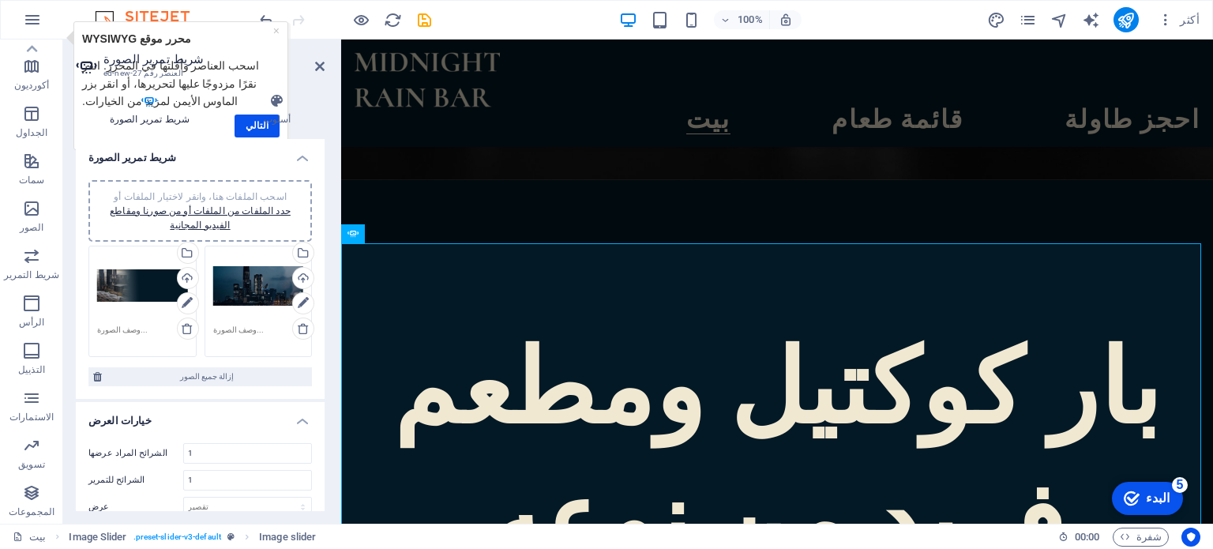
click at [251, 126] on div "شريط تمرير الصورة أسلوب شريط تمرير الصورة اسحب الملفات هنا، وانقر لاختيار الملف…" at bounding box center [200, 302] width 249 height 418
click at [265, 129] on div "شريط تمرير الصورة أسلوب شريط تمرير الصورة اسحب الملفات هنا، وانقر لاختيار الملف…" at bounding box center [200, 302] width 249 height 418
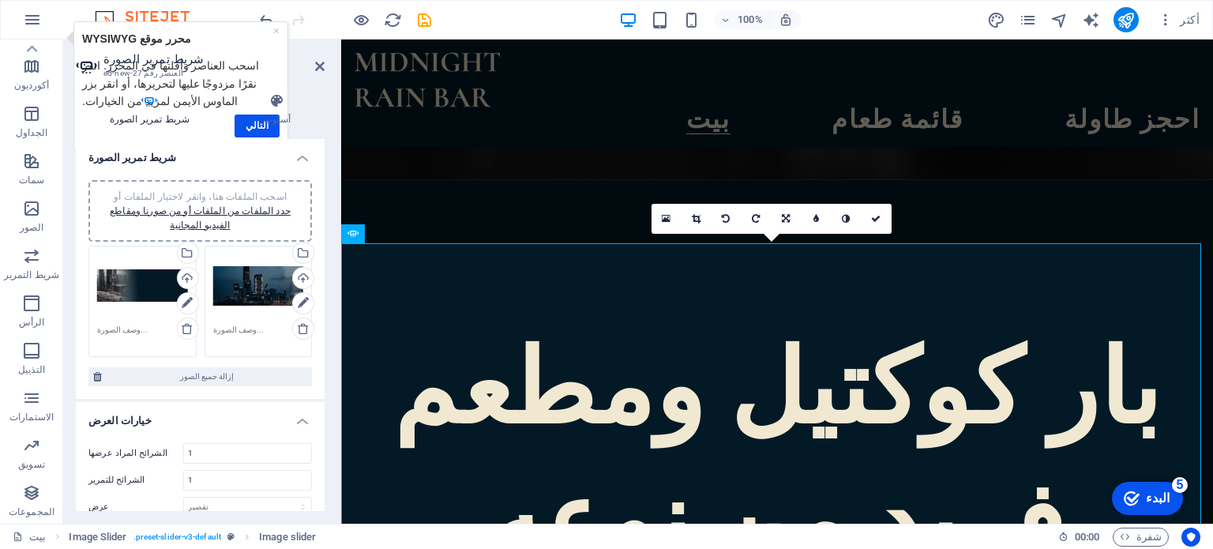
click at [1122, 496] on div "checkmark البدء 5" at bounding box center [1147, 498] width 71 height 33
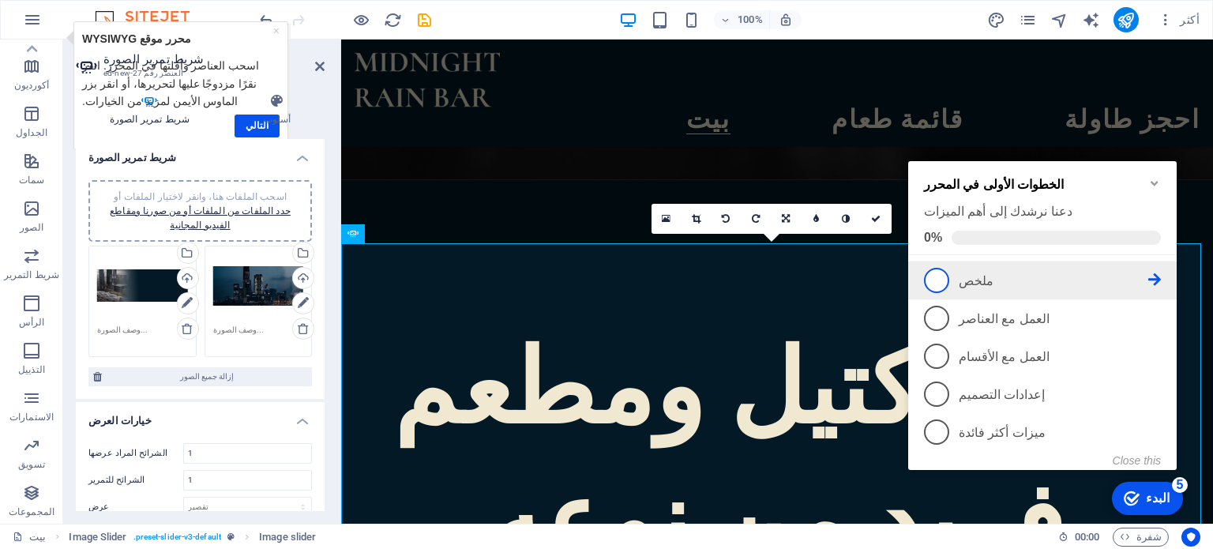
click at [967, 284] on font "ملخص" at bounding box center [976, 280] width 35 height 13
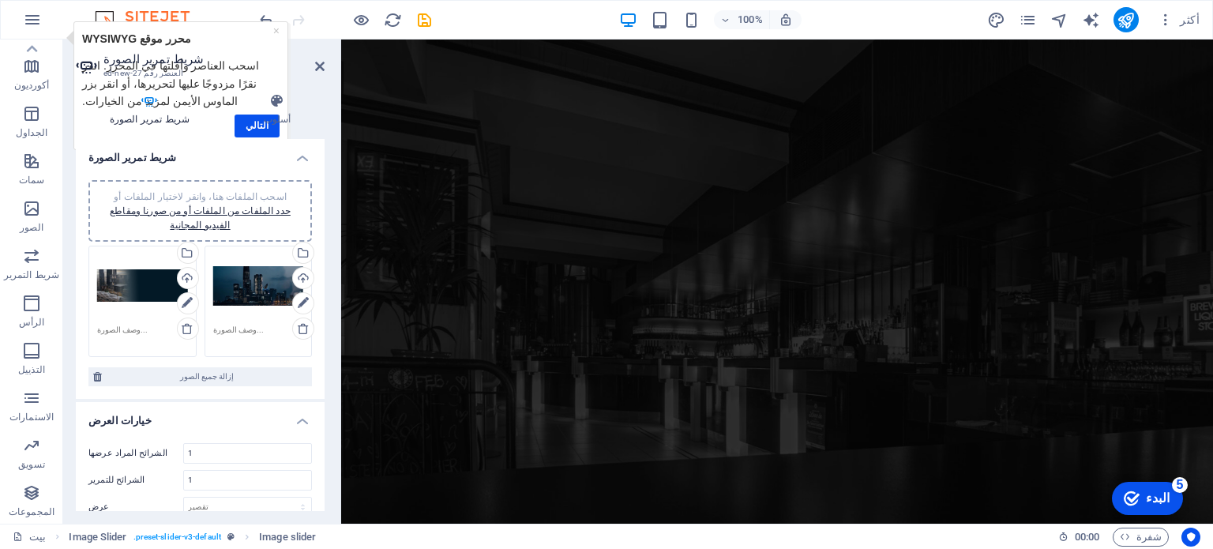
click at [184, 70] on h3 "العنصر رقم ed-new-27" at bounding box center [198, 73] width 190 height 14
click at [150, 85] on div "شريط تمرير الصورة أسلوب شريط تمرير الصورة اسحب الملفات هنا، وانقر لاختيار الملف…" at bounding box center [200, 302] width 274 height 443
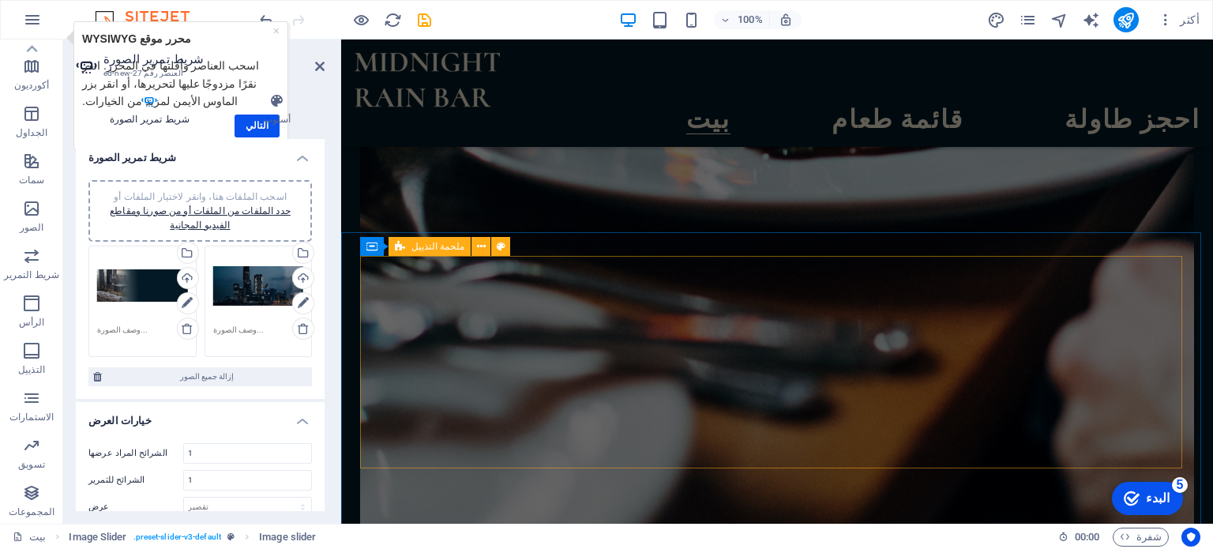
scroll to position [6966, 0]
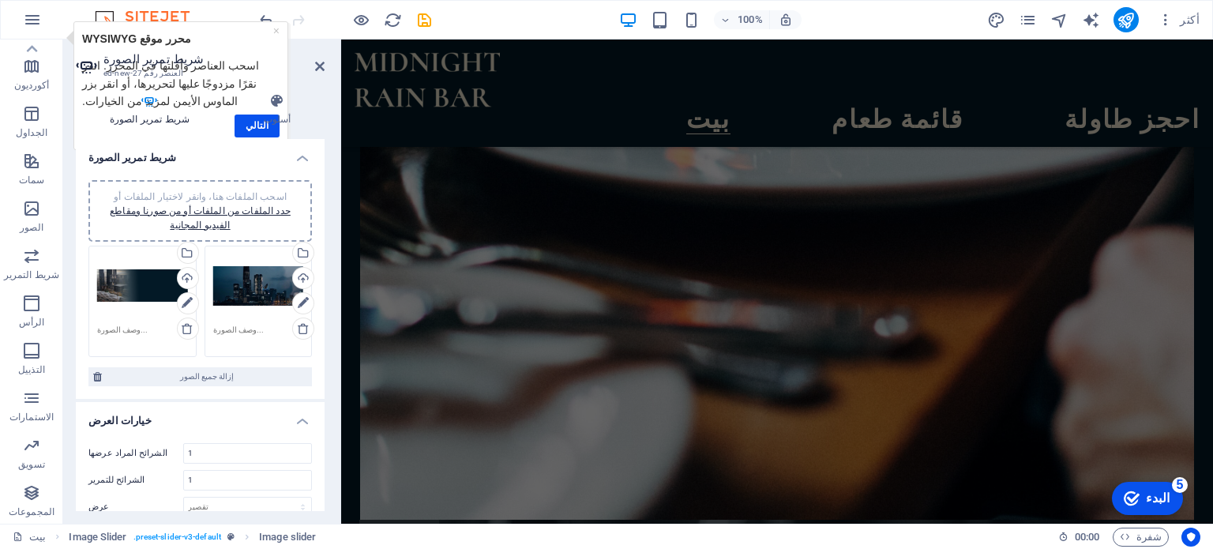
click at [1144, 500] on div "checkmark البدء 5" at bounding box center [1147, 498] width 46 height 16
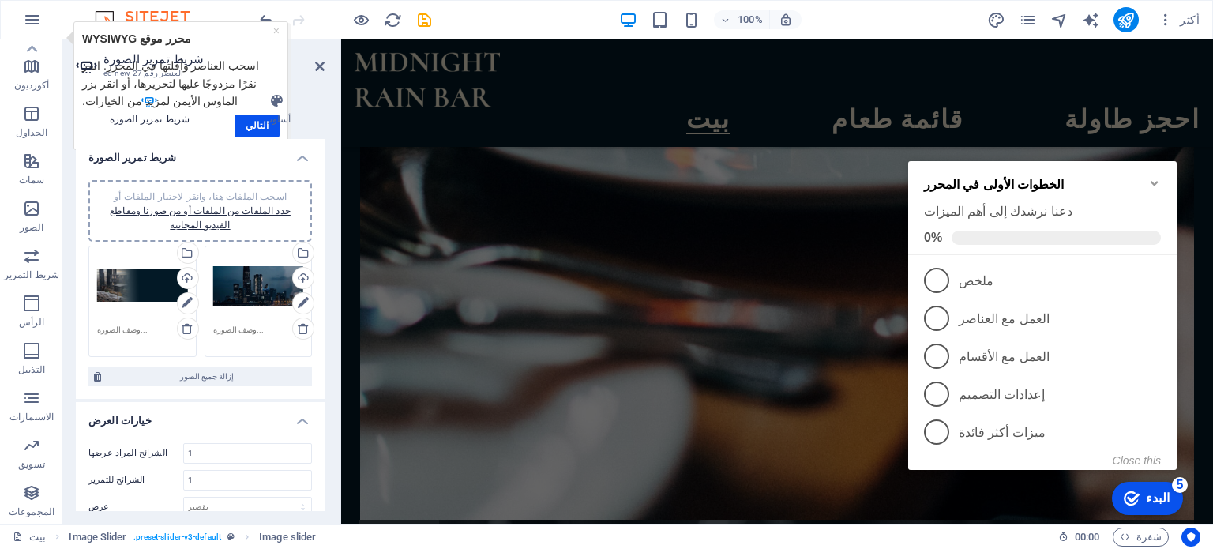
click at [1161, 497] on font "البدء" at bounding box center [1158, 498] width 24 height 13
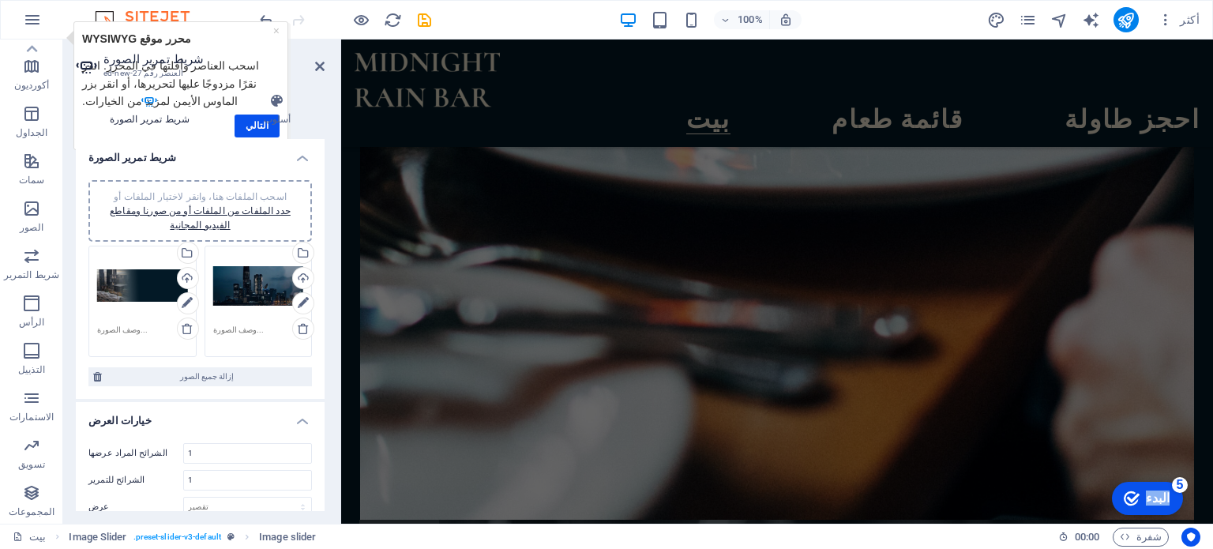
click at [1170, 505] on font "البدء" at bounding box center [1158, 498] width 24 height 13
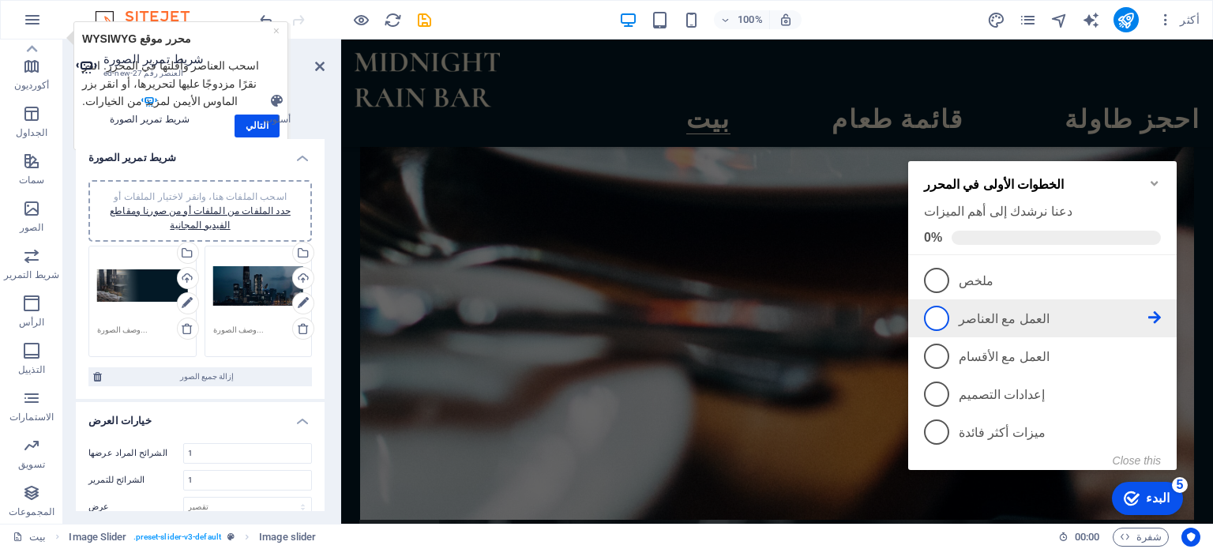
click at [967, 301] on li "2 العمل مع العناصر - غير مكتمل" at bounding box center [1042, 318] width 269 height 38
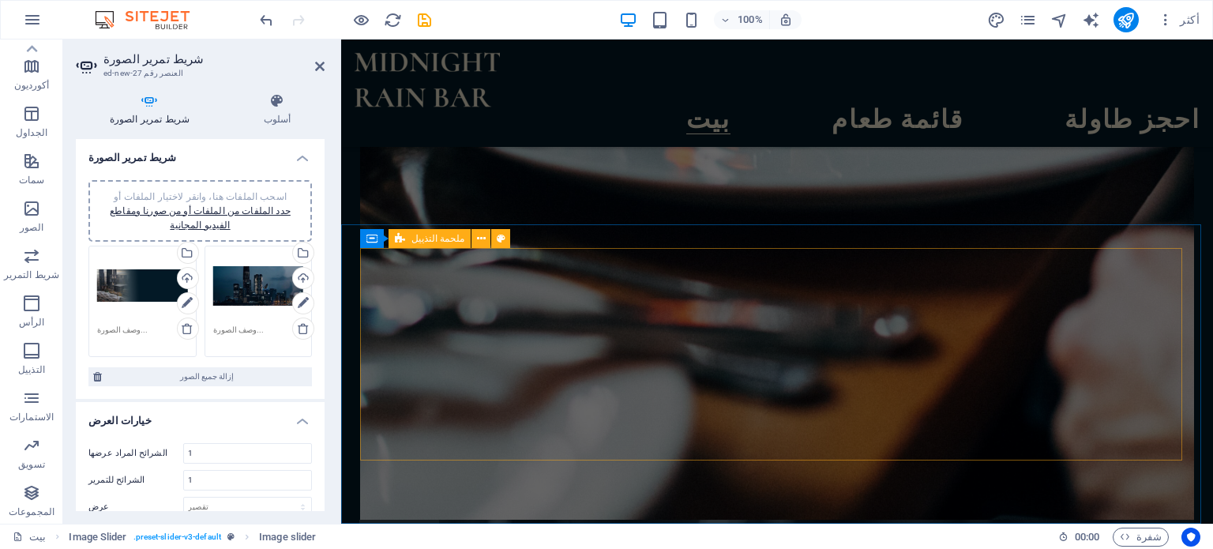
scroll to position [0, 0]
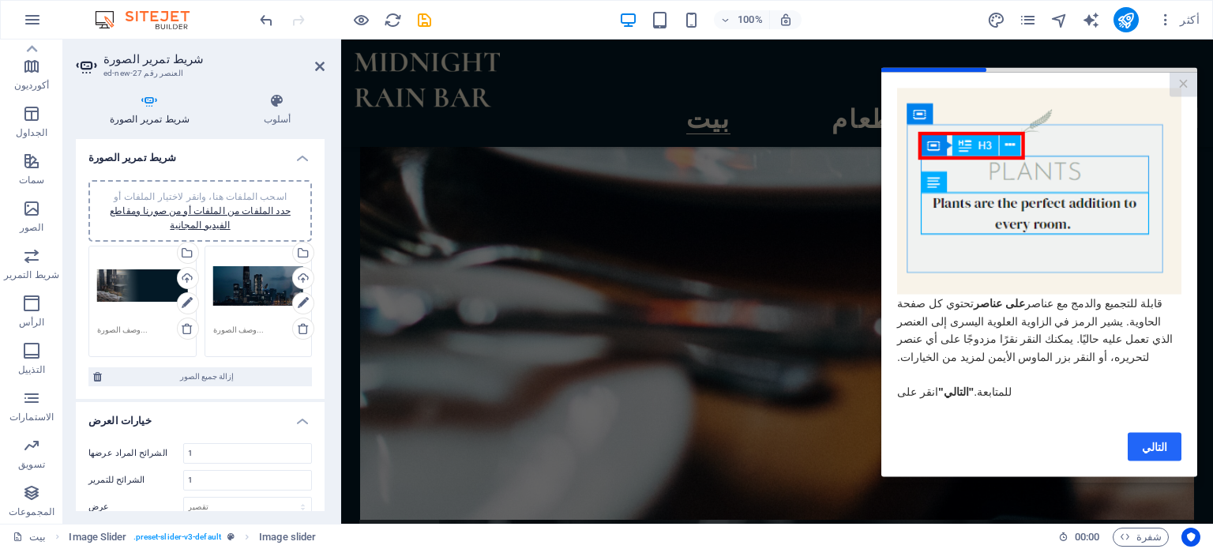
click at [1150, 453] on font "التالي" at bounding box center [1154, 446] width 25 height 13
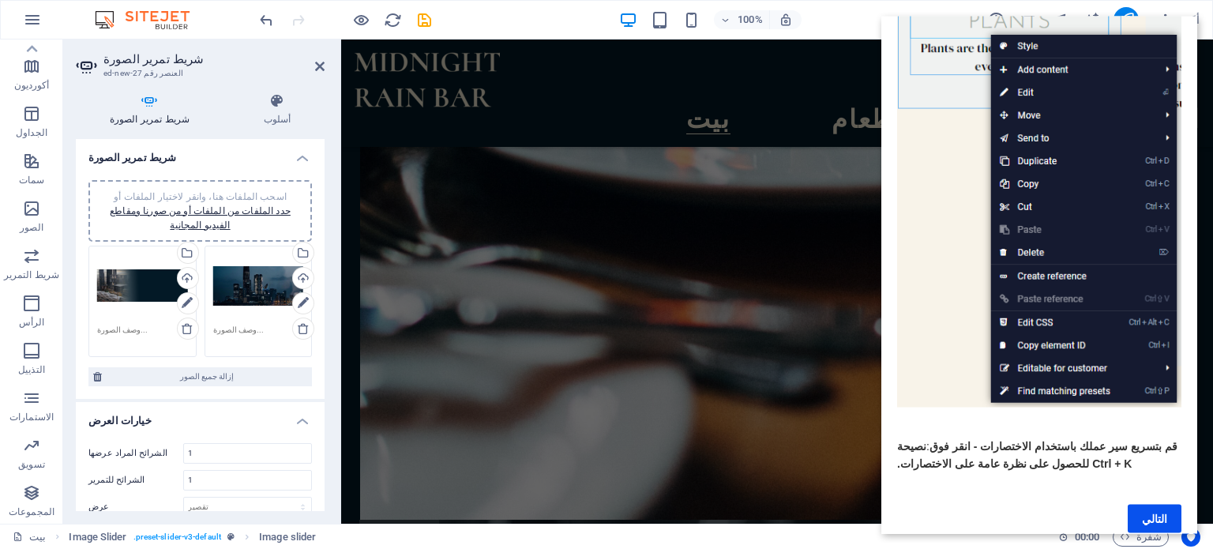
scroll to position [167, 0]
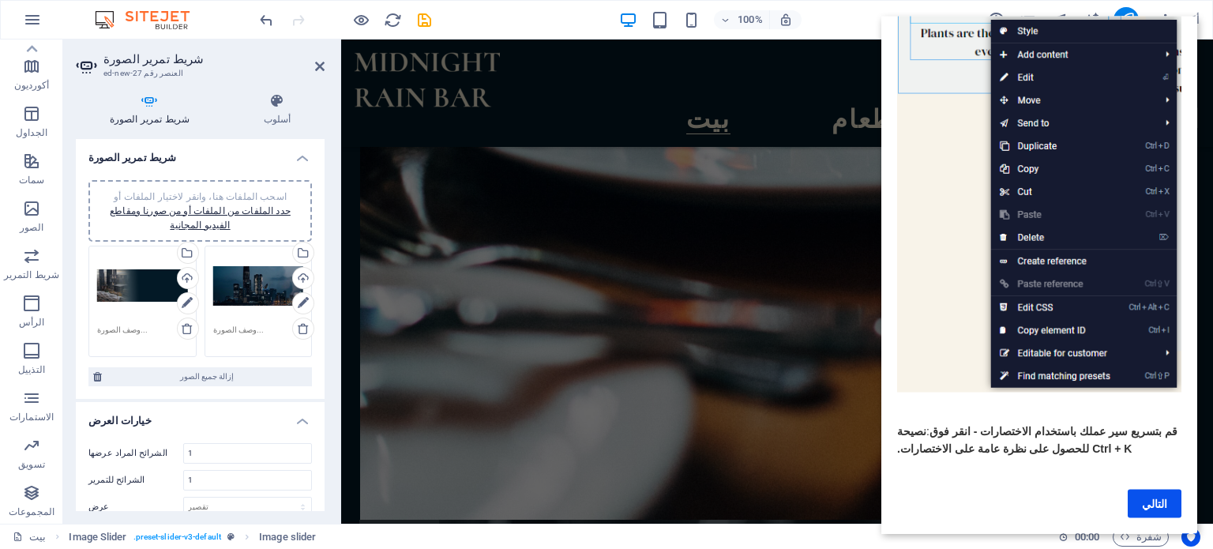
click at [1144, 489] on link "التالي" at bounding box center [1155, 503] width 54 height 28
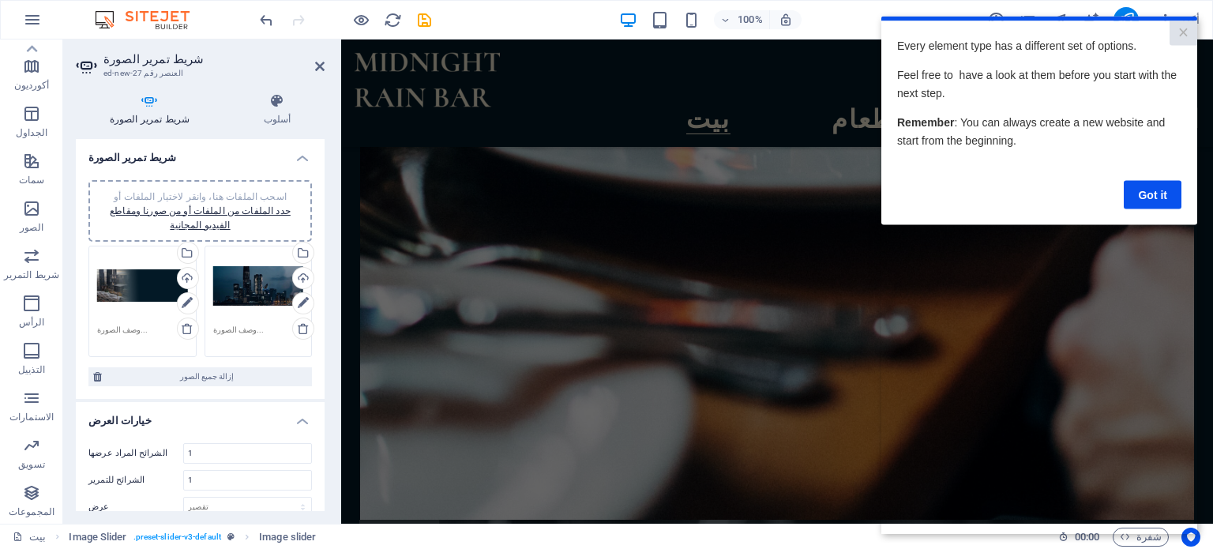
scroll to position [0, 0]
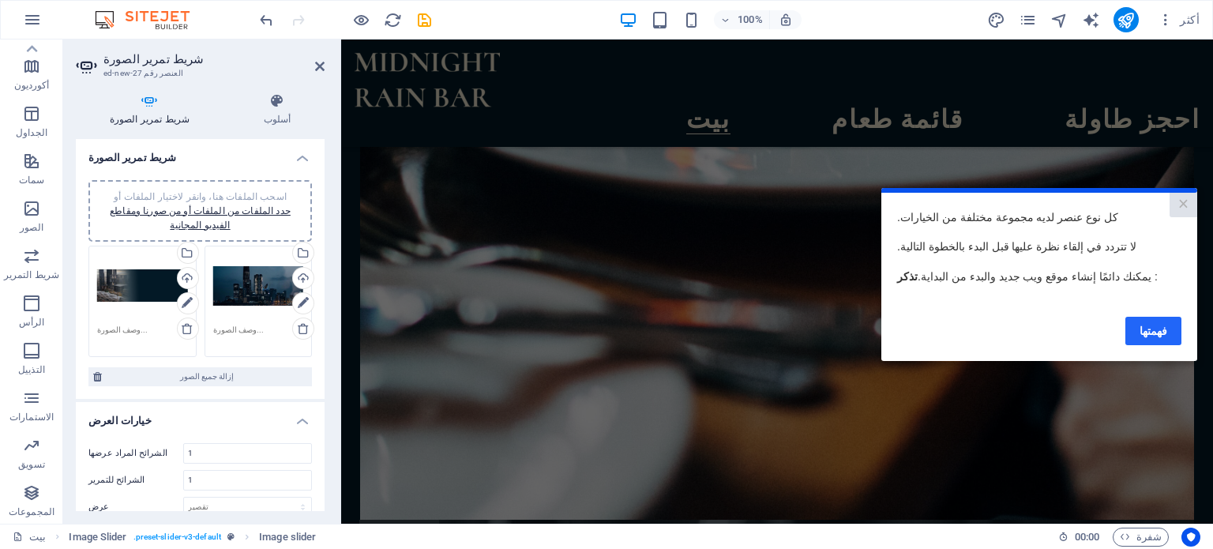
click at [1161, 329] on font "فهمتها" at bounding box center [1154, 330] width 28 height 13
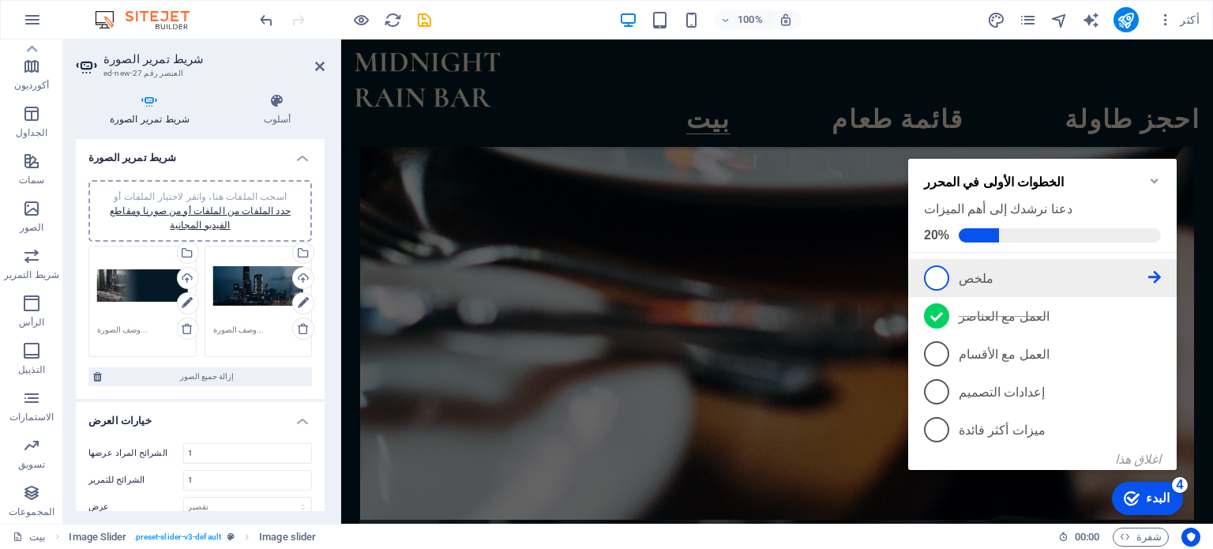
click at [947, 277] on span "1" at bounding box center [936, 277] width 25 height 25
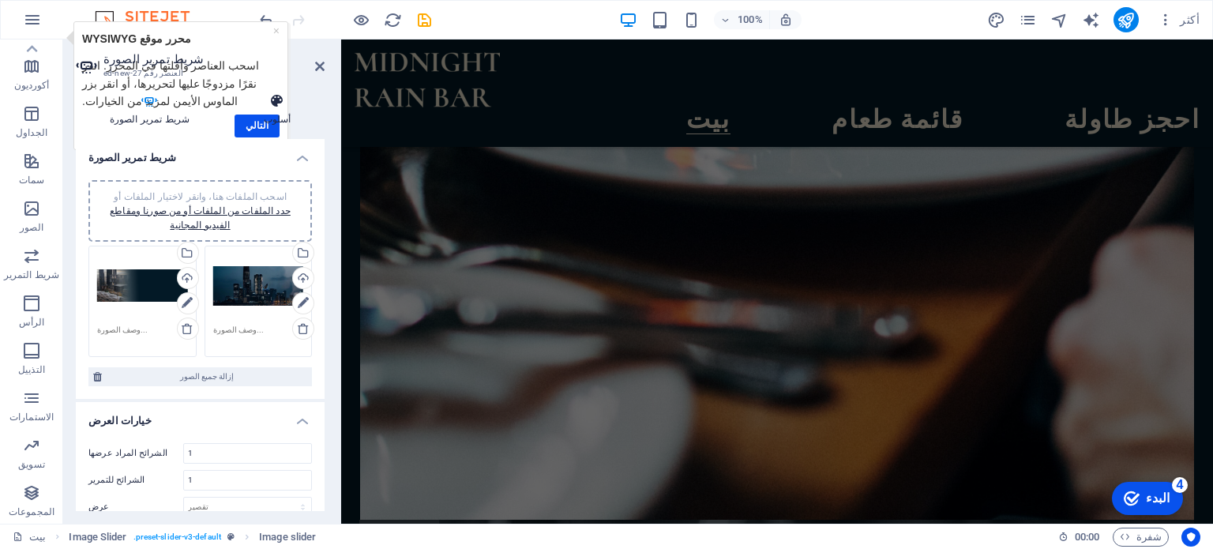
click at [257, 125] on h4 "أسلوب" at bounding box center [277, 109] width 95 height 33
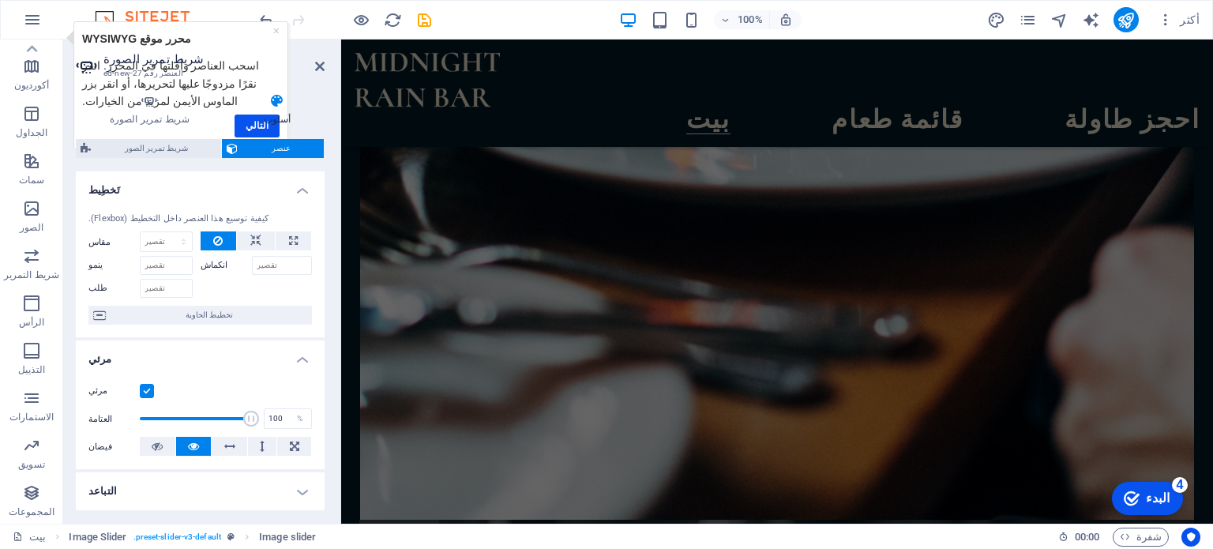
click at [257, 126] on h4 "أسلوب" at bounding box center [277, 109] width 95 height 33
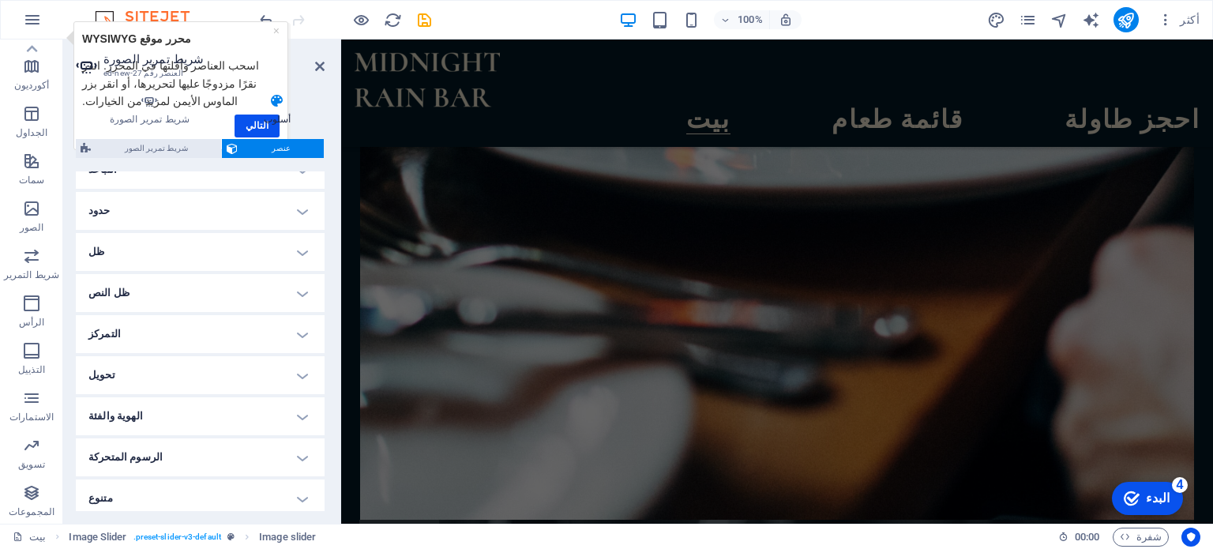
scroll to position [327, 0]
click at [264, 149] on span "عنصر" at bounding box center [280, 148] width 77 height 19
click at [262, 128] on div "شريط تمرير الصورة أسلوب شريط تمرير الصورة اسحب الملفات هنا، وانقر لاختيار الملف…" at bounding box center [200, 302] width 249 height 418
click at [258, 115] on h4 "أسلوب" at bounding box center [277, 109] width 95 height 33
drag, startPoint x: 261, startPoint y: 122, endPoint x: 319, endPoint y: 174, distance: 77.7
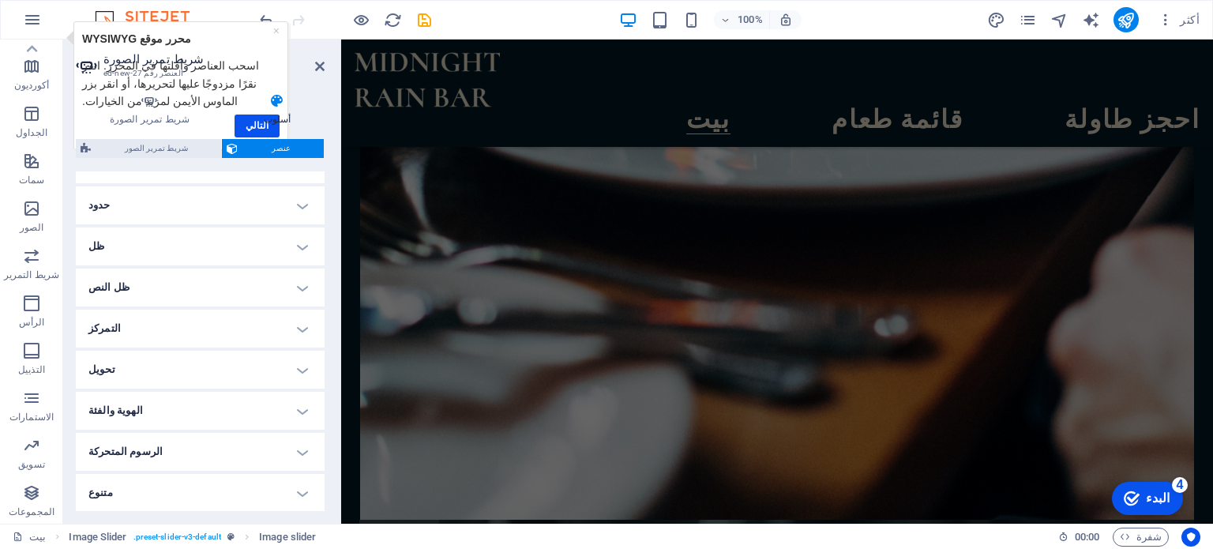
click at [262, 122] on h4 "أسلوب" at bounding box center [277, 109] width 95 height 33
drag, startPoint x: 1136, startPoint y: 491, endPoint x: 1343, endPoint y: 806, distance: 376.6
click at [1136, 492] on icon "البدء 4 عناصر متبقية، 20% مكتملة" at bounding box center [1132, 498] width 16 height 14
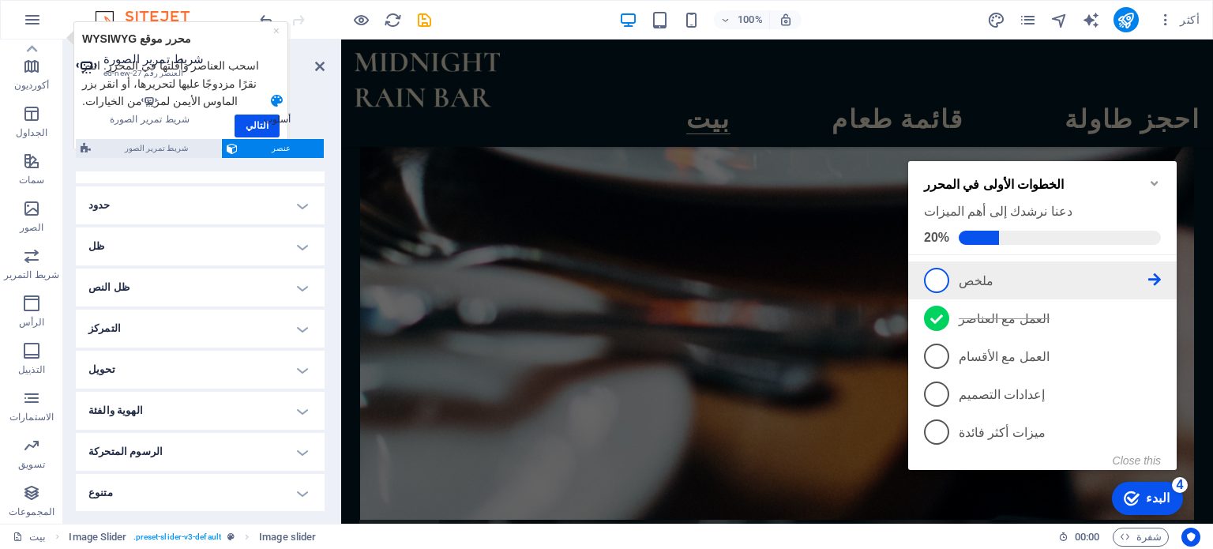
click at [941, 284] on span "1" at bounding box center [936, 280] width 25 height 25
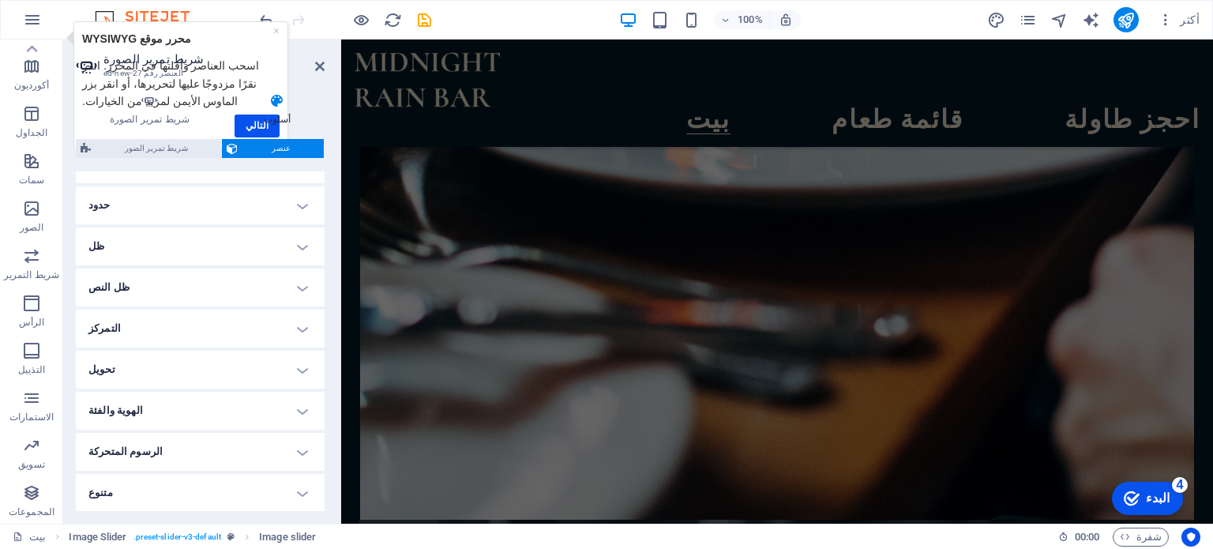
click at [250, 127] on div "شريط تمرير الصورة أسلوب شريط تمرير الصورة اسحب الملفات هنا، وانقر لاختيار الملف…" at bounding box center [200, 302] width 249 height 418
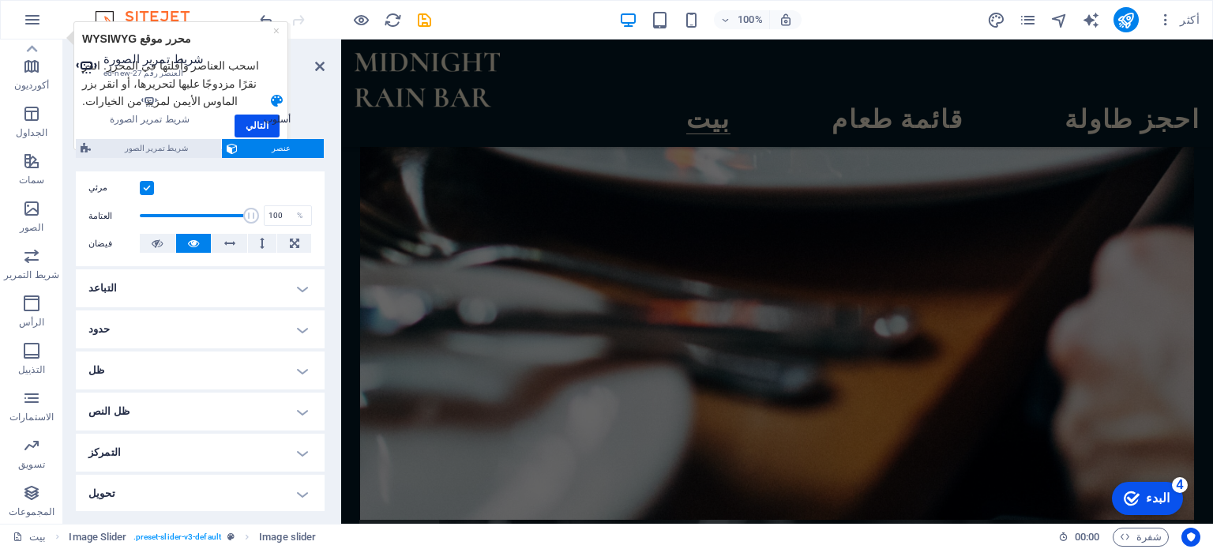
scroll to position [237, 0]
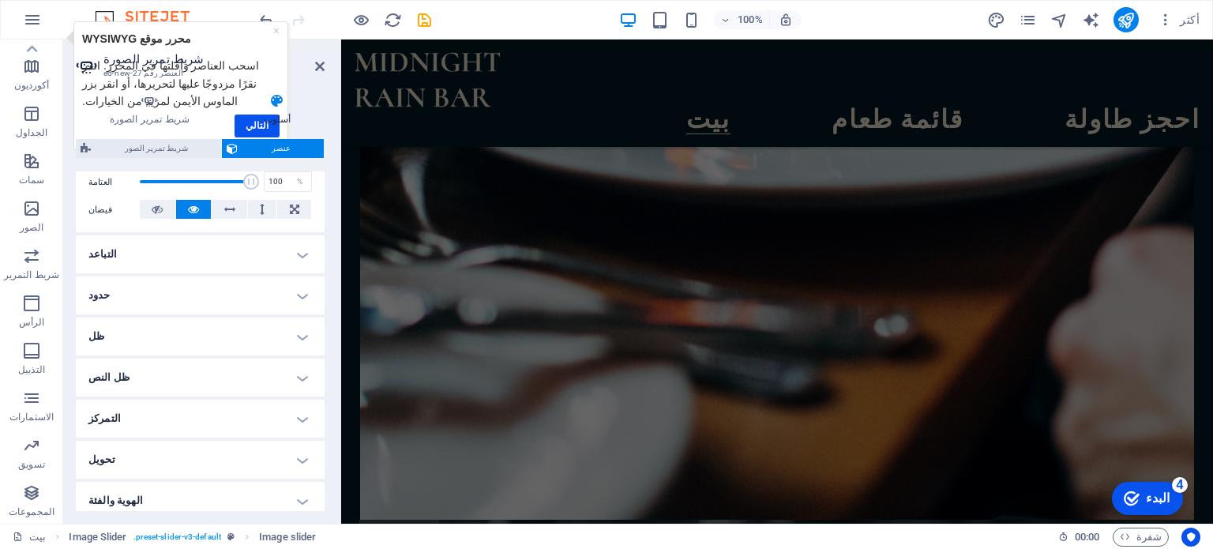
click at [145, 328] on h4 "ظل" at bounding box center [200, 336] width 249 height 38
click at [152, 277] on h4 "حدود" at bounding box center [200, 295] width 249 height 38
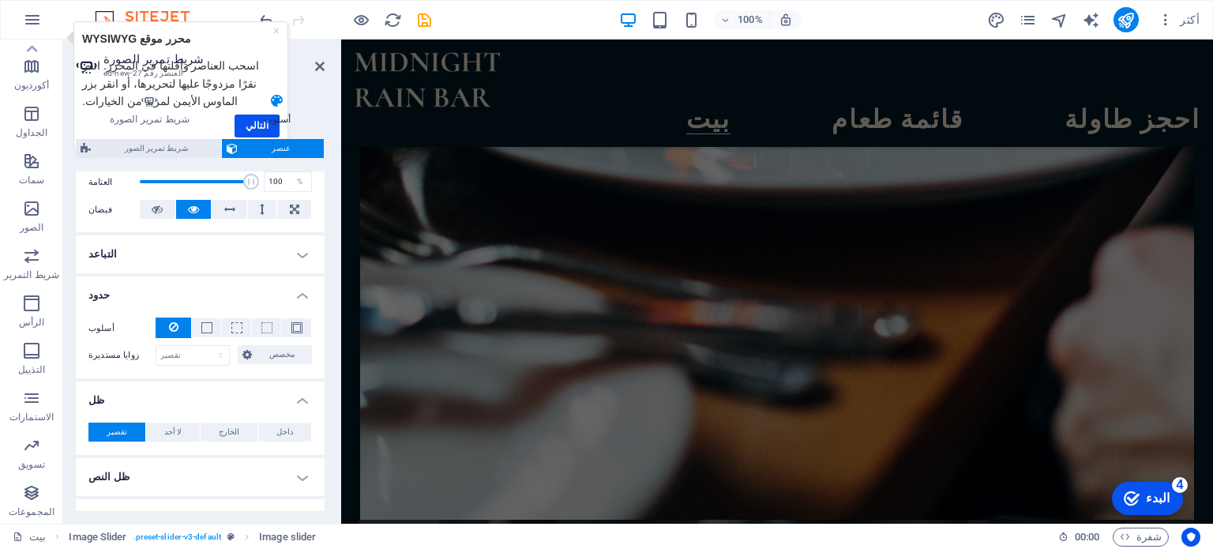
click at [152, 255] on h4 "التباعد" at bounding box center [200, 254] width 249 height 38
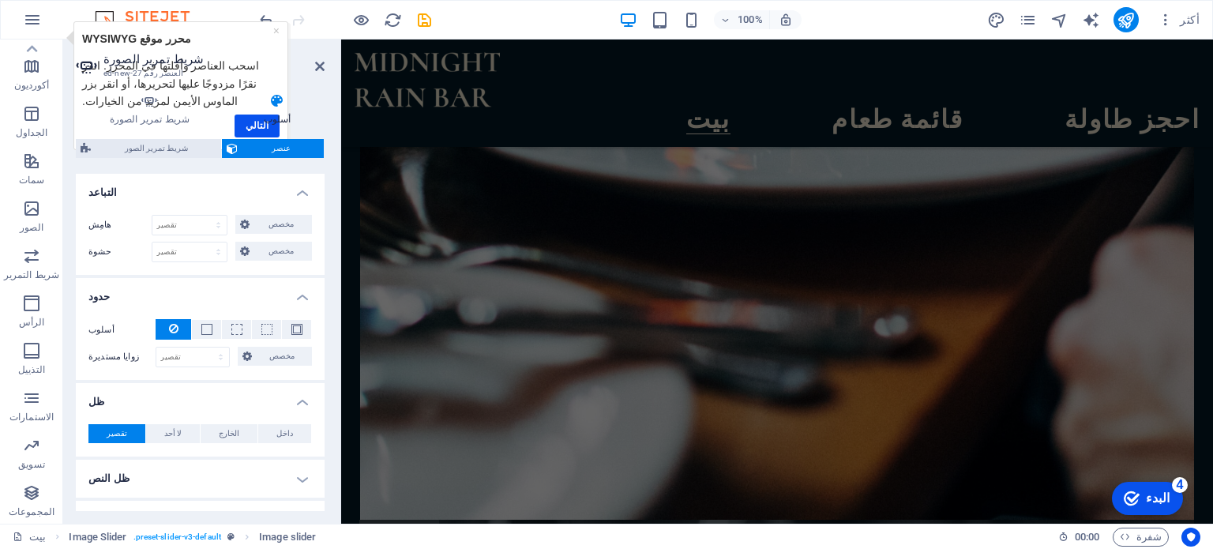
scroll to position [489, 0]
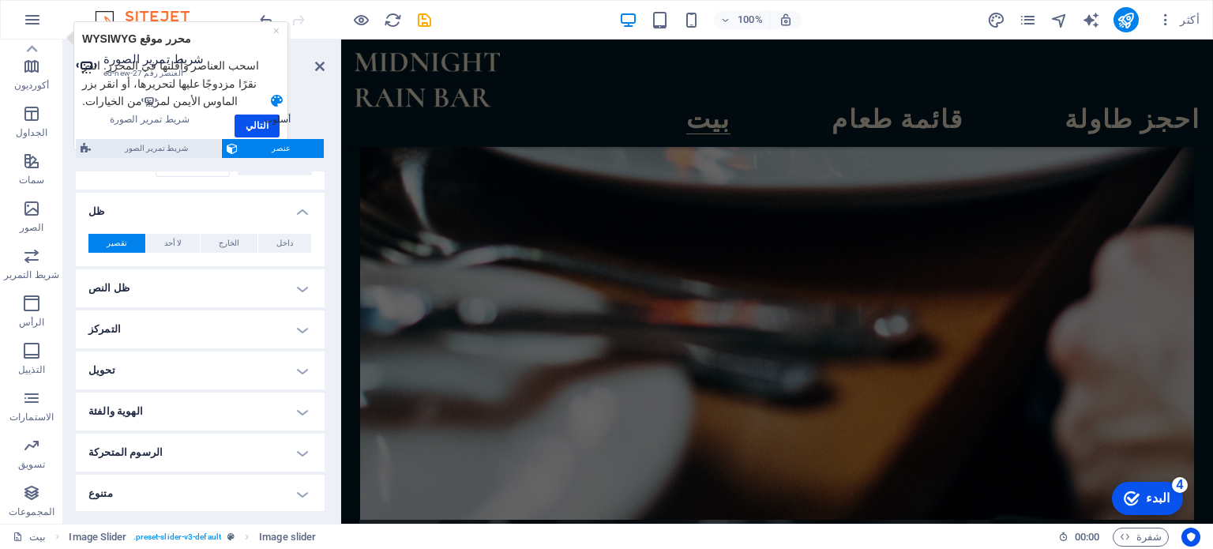
click at [178, 402] on h4 "الهوية والفئة" at bounding box center [200, 412] width 249 height 38
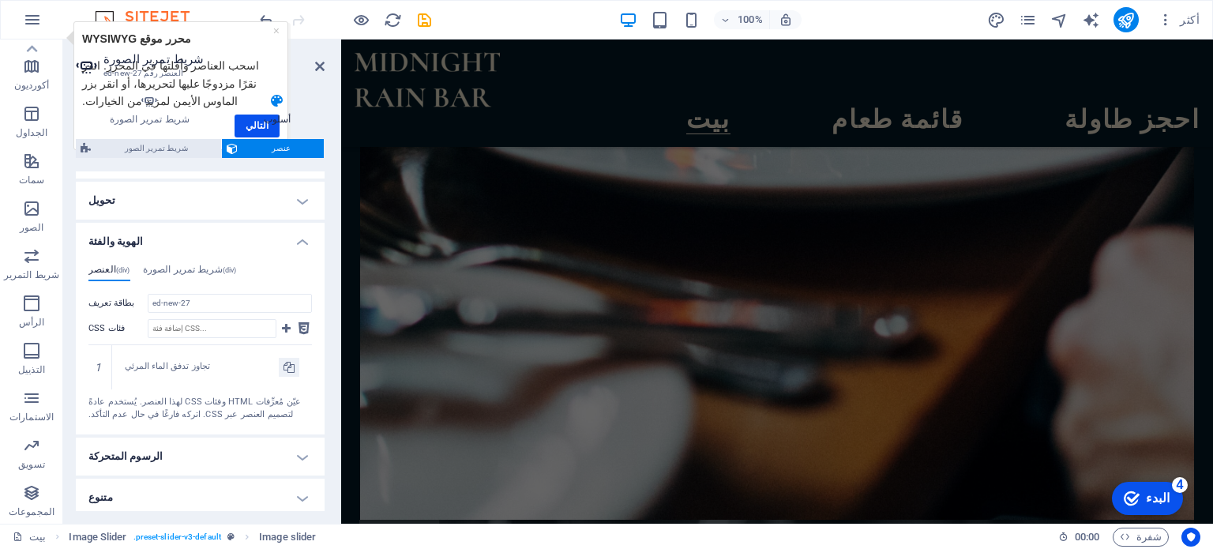
scroll to position [661, 0]
click at [178, 453] on h4 "الرسوم المتحركة" at bounding box center [200, 454] width 249 height 38
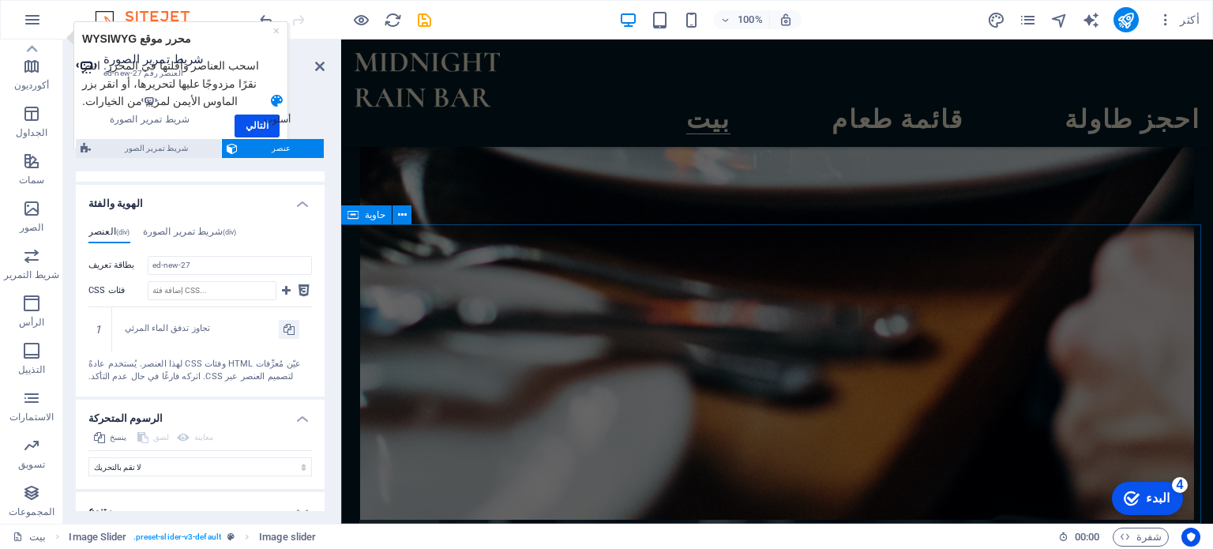
scroll to position [712, 0]
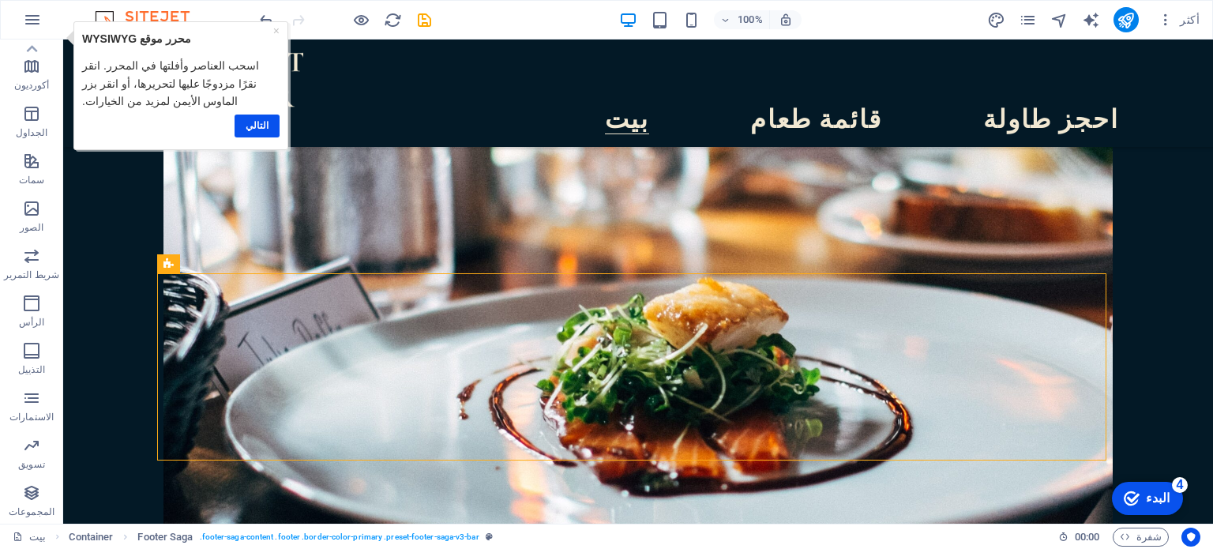
click at [1139, 498] on icon "البدء 4 عناصر متبقية، 20% مكتملة" at bounding box center [1132, 498] width 16 height 14
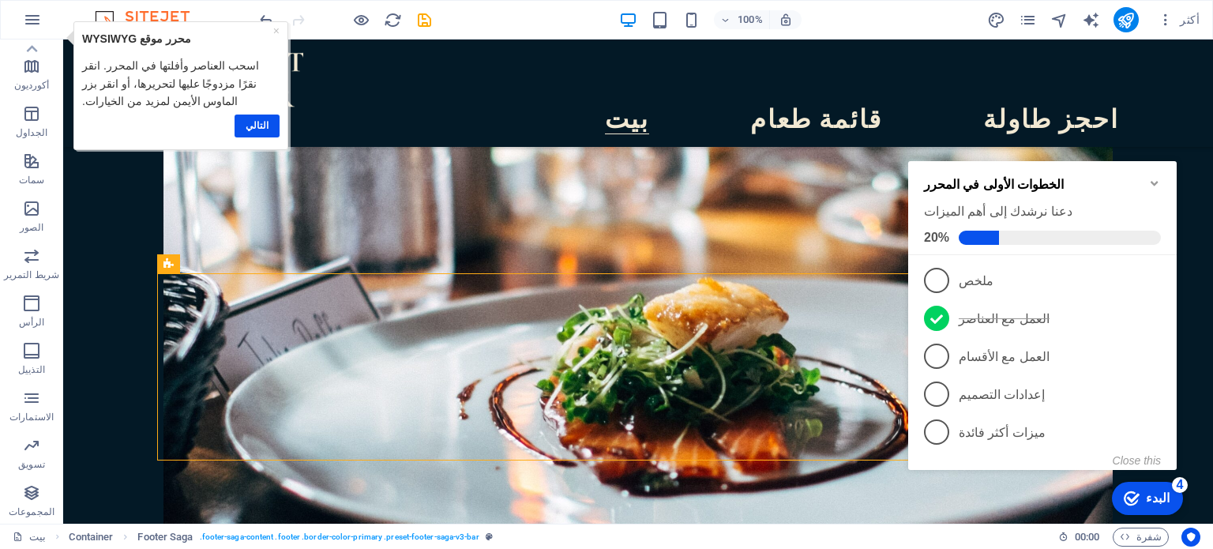
click at [937, 355] on span "3" at bounding box center [936, 356] width 25 height 25
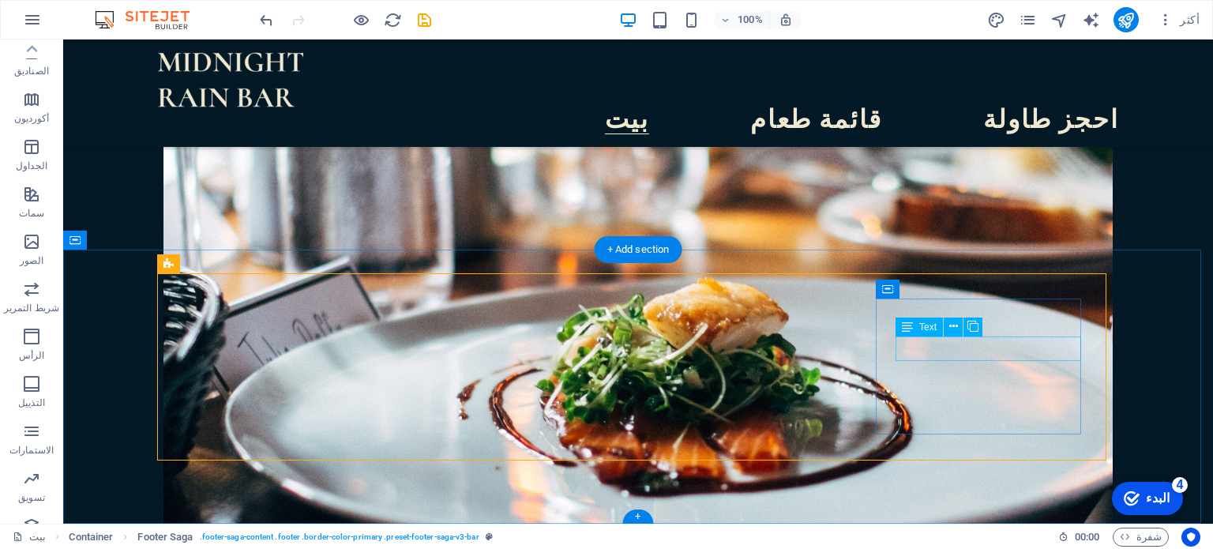
scroll to position [0, 0]
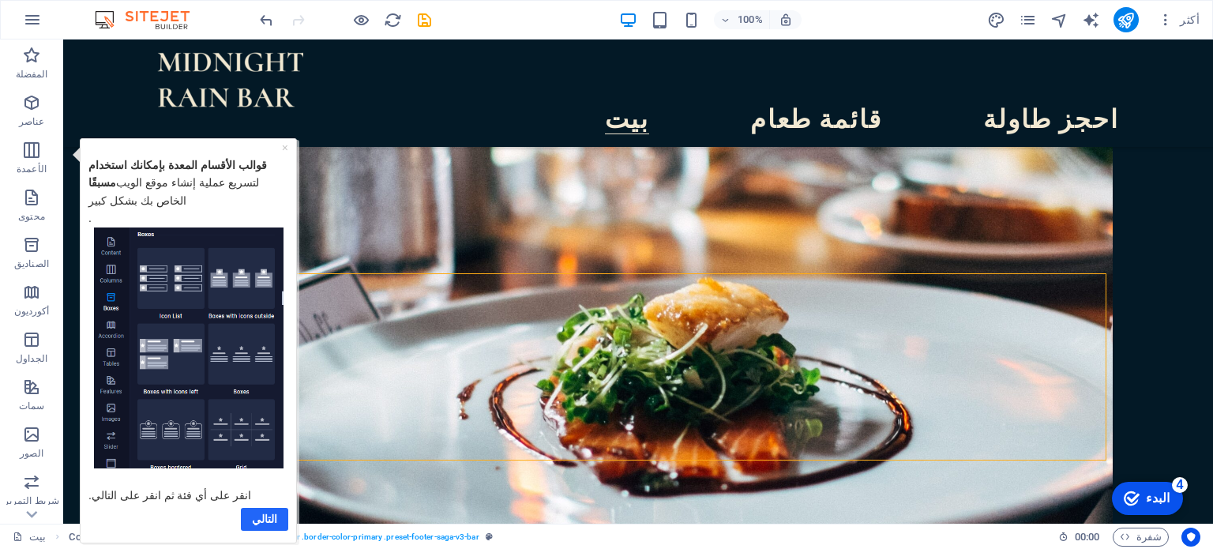
click at [265, 512] on font "التالي" at bounding box center [264, 518] width 25 height 13
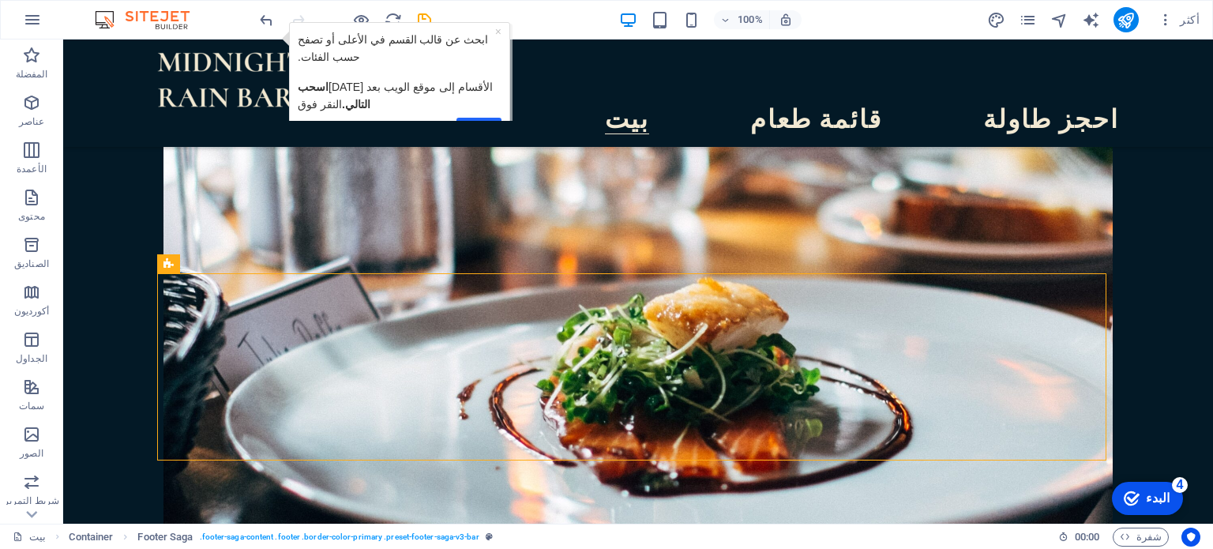
click at [479, 122] on font "التالي" at bounding box center [479, 127] width 23 height 11
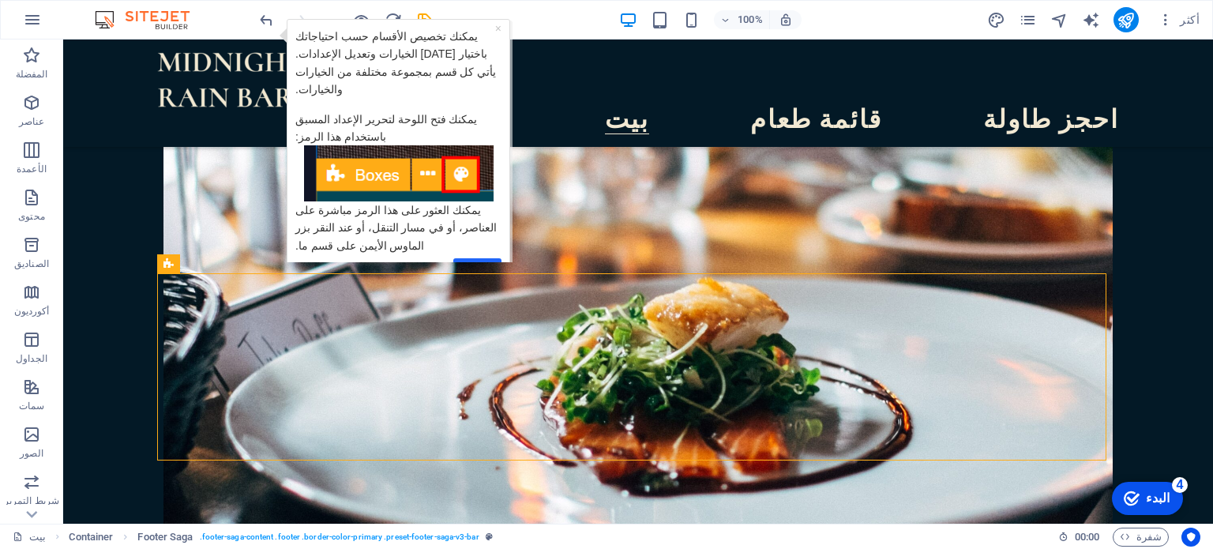
click at [479, 257] on link "فهمتها" at bounding box center [477, 268] width 48 height 23
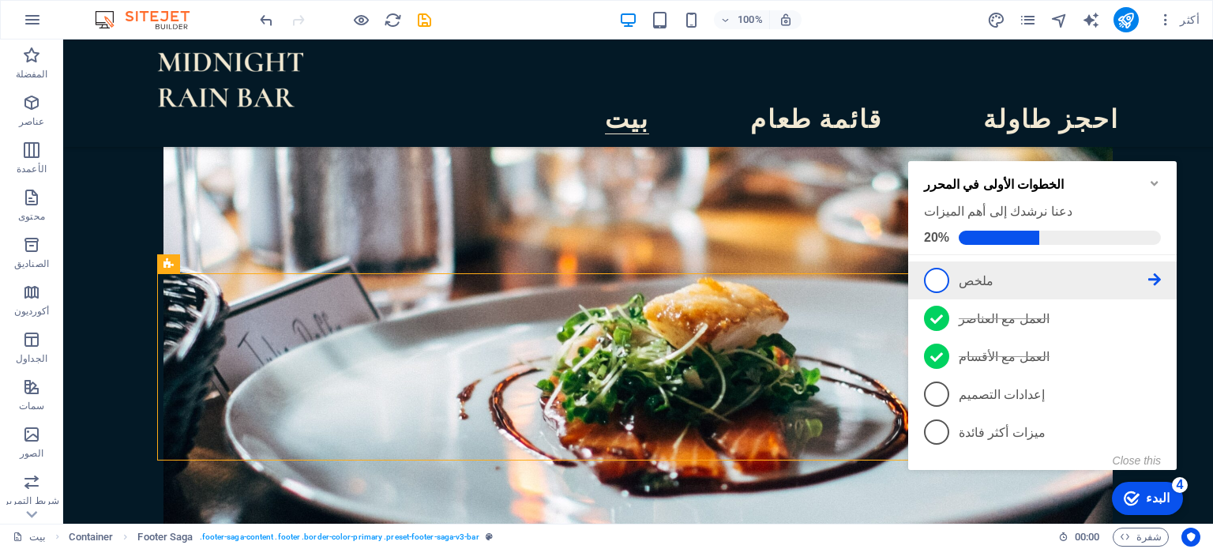
click at [946, 274] on span "1" at bounding box center [936, 280] width 25 height 25
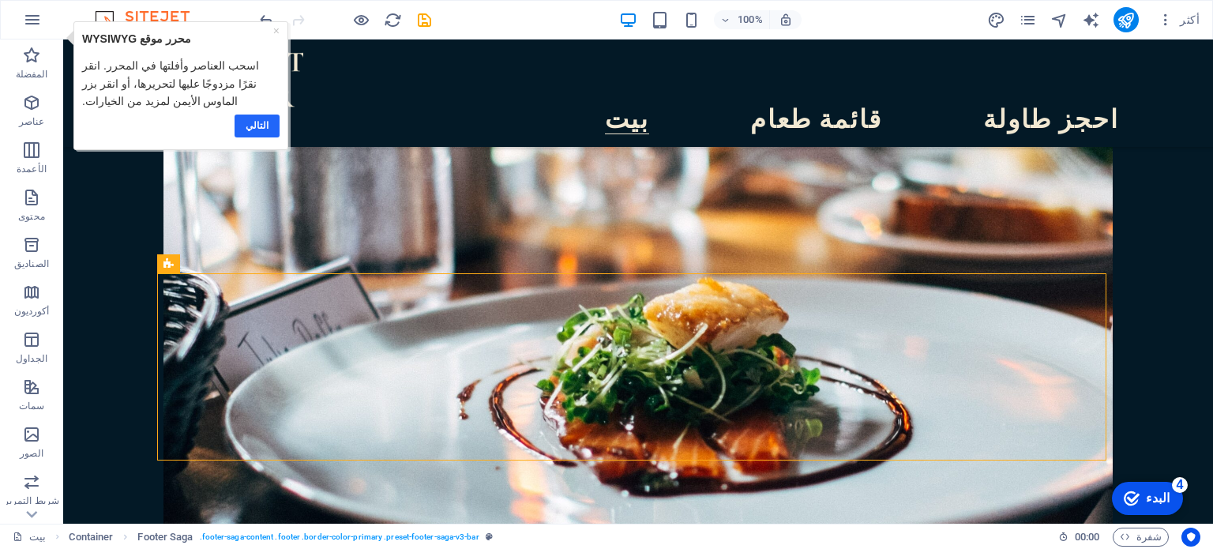
click at [261, 129] on font "التالي" at bounding box center [257, 124] width 23 height 11
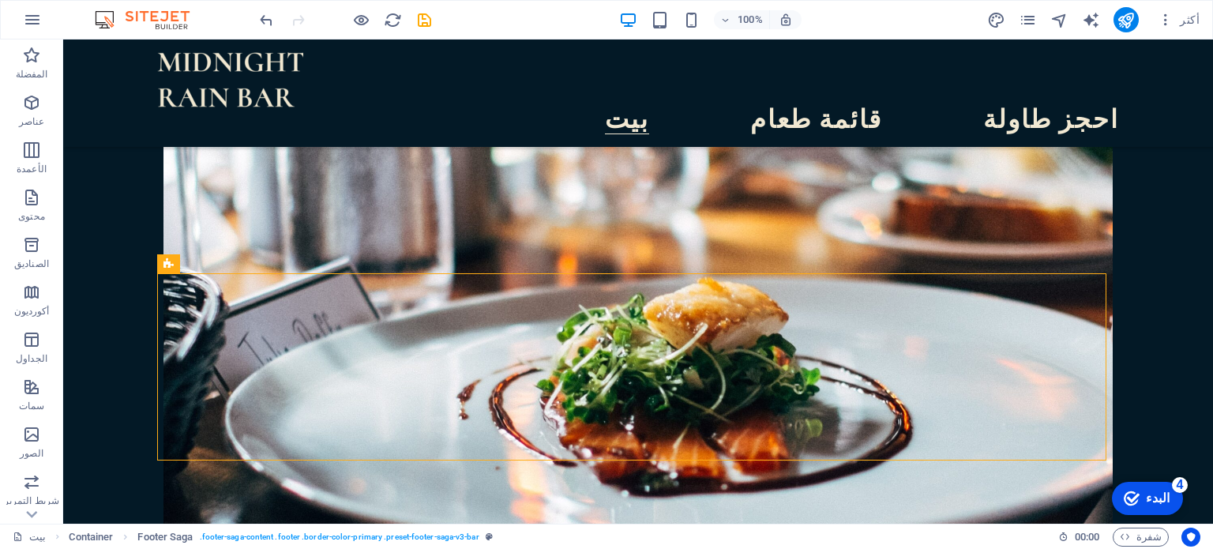
drag, startPoint x: 1150, startPoint y: 495, endPoint x: 1330, endPoint y: 825, distance: 376.0
click at [1151, 495] on font "البدء" at bounding box center [1158, 498] width 24 height 13
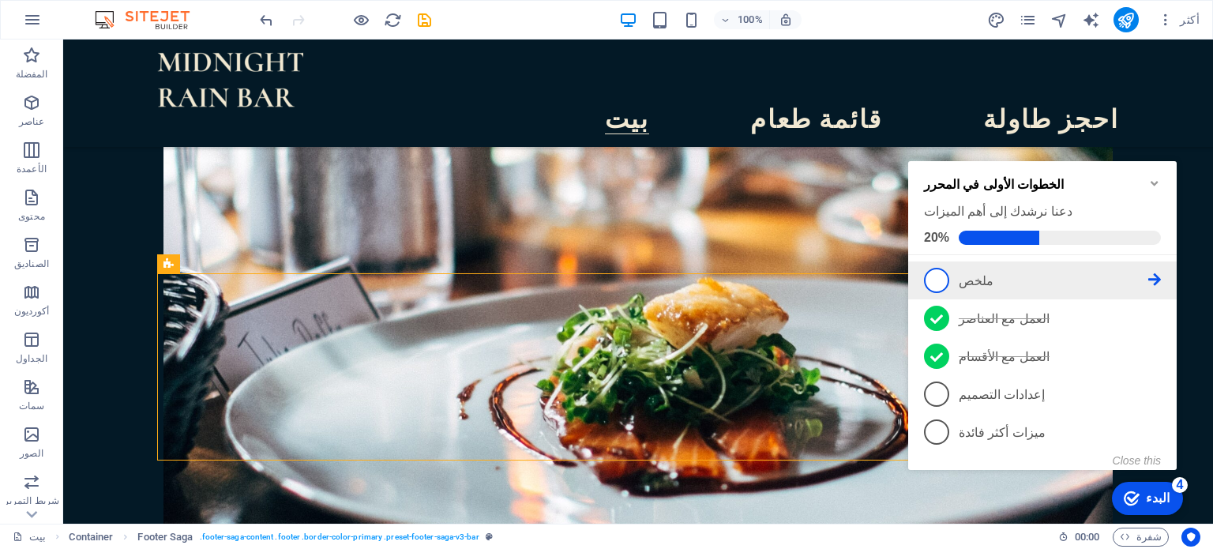
click at [942, 279] on span "1" at bounding box center [936, 280] width 25 height 25
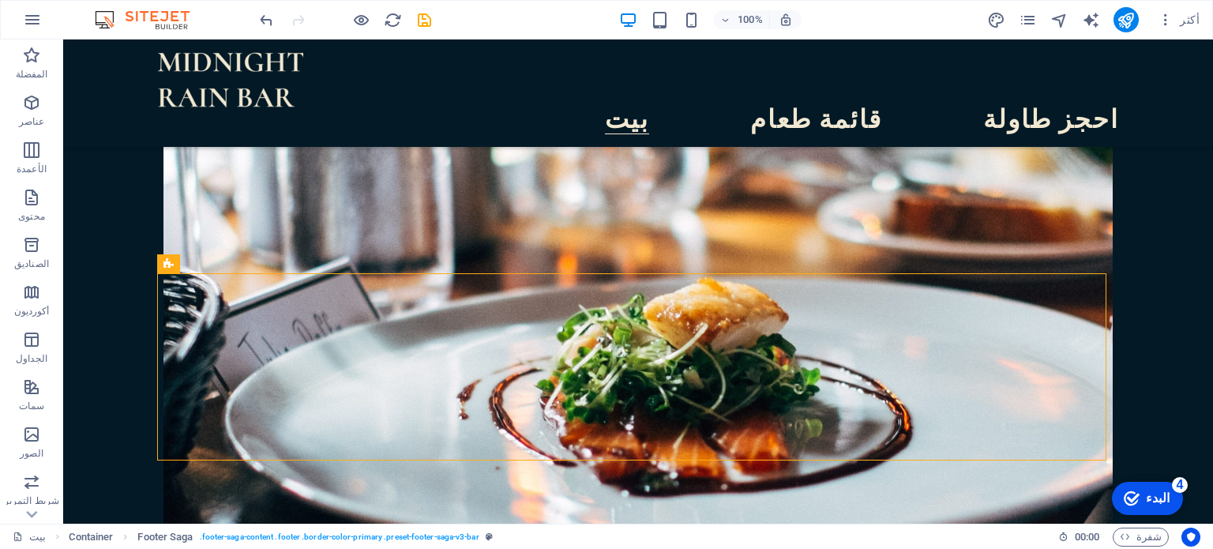
drag, startPoint x: 1140, startPoint y: 501, endPoint x: 1347, endPoint y: 814, distance: 375.2
click at [1140, 500] on icon "checkmark" at bounding box center [1132, 498] width 16 height 16
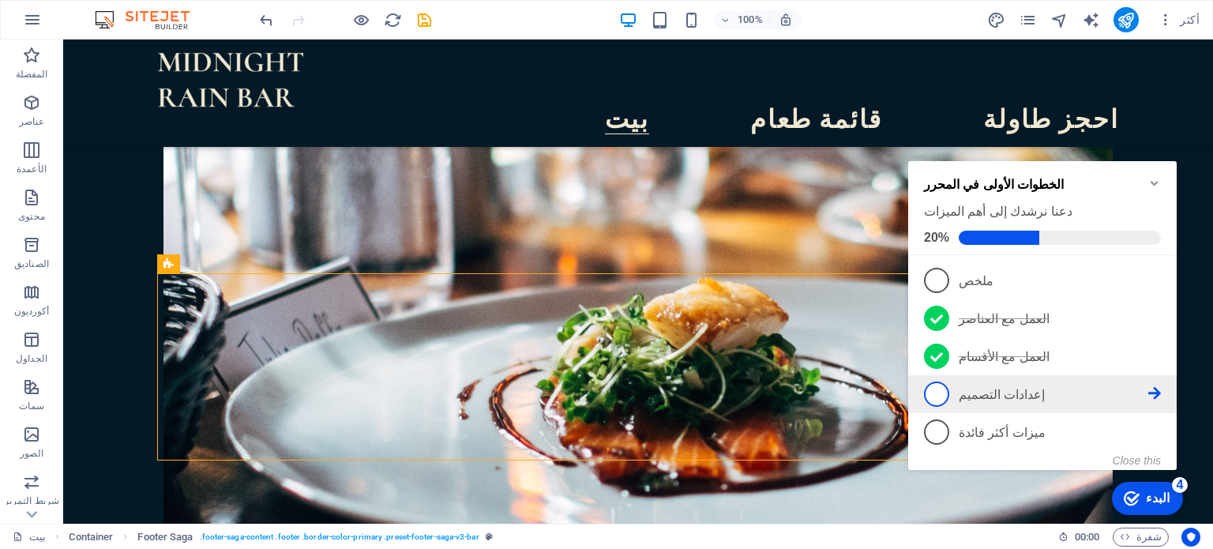
click at [981, 394] on font "إعدادات التصميم" at bounding box center [1002, 394] width 86 height 13
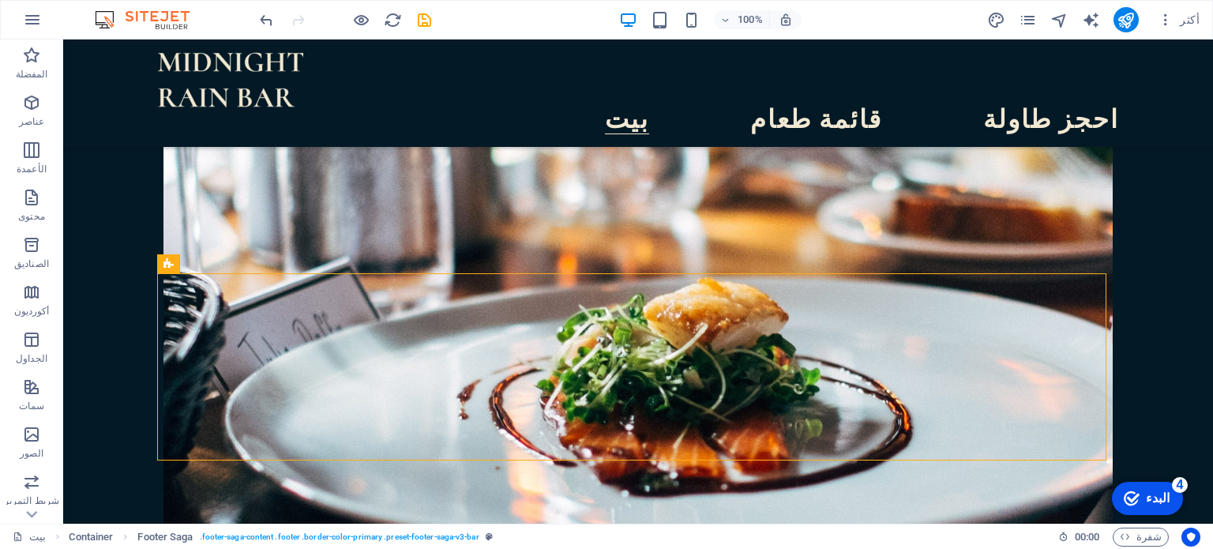
drag, startPoint x: 1146, startPoint y: 497, endPoint x: 1351, endPoint y: 813, distance: 376.8
click at [1145, 498] on div "checkmark البدء 4" at bounding box center [1147, 498] width 46 height 16
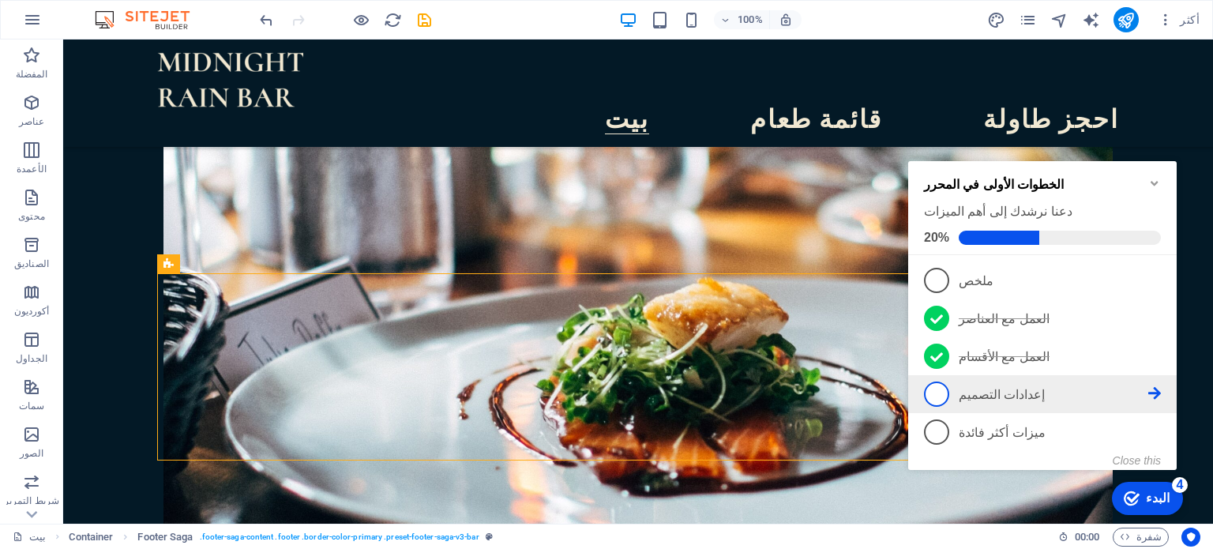
click at [941, 394] on span "4" at bounding box center [936, 393] width 25 height 25
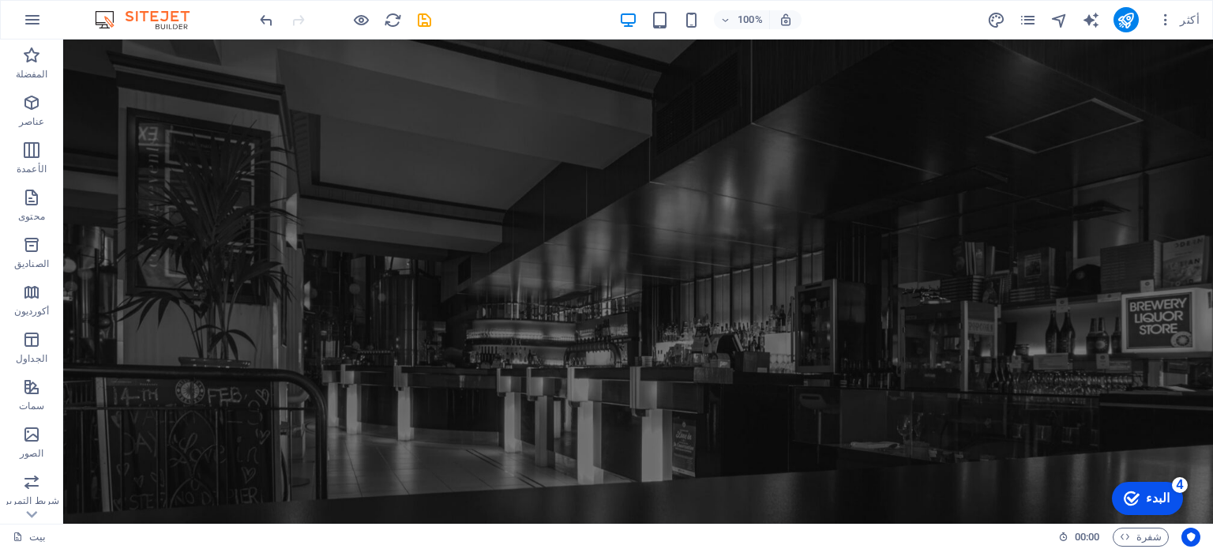
click at [1148, 495] on div "checkmark البدء 4" at bounding box center [1147, 498] width 46 height 16
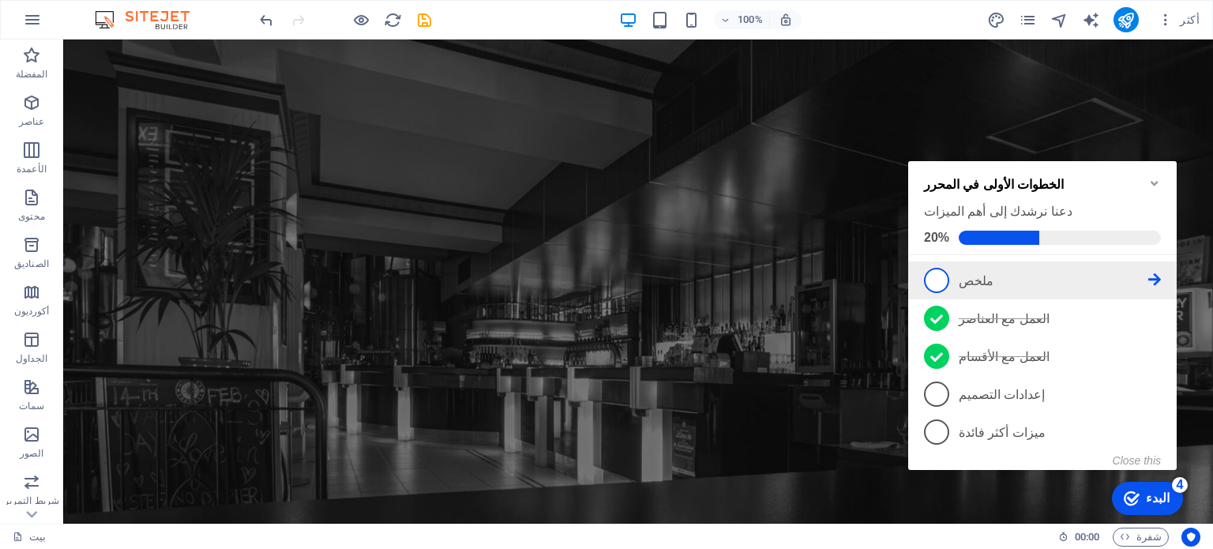
click at [949, 287] on link "1 ملخص - غير مكتمل" at bounding box center [1042, 280] width 237 height 25
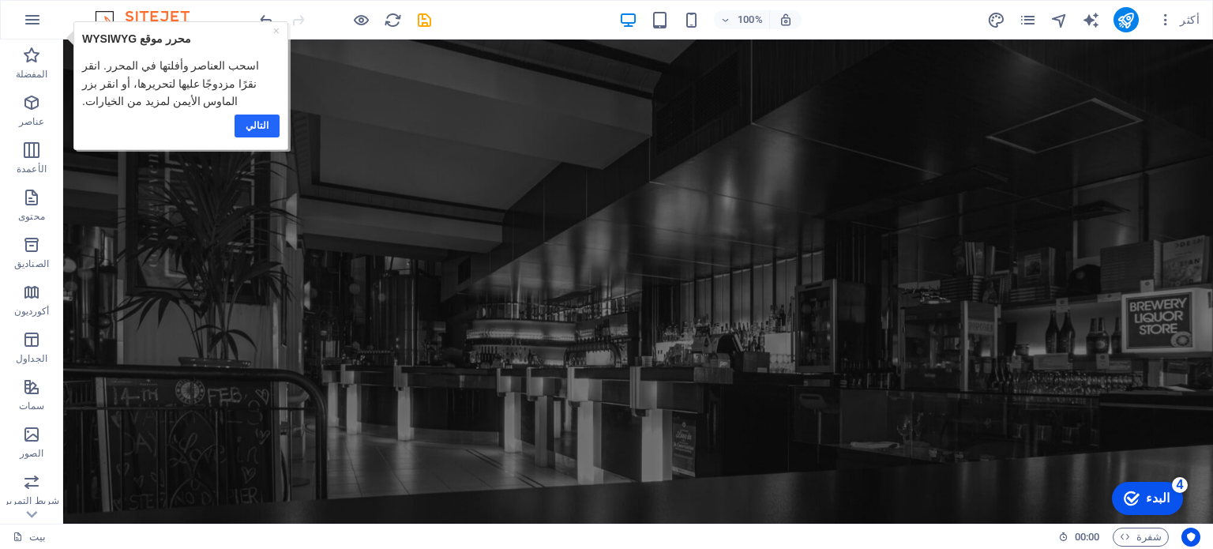
click at [265, 129] on font "التالي" at bounding box center [257, 124] width 23 height 11
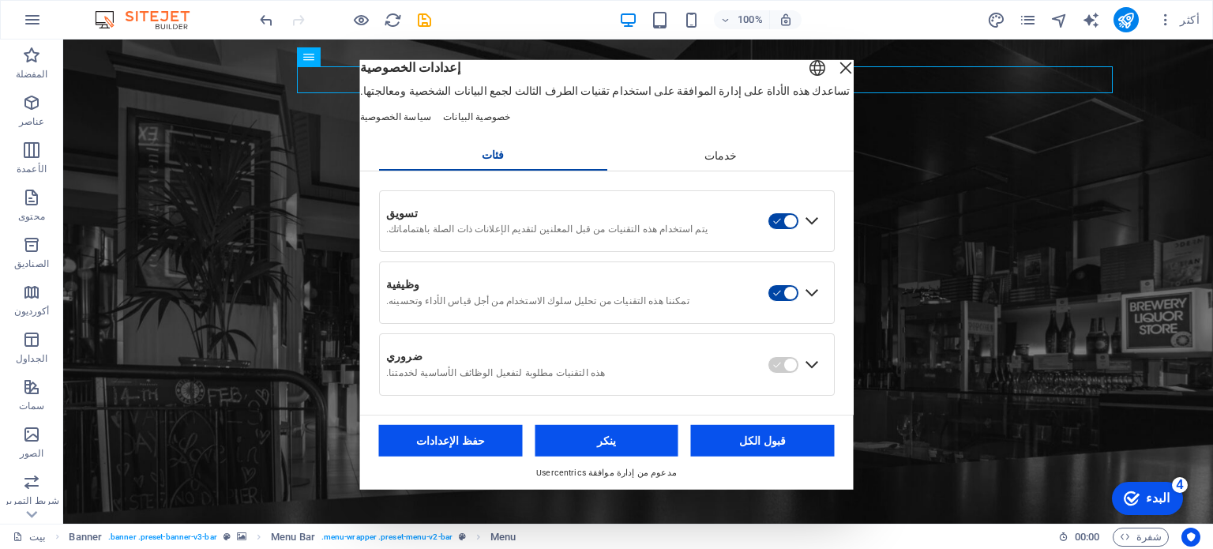
click at [835, 78] on div "إغلاق الطبقة" at bounding box center [846, 67] width 22 height 22
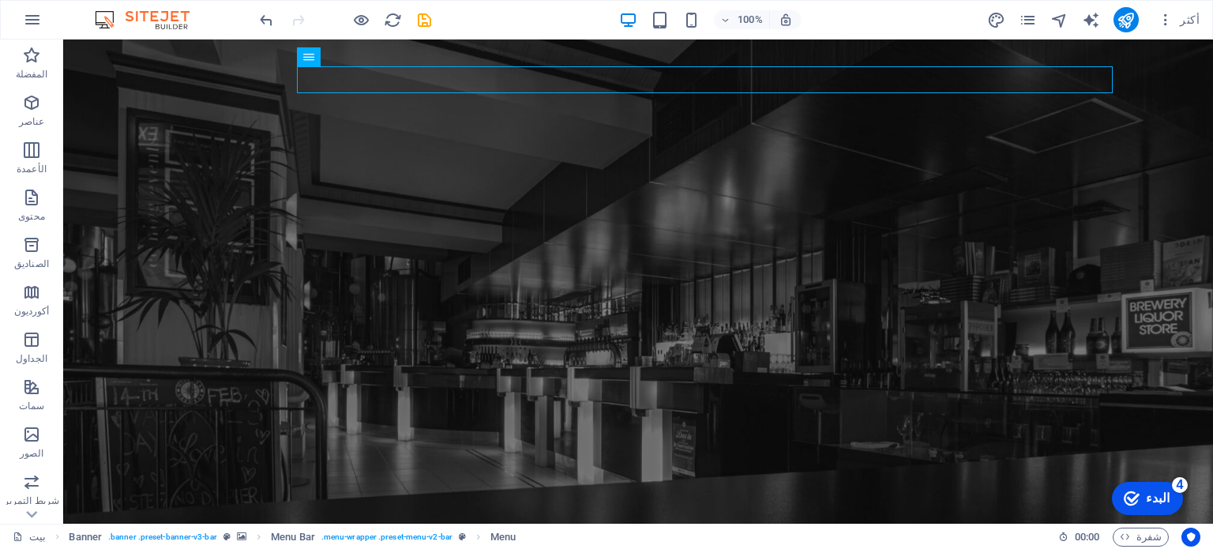
click at [1140, 494] on icon "checkmark" at bounding box center [1132, 498] width 16 height 16
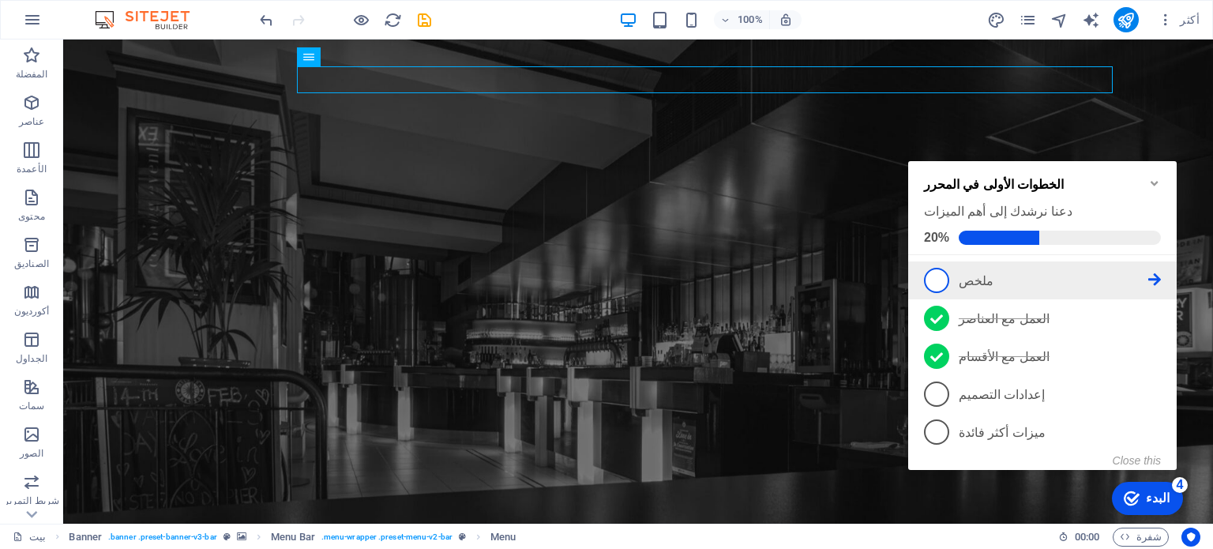
click at [935, 278] on span "1" at bounding box center [936, 280] width 25 height 25
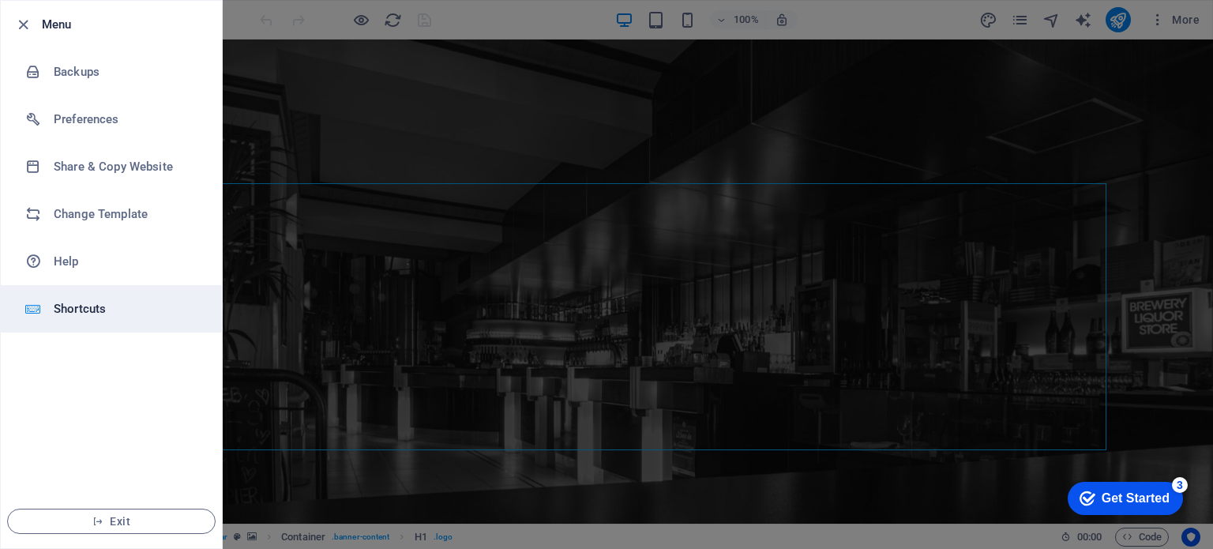
click at [73, 310] on h6 "Shortcuts" at bounding box center [127, 308] width 146 height 19
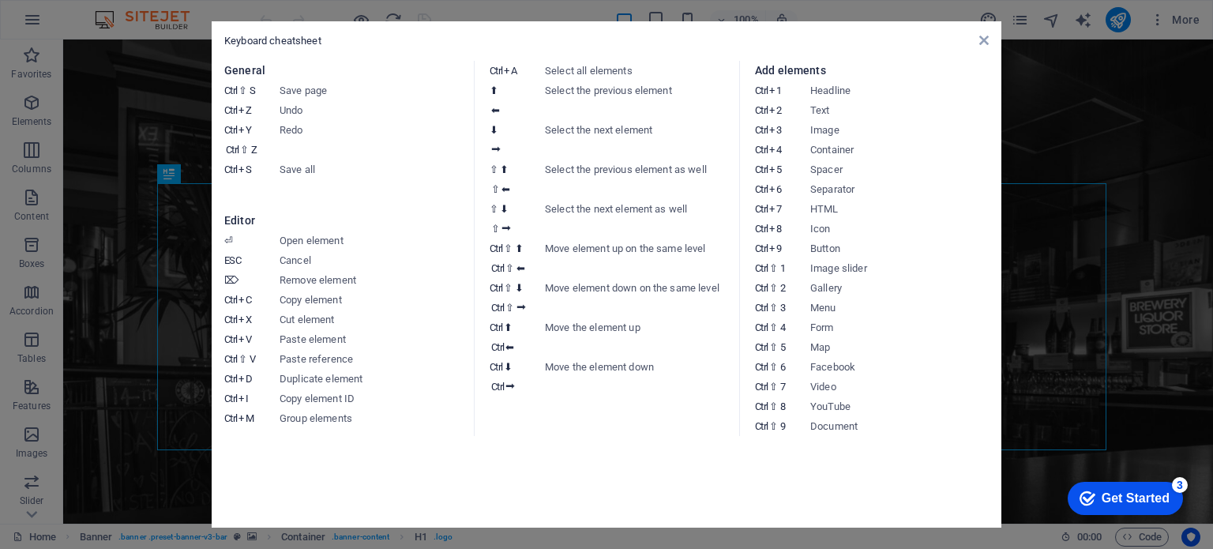
click at [0, 0] on aside "Keyboard cheatsheet General Ctrl ⇧ S Save page Ctrl Z Undo Ctrl Y Ctrl ⇧ Z Redo…" at bounding box center [0, 0] width 0 height 0
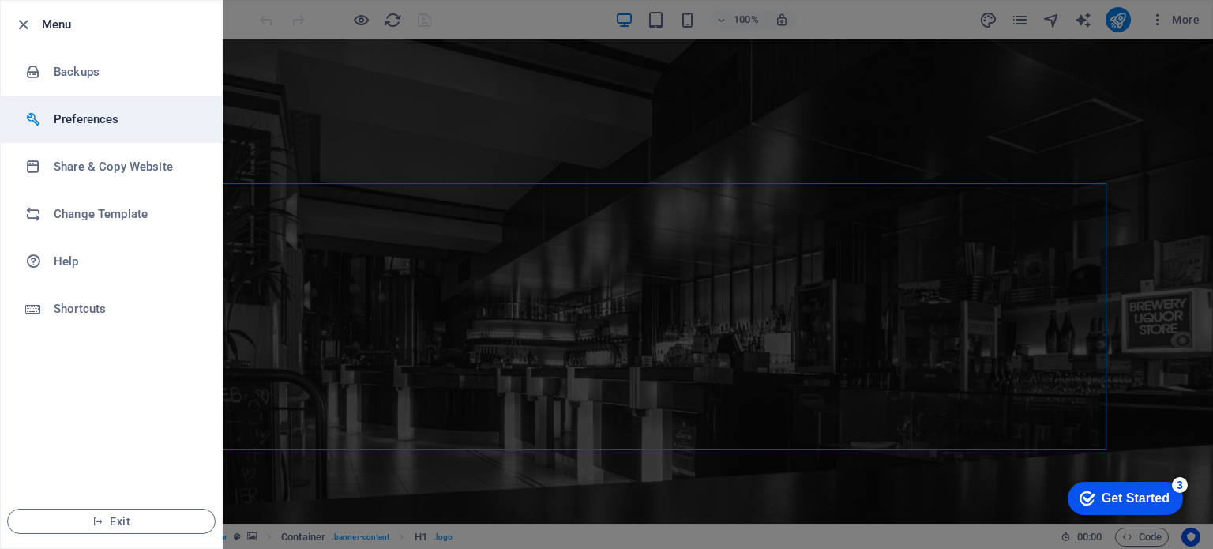
click at [92, 125] on h6 "Preferences" at bounding box center [127, 119] width 146 height 19
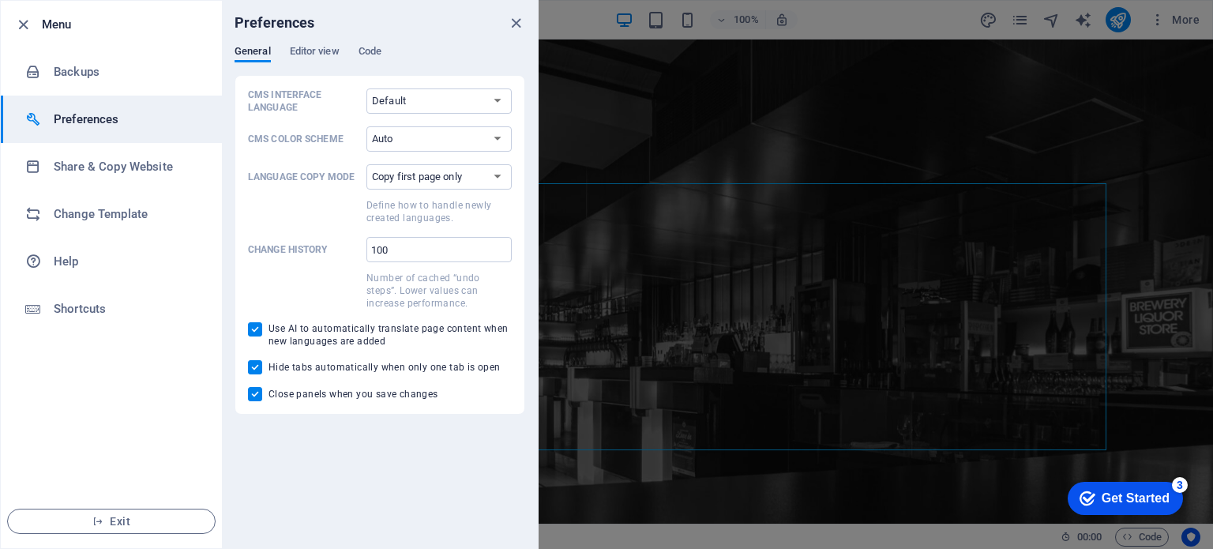
click at [92, 125] on h6 "Preferences" at bounding box center [127, 119] width 146 height 19
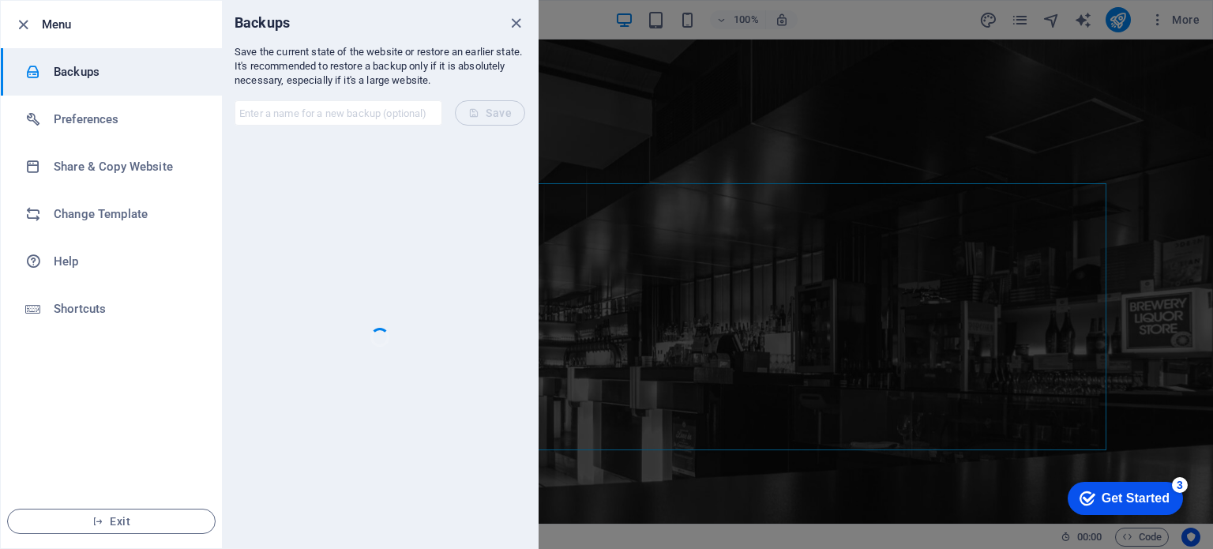
click at [26, 24] on icon "button" at bounding box center [23, 25] width 18 height 18
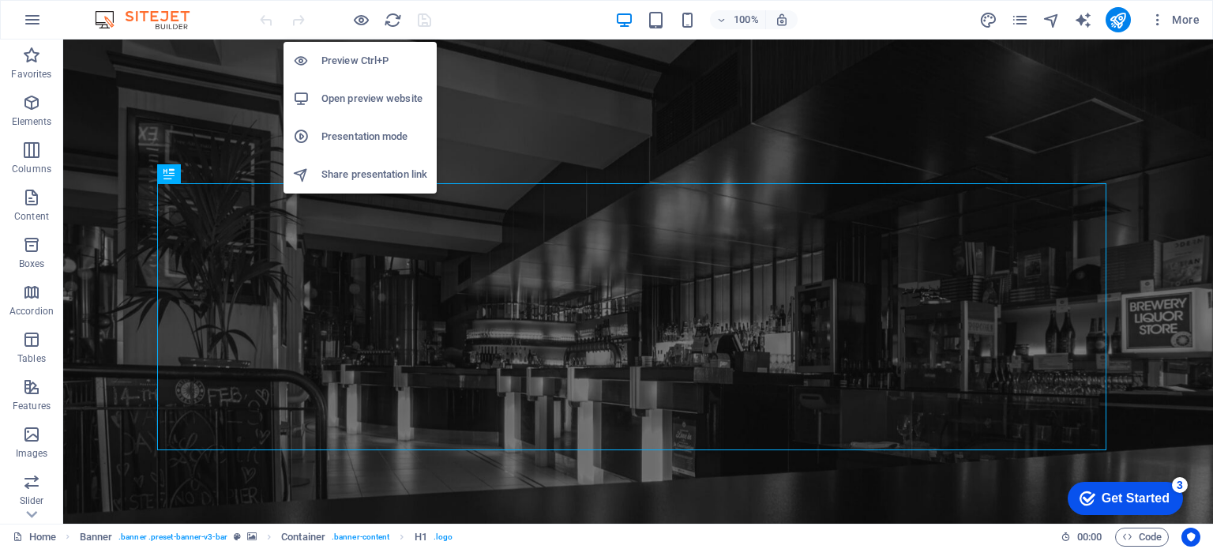
click at [353, 62] on h6 "Preview Ctrl+P" at bounding box center [374, 60] width 106 height 19
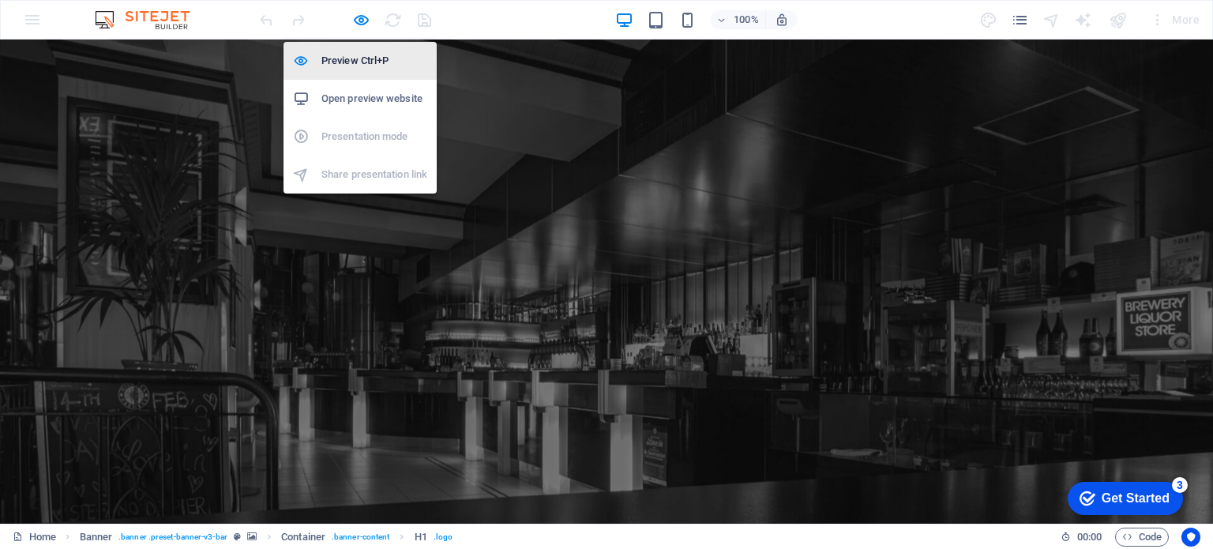
click at [353, 62] on h6 "Preview Ctrl+P" at bounding box center [374, 60] width 106 height 19
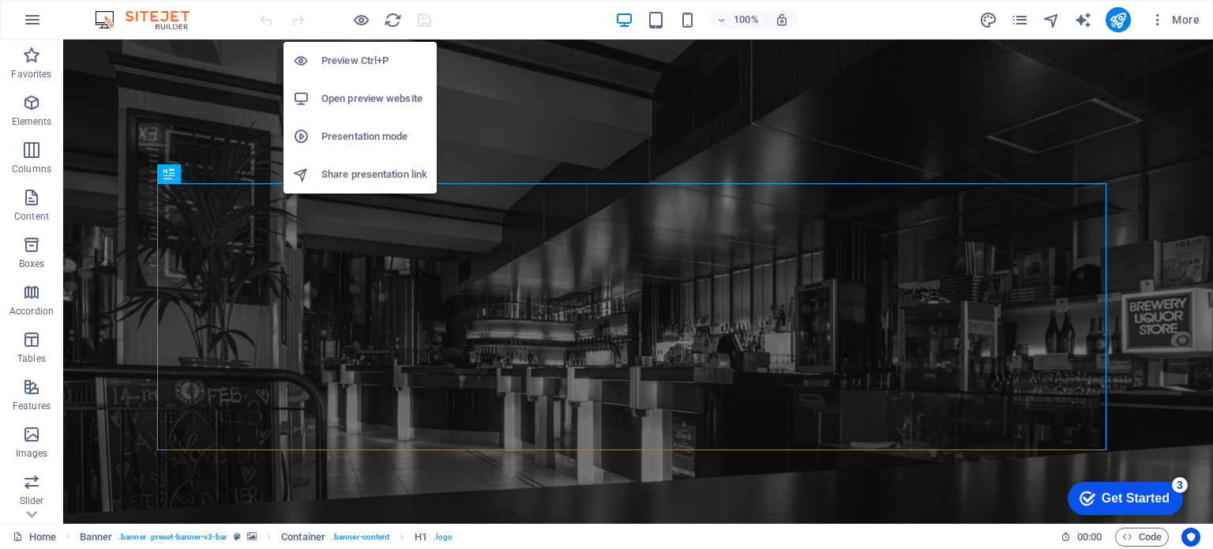
click at [343, 97] on h6 "Open preview website" at bounding box center [374, 98] width 106 height 19
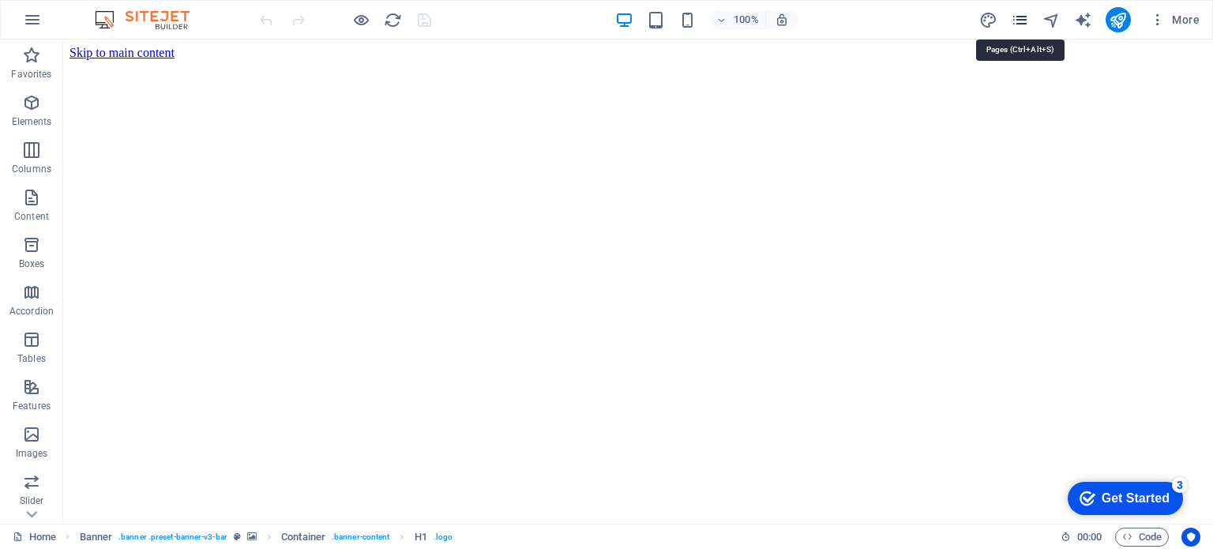
click at [1020, 18] on icon "pages" at bounding box center [1020, 20] width 18 height 18
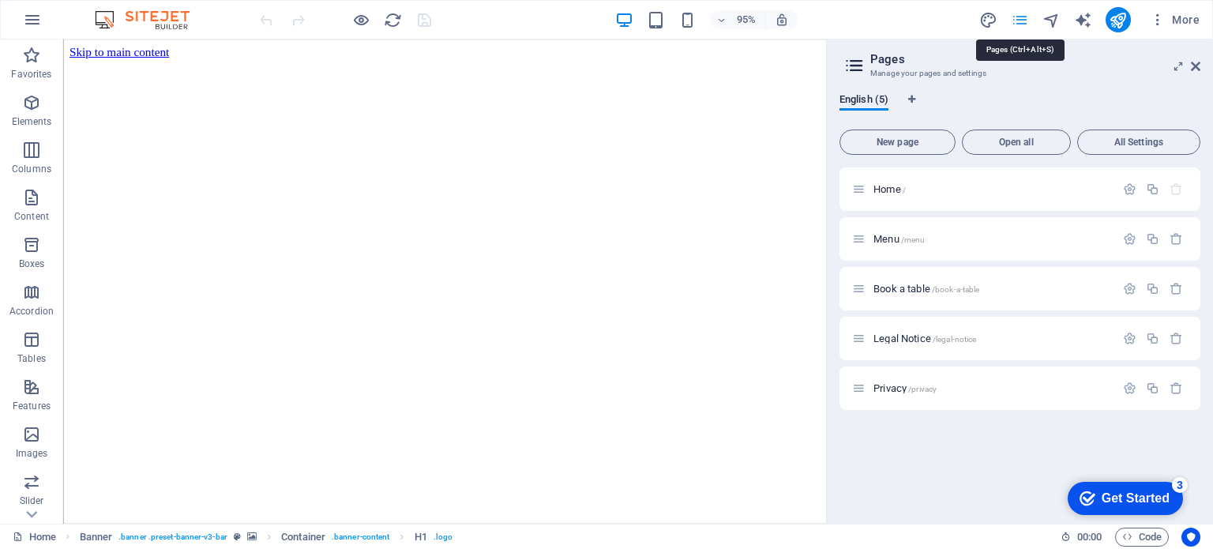
click at [1020, 19] on icon "pages" at bounding box center [1020, 20] width 18 height 18
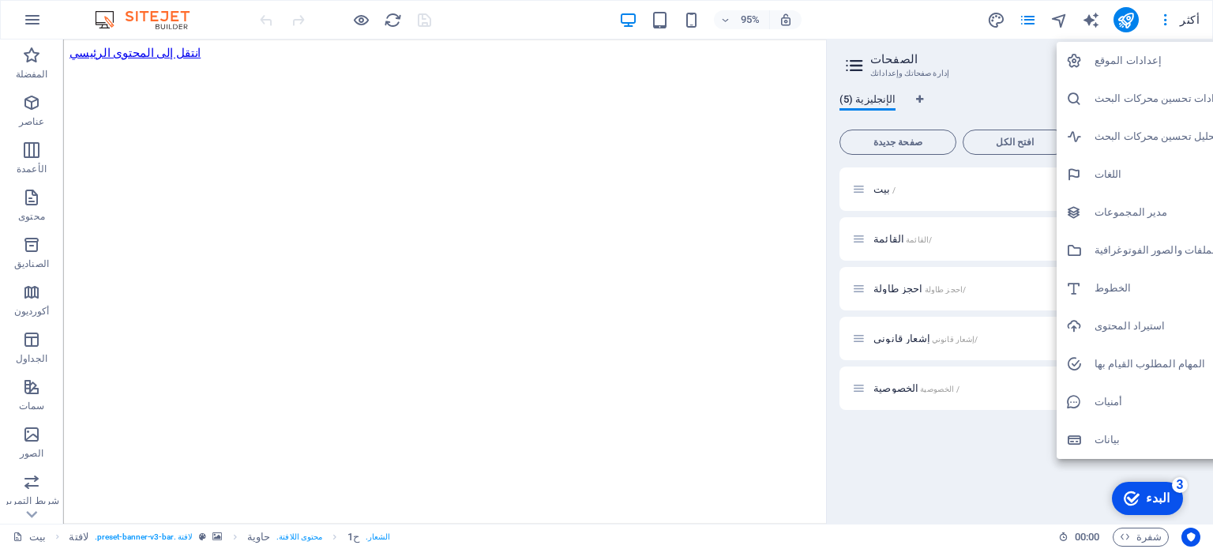
click at [937, 21] on div at bounding box center [606, 274] width 1213 height 549
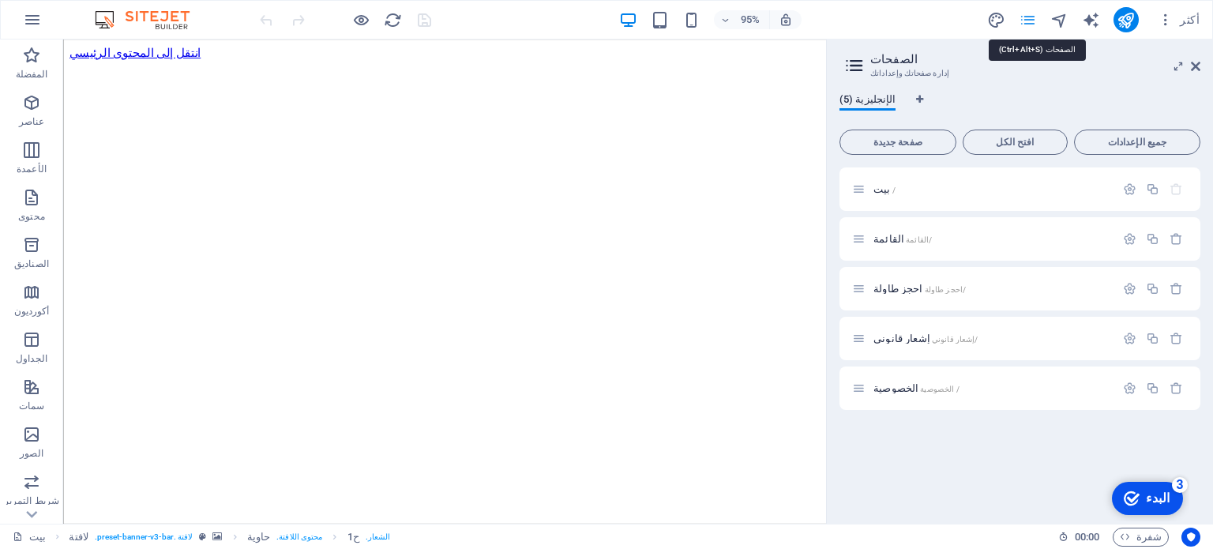
click at [1031, 20] on icon "الصفحات" at bounding box center [1028, 20] width 18 height 18
select select "ease-in-out"
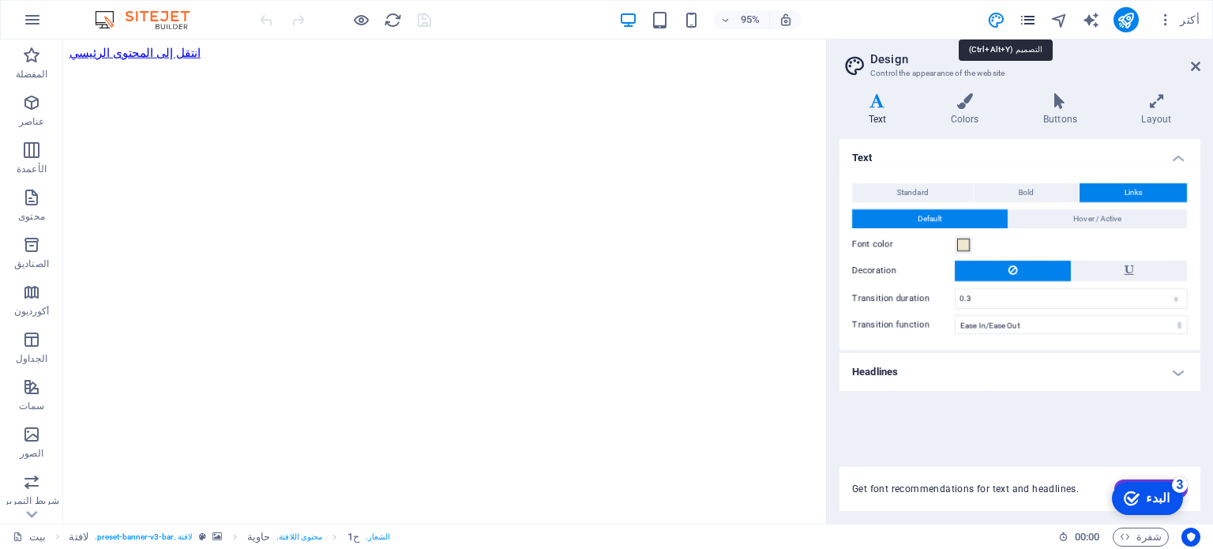
click at [1030, 19] on icon "الصفحات" at bounding box center [1028, 20] width 18 height 18
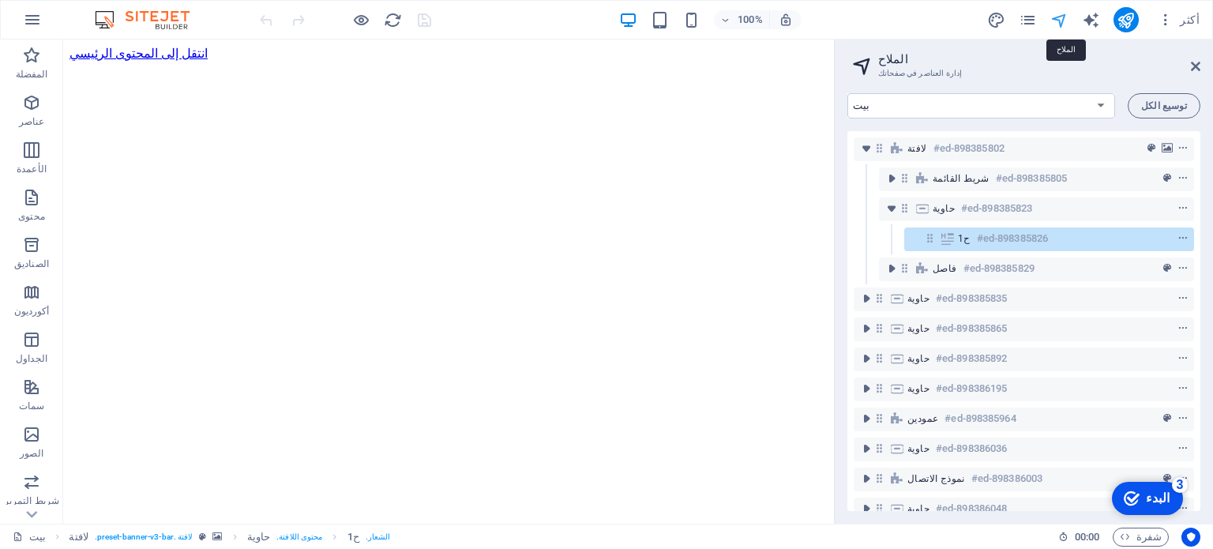
select select "English"
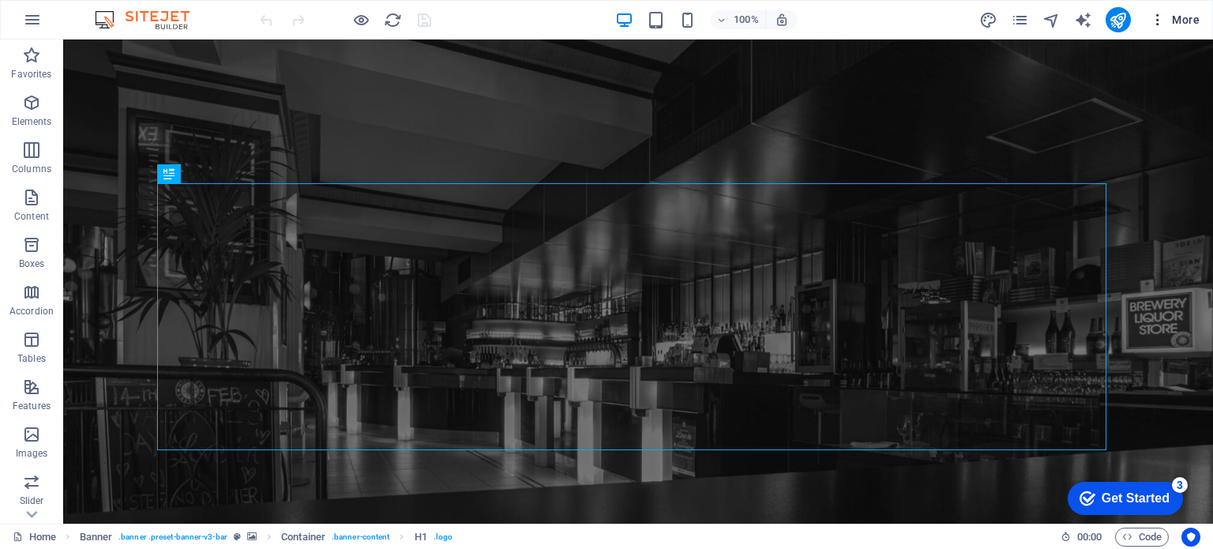
click at [1159, 21] on icon "button" at bounding box center [1158, 20] width 16 height 16
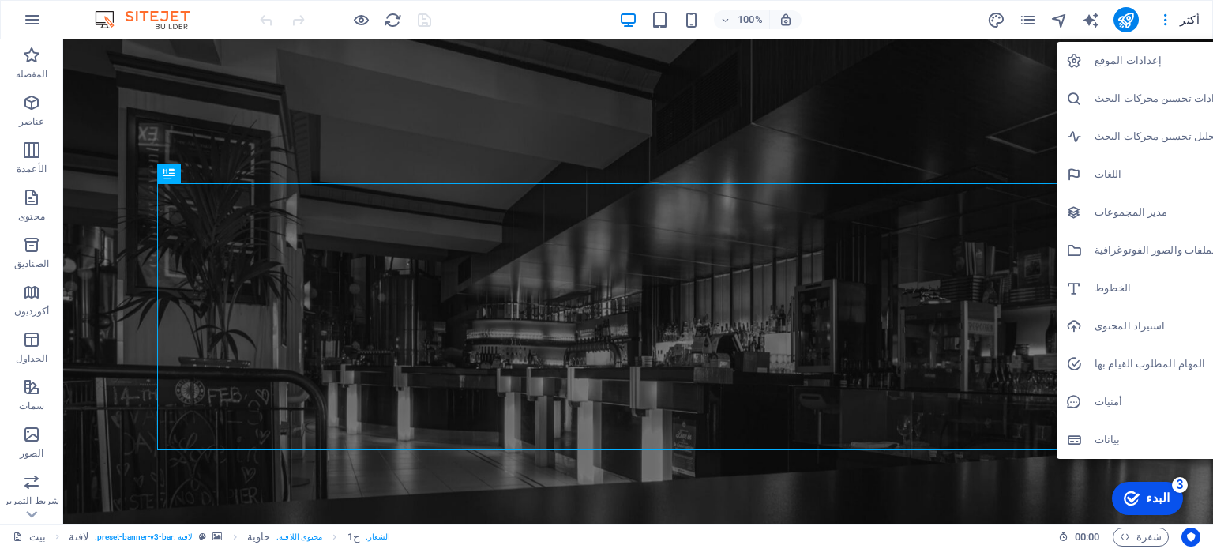
drag, startPoint x: 1126, startPoint y: 61, endPoint x: 1127, endPoint y: 52, distance: 8.7
click at [1127, 52] on h6 "إعدادات الموقع" at bounding box center [1162, 60] width 135 height 19
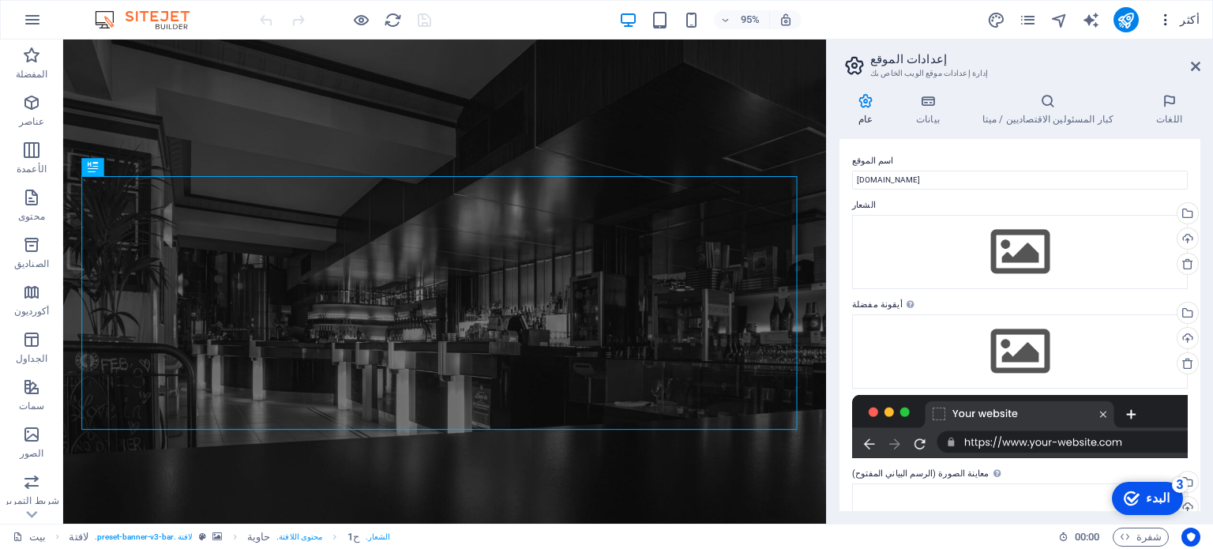
click at [1174, 18] on icon "button" at bounding box center [1166, 20] width 16 height 16
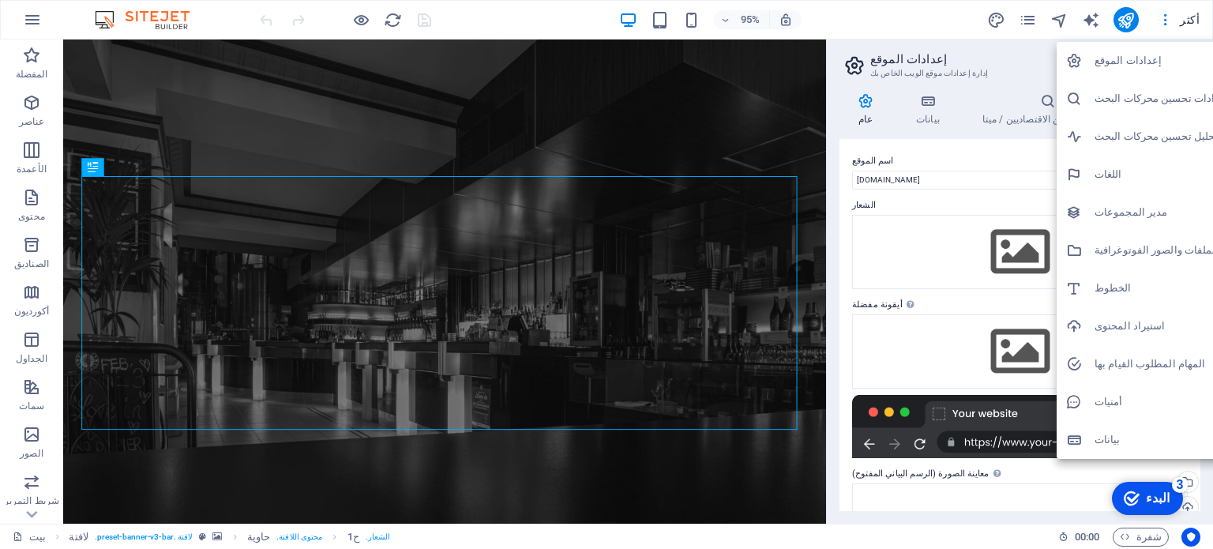
click at [25, 22] on div at bounding box center [606, 274] width 1213 height 549
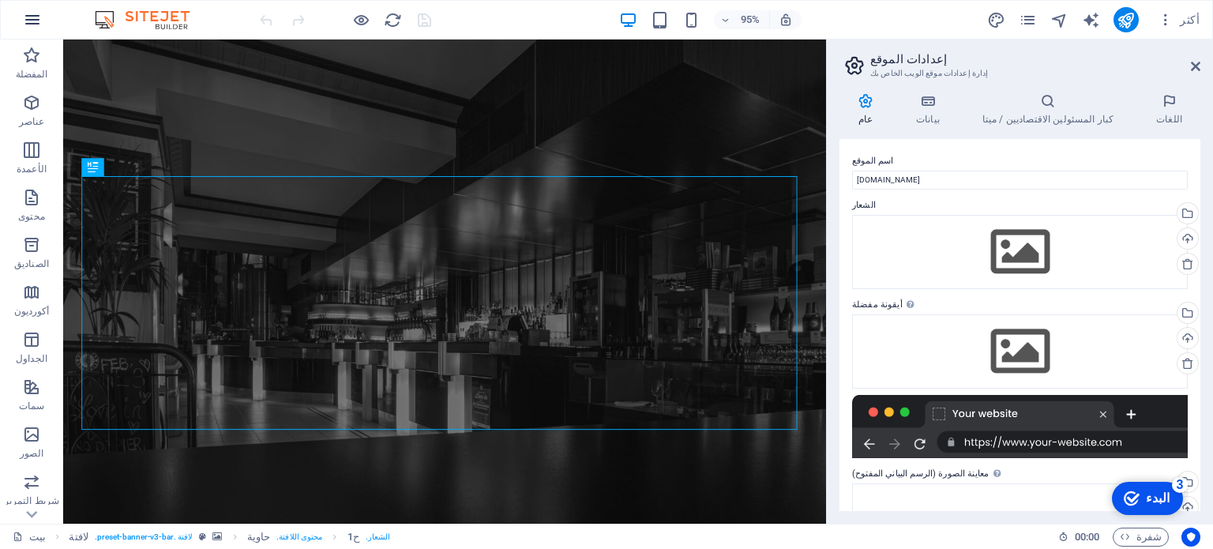
click at [34, 17] on icon "button" at bounding box center [32, 19] width 19 height 19
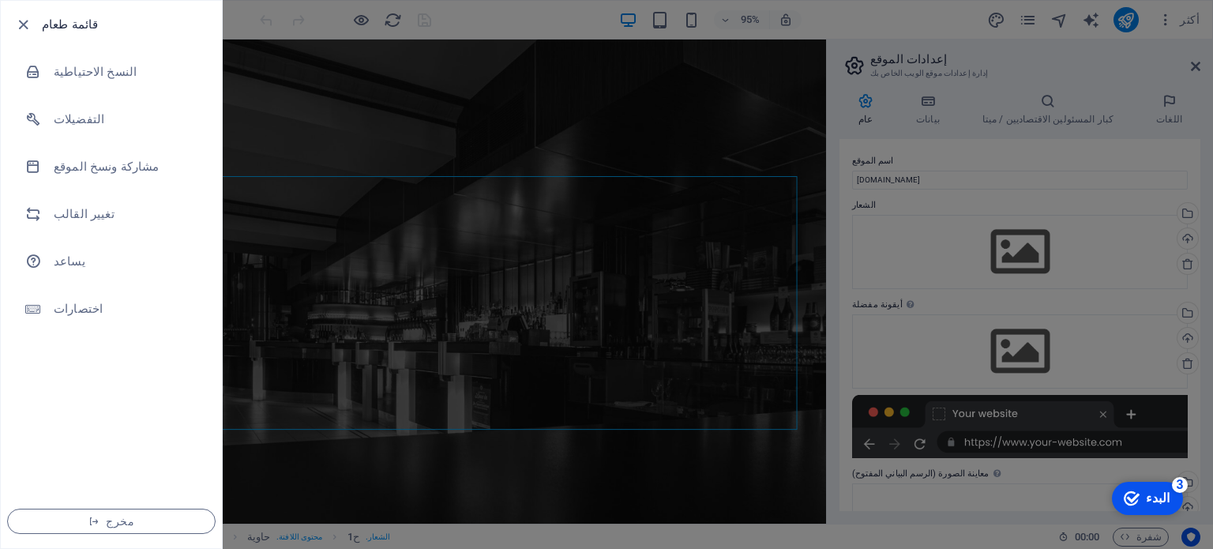
click at [114, 394] on ul "قائمة طعام النسخ الاحتياطية التفضيلات مشاركة ونسخ الموقع تغيير القالب يساعد اخت…" at bounding box center [111, 274] width 221 height 547
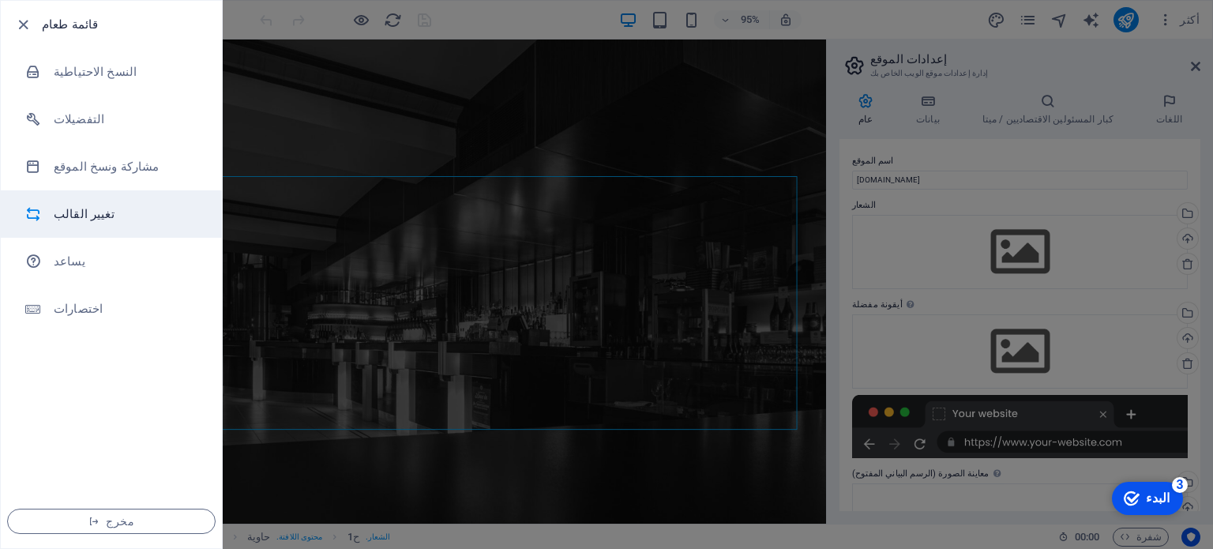
click at [59, 215] on font "تغيير القالب" at bounding box center [84, 214] width 61 height 14
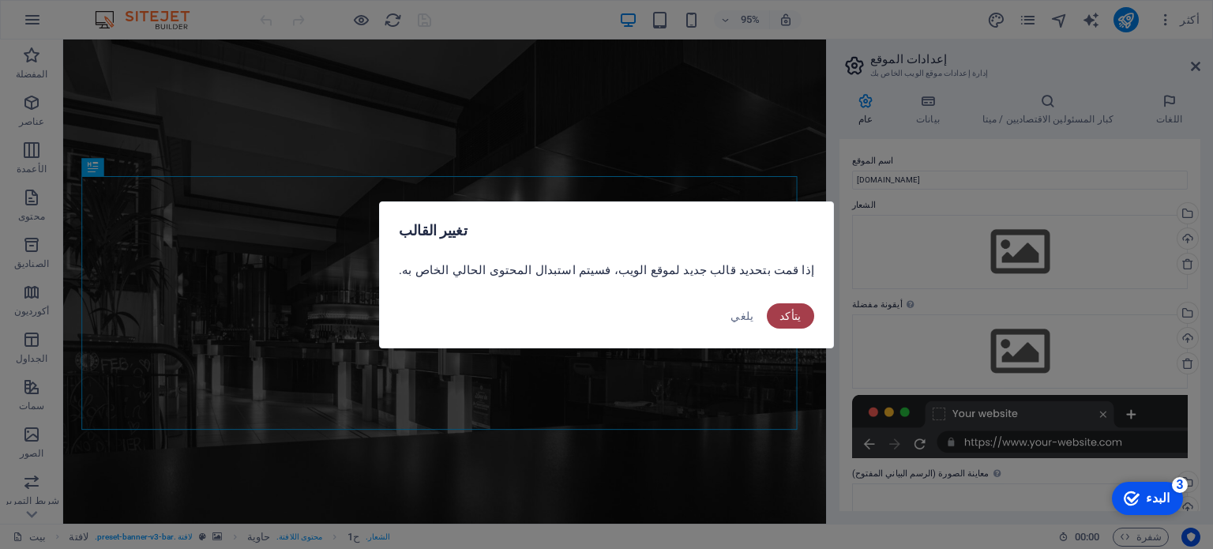
click at [780, 310] on font "يتأكد" at bounding box center [791, 316] width 22 height 13
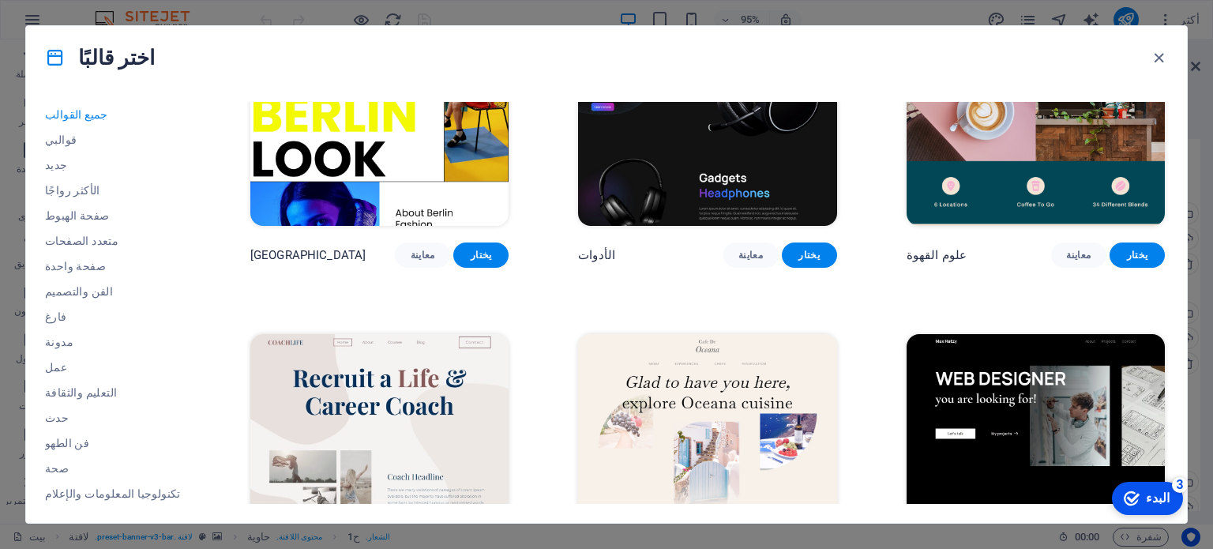
scroll to position [3949, 0]
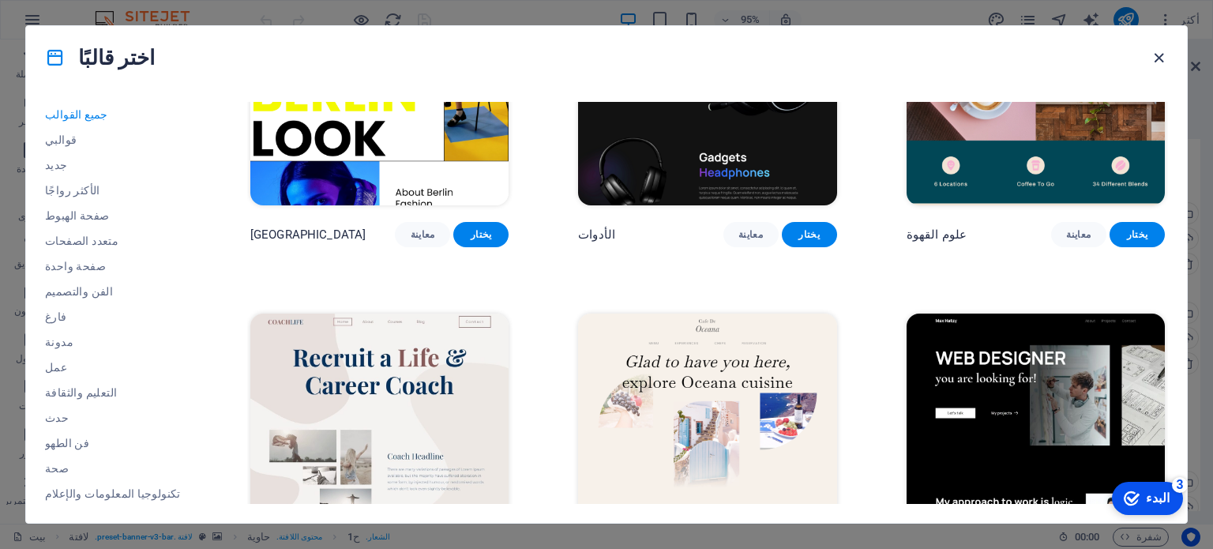
click at [1151, 57] on icon "button" at bounding box center [1159, 58] width 18 height 18
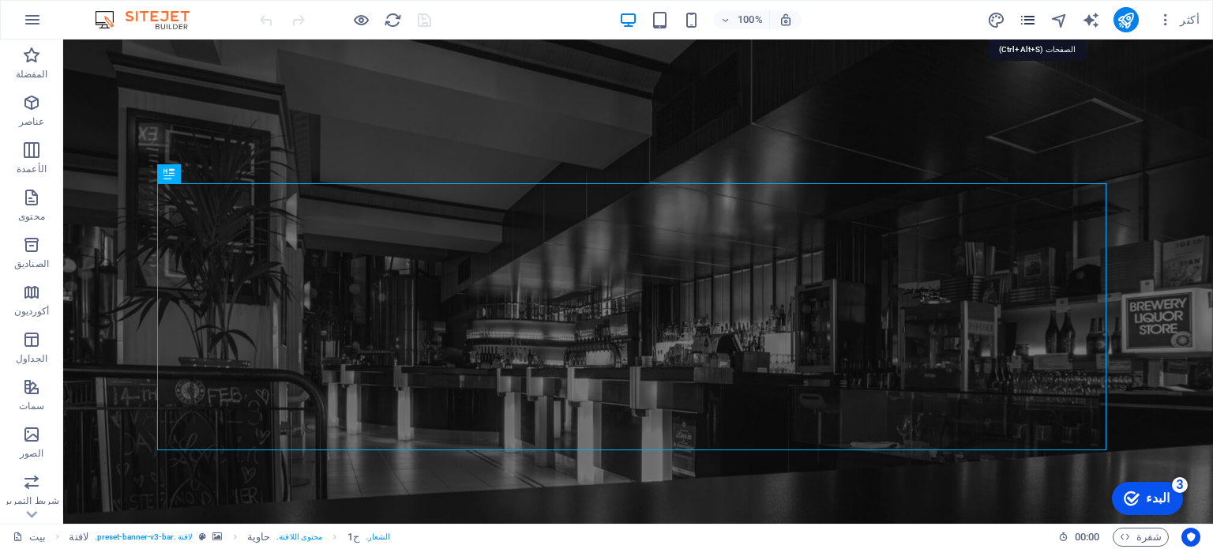
click at [1027, 18] on icon "الصفحات" at bounding box center [1028, 20] width 18 height 18
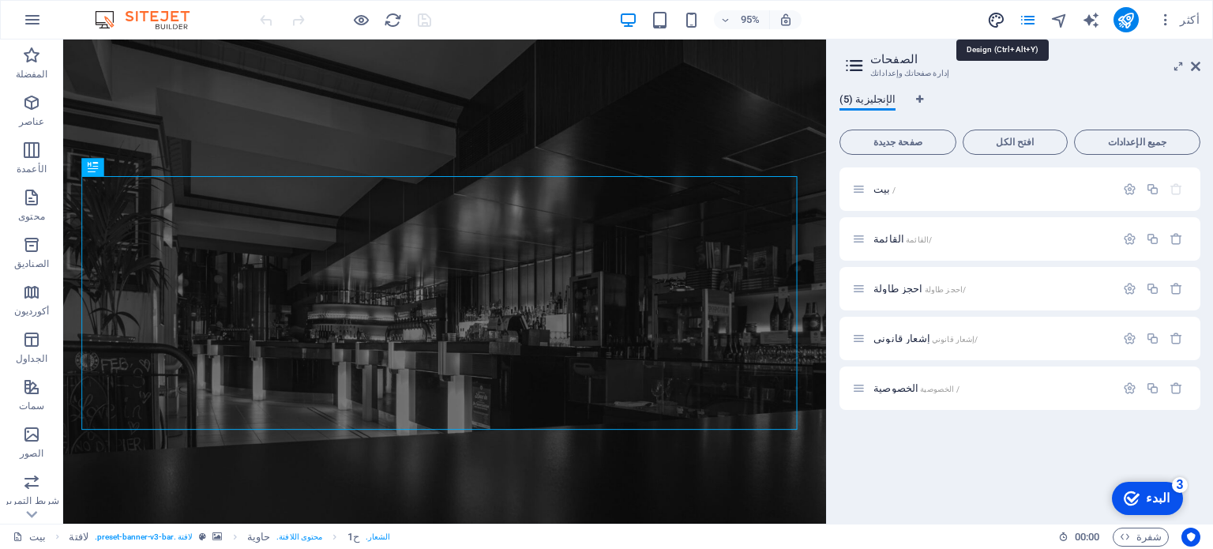
click at [0, 0] on icon "تصميم" at bounding box center [0, 0] width 0 height 0
select select "ease-in-out"
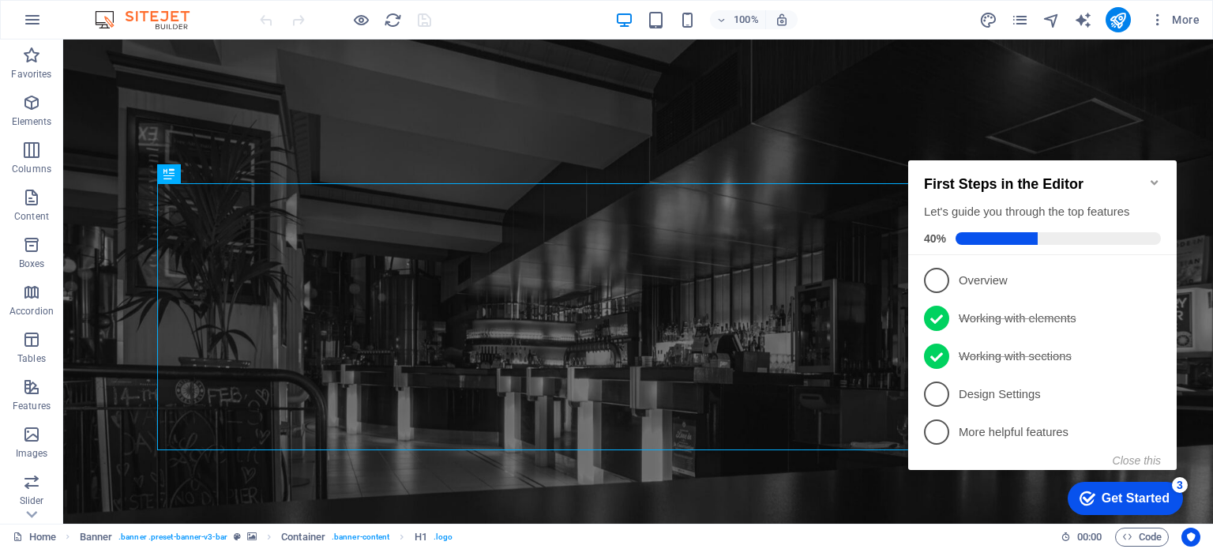
click at [1157, 180] on icon "Minimize checklist" at bounding box center [1154, 182] width 7 height 5
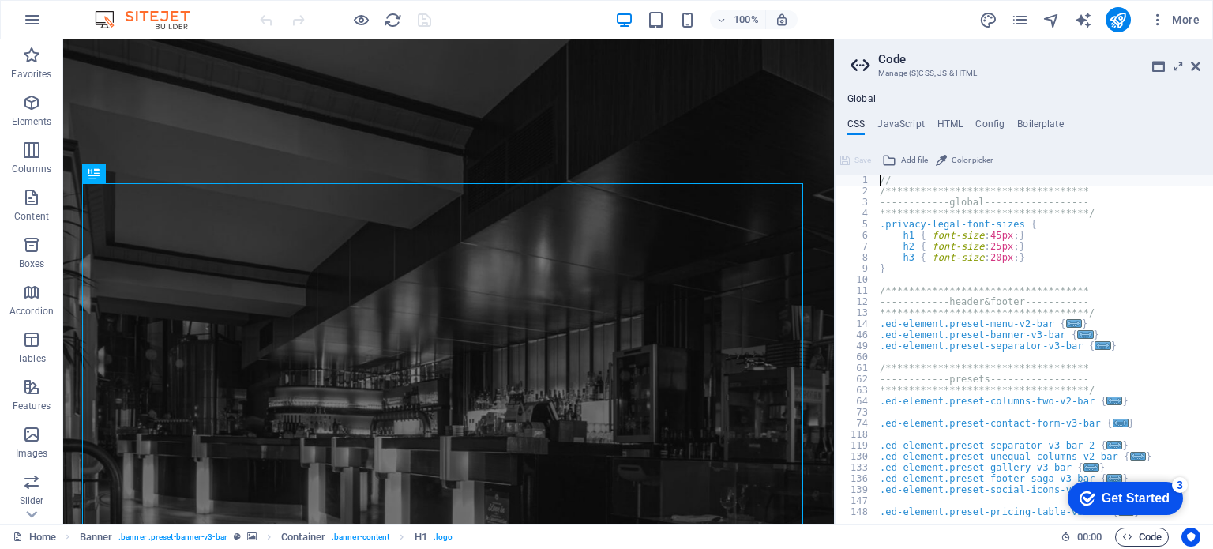
click at [1200, 62] on icon at bounding box center [1195, 66] width 9 height 13
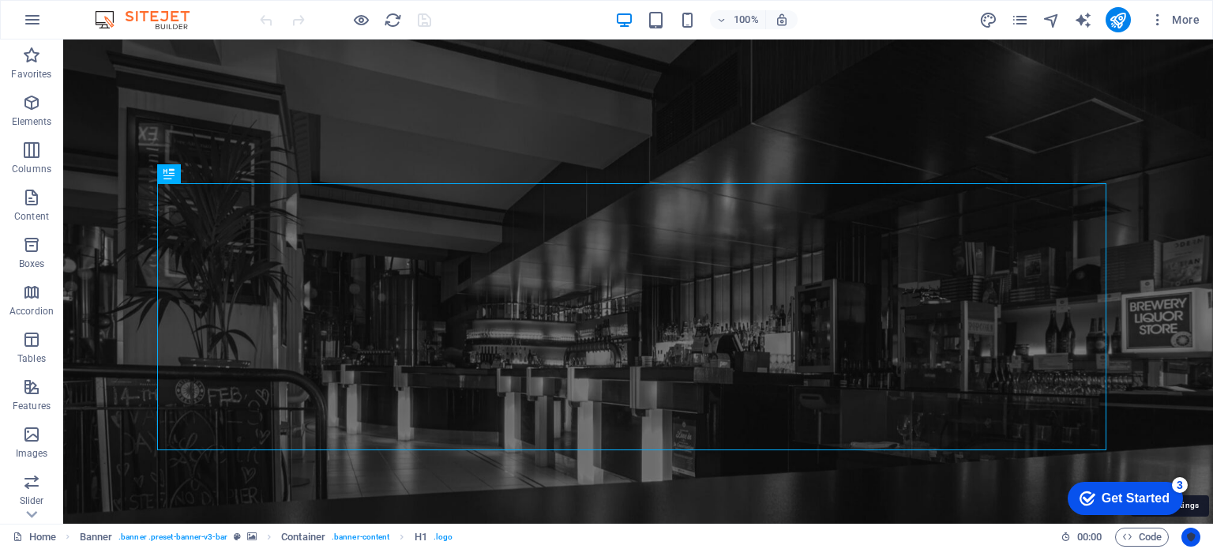
click at [0, 0] on button "Usercentrics" at bounding box center [0, 0] width 0 height 0
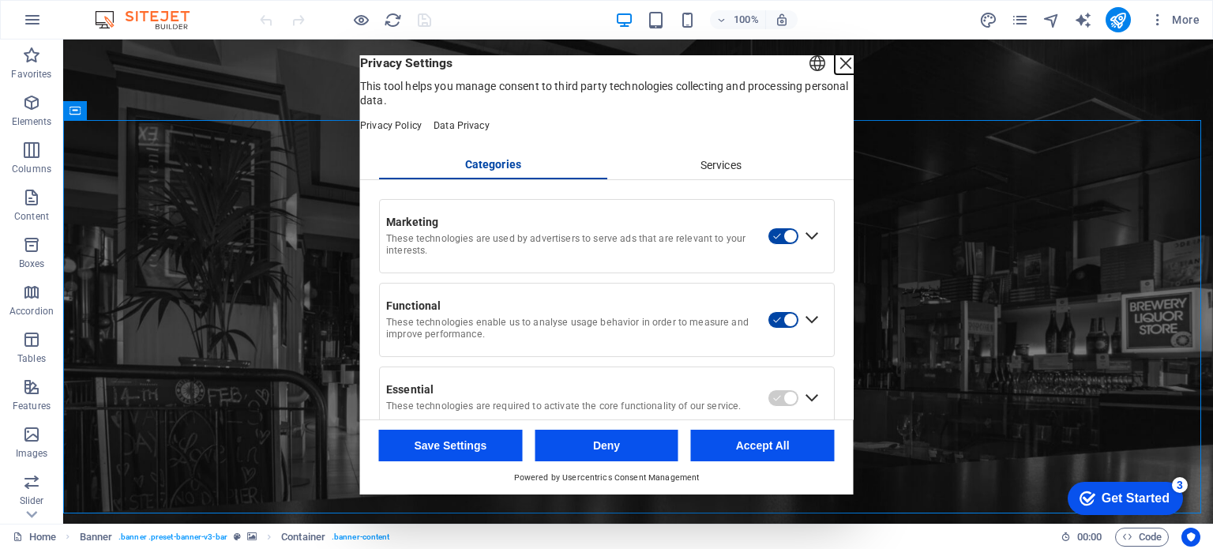
drag, startPoint x: 826, startPoint y: 79, endPoint x: 760, endPoint y: 42, distance: 76.0
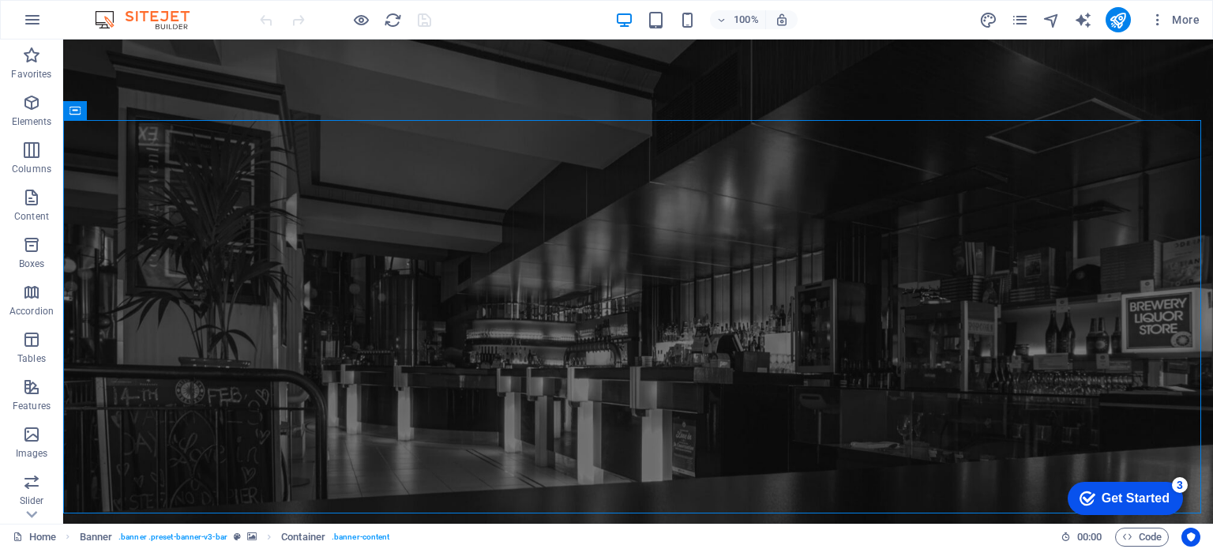
click at [107, 22] on img at bounding box center [150, 19] width 118 height 19
click at [1169, 21] on span "More" at bounding box center [1175, 20] width 50 height 16
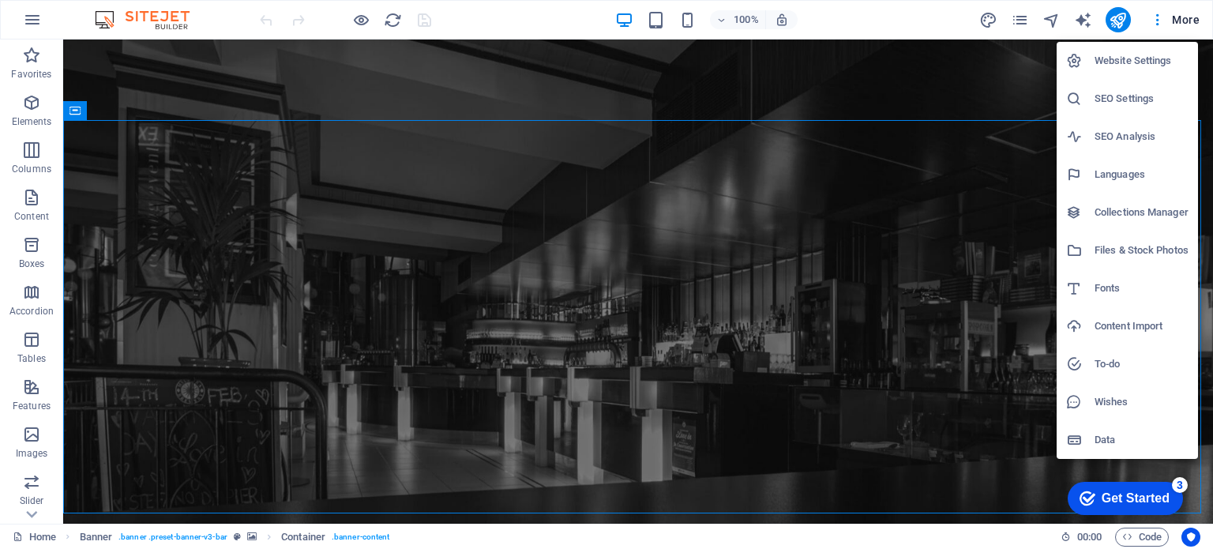
click at [1105, 60] on h6 "Website Settings" at bounding box center [1142, 60] width 94 height 19
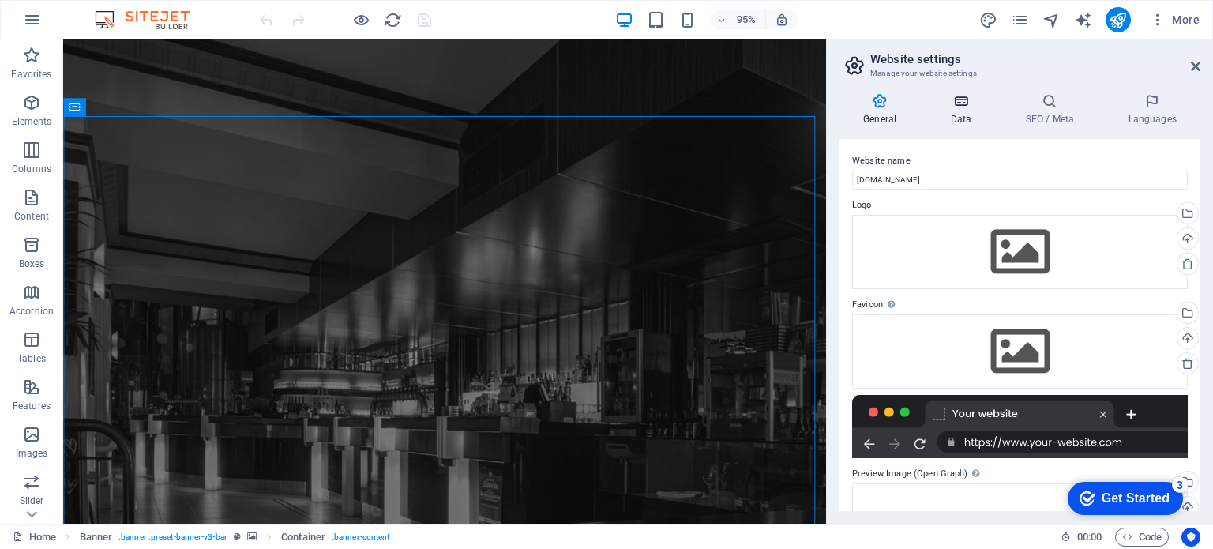
click at [963, 104] on icon at bounding box center [960, 101] width 69 height 16
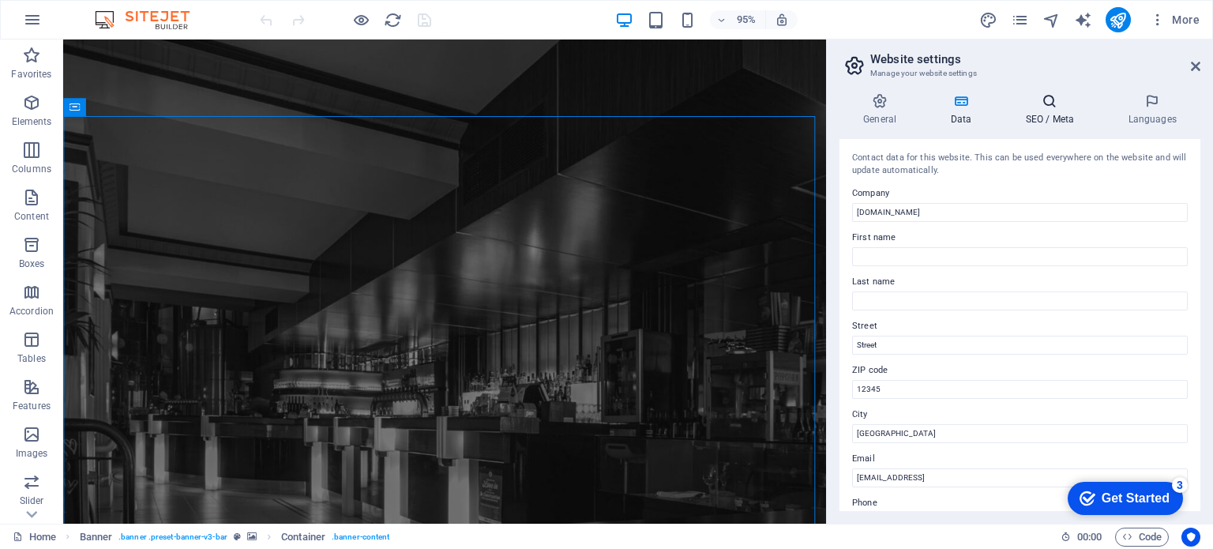
click at [1065, 110] on h4 "SEO / Meta" at bounding box center [1052, 109] width 103 height 33
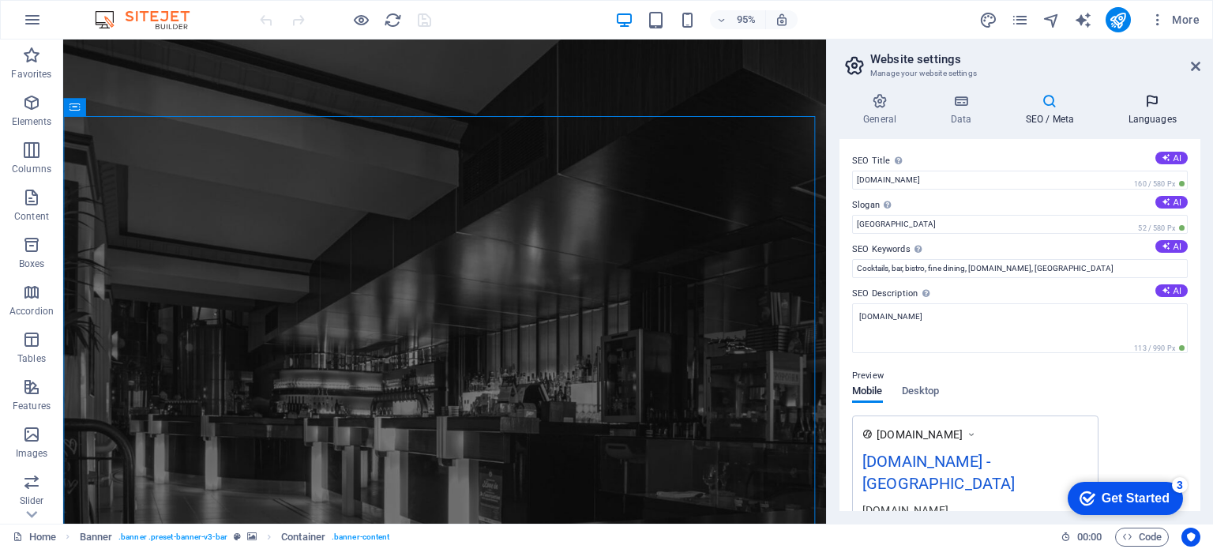
click at [1149, 110] on h4 "Languages" at bounding box center [1152, 109] width 96 height 33
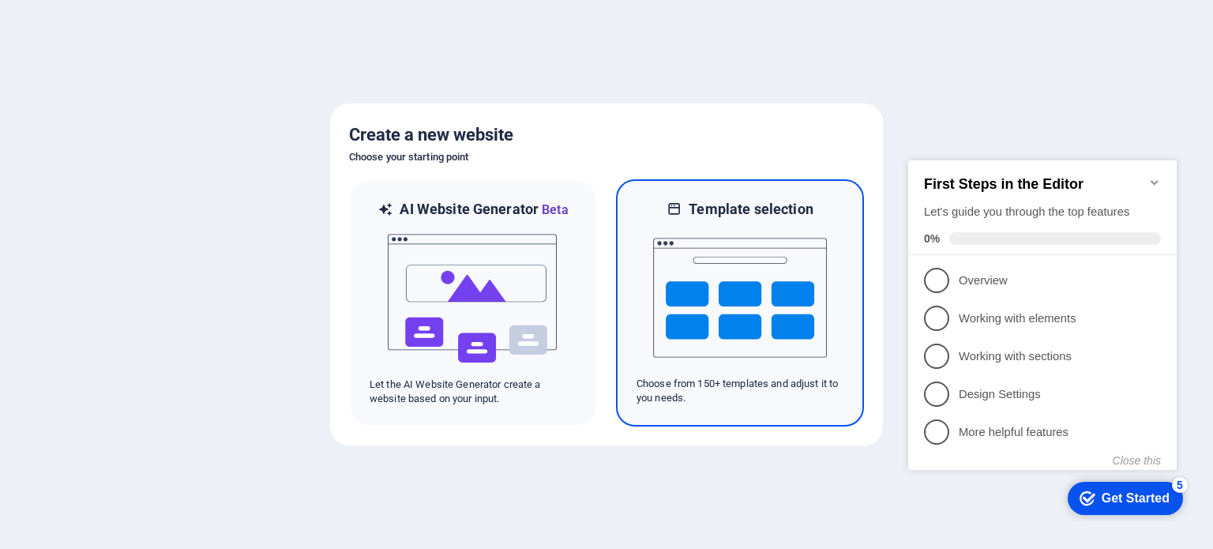
click at [713, 304] on img at bounding box center [740, 298] width 174 height 158
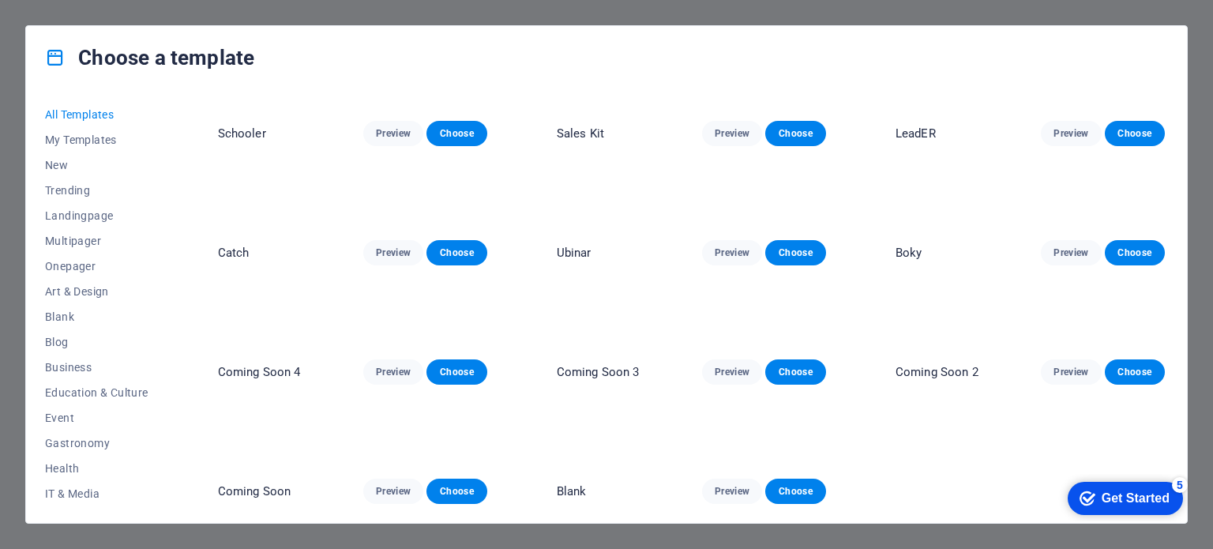
scroll to position [10583, 0]
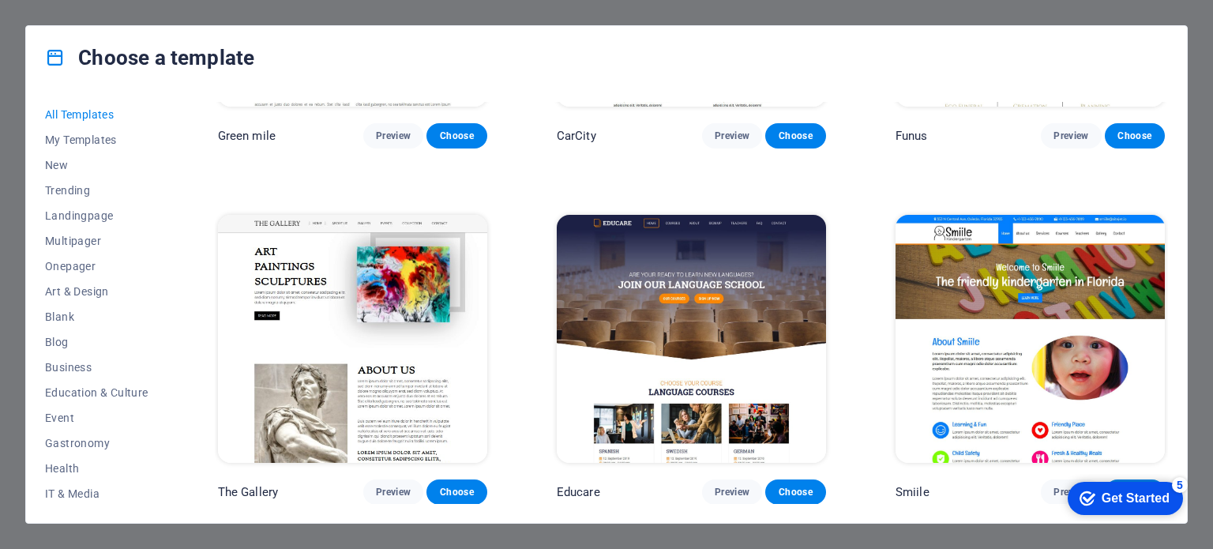
click at [859, 538] on div "Choose a template All Templates My Templates New Trending Landingpage Multipage…" at bounding box center [606, 274] width 1213 height 549
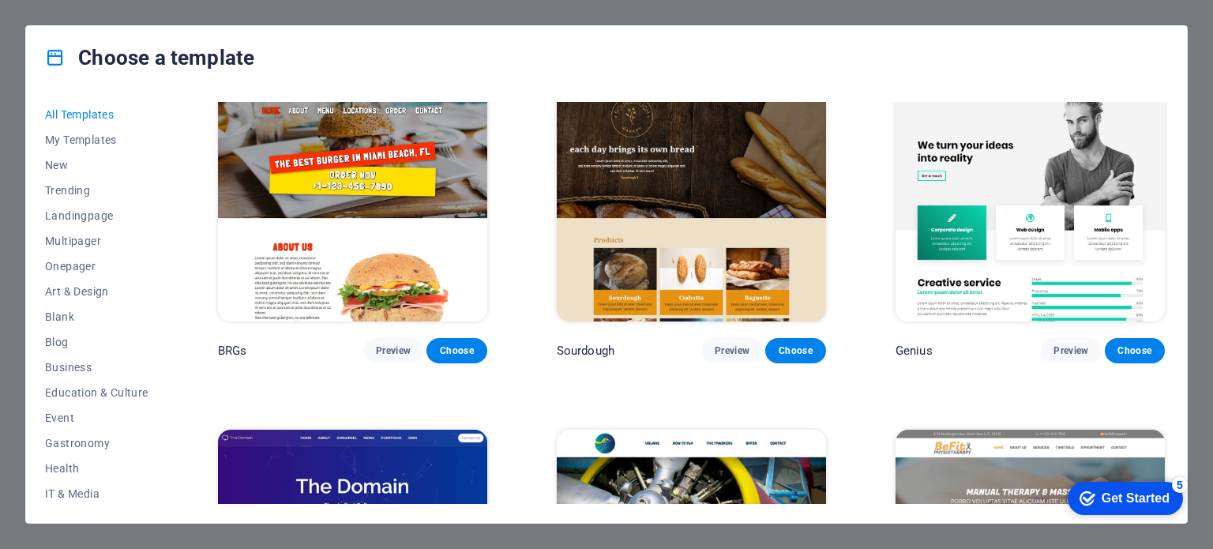
scroll to position [8056, 0]
